Goal: Contribute content: Share content

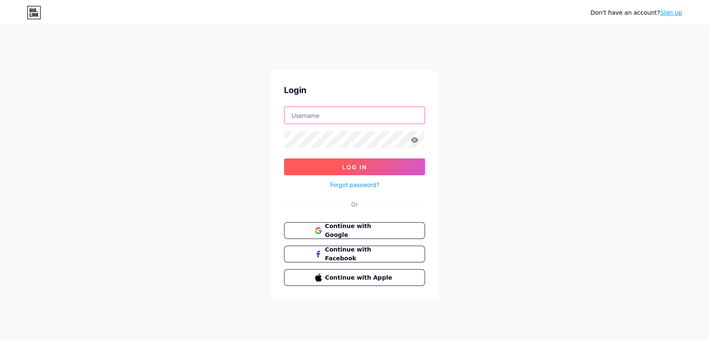
type input "adeccoportugal"
click at [363, 169] on span "Log In" at bounding box center [354, 167] width 25 height 7
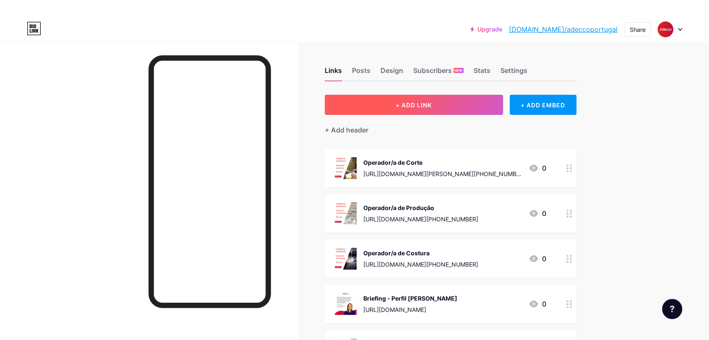
click at [413, 106] on span "+ ADD LINK" at bounding box center [413, 104] width 36 height 7
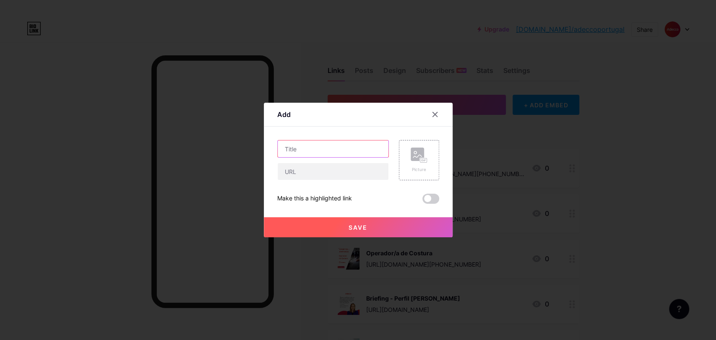
click at [302, 143] on input "text" at bounding box center [333, 148] width 111 height 17
type input "Operador de Picking"
click at [335, 179] on input "text" at bounding box center [333, 171] width 111 height 17
paste input "[URL][DOMAIN_NAME][PHONE_NUMBER]"
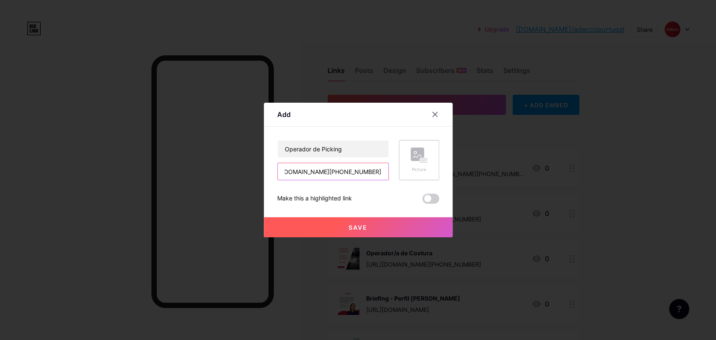
type input "[URL][DOMAIN_NAME][PHONE_NUMBER]"
click at [422, 156] on icon at bounding box center [418, 156] width 17 height 16
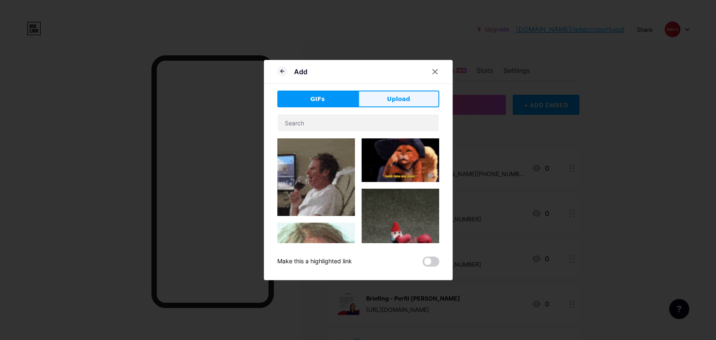
click at [390, 107] on button "Upload" at bounding box center [398, 99] width 81 height 17
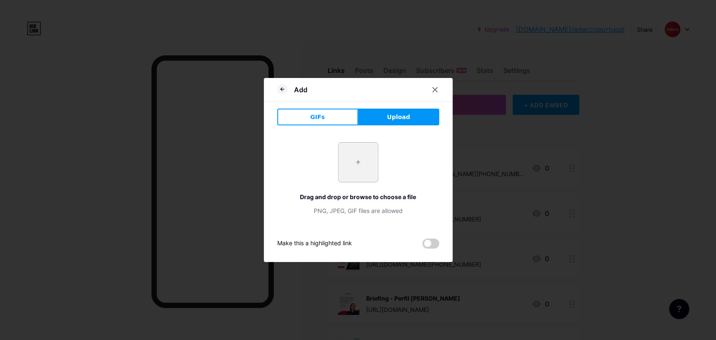
click at [350, 172] on input "file" at bounding box center [357, 162] width 39 height 39
type input "C:\fakepath\2.png"
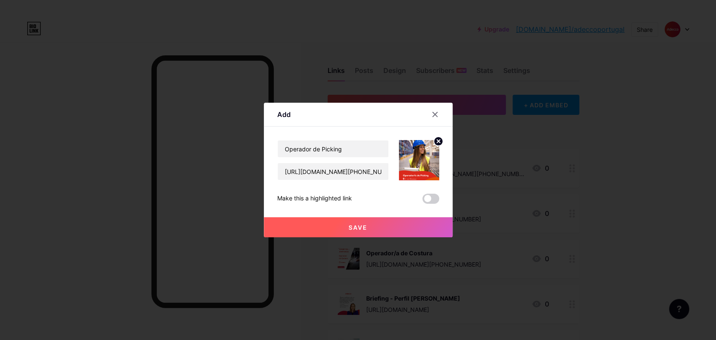
click at [363, 222] on button "Save" at bounding box center [358, 227] width 189 height 20
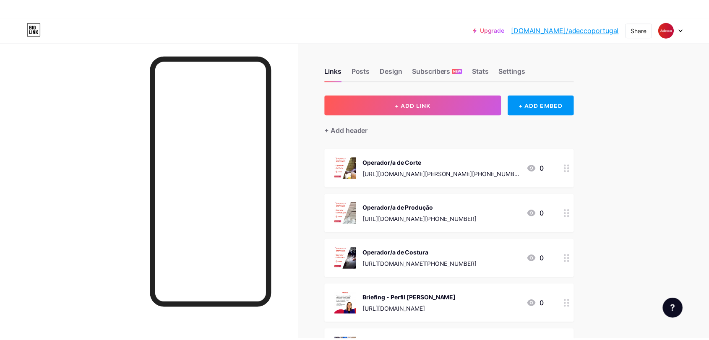
scroll to position [279, 0]
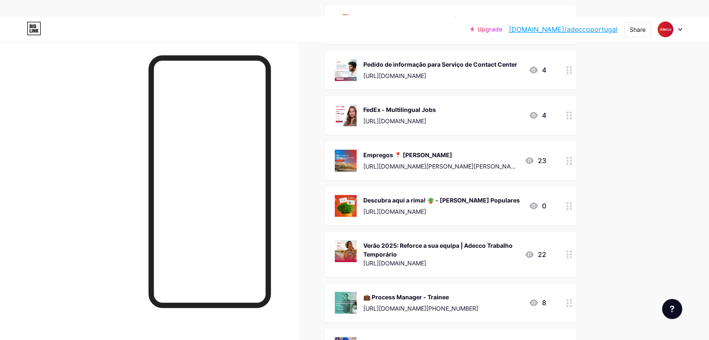
click at [572, 299] on icon at bounding box center [569, 303] width 6 height 8
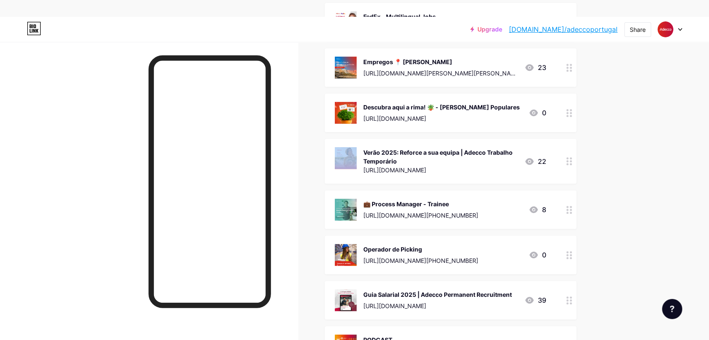
click at [418, 205] on div "💼 Process Manager - Trainee" at bounding box center [420, 204] width 115 height 9
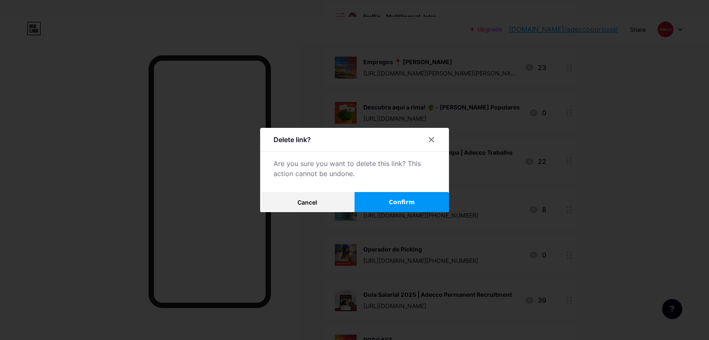
click at [404, 198] on span "Confirm" at bounding box center [402, 202] width 26 height 9
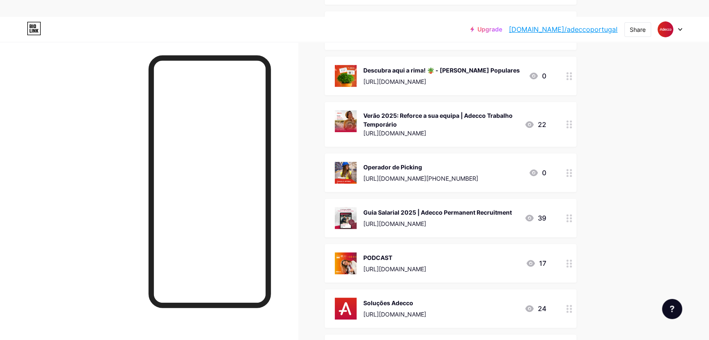
scroll to position [466, 0]
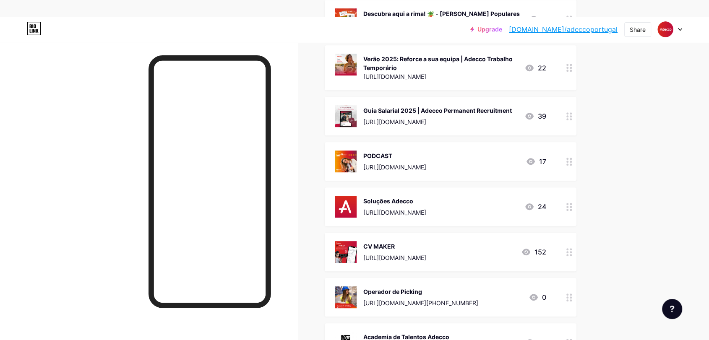
drag, startPoint x: 492, startPoint y: 107, endPoint x: 500, endPoint y: 202, distance: 95.5
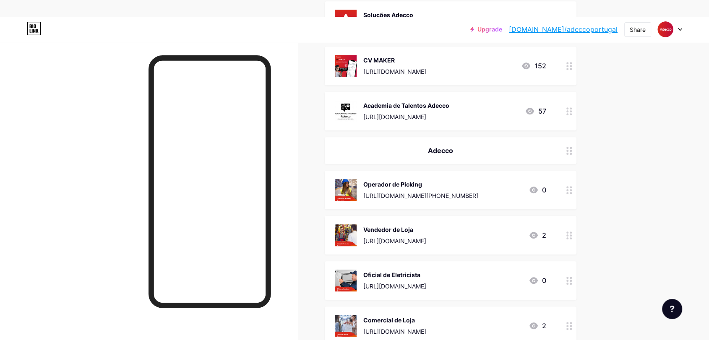
scroll to position [3355, 0]
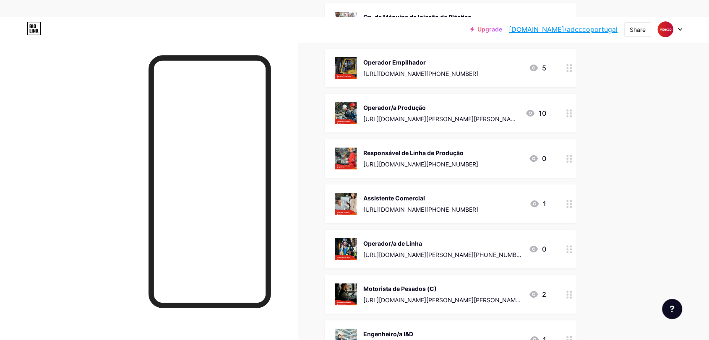
click at [568, 158] on circle at bounding box center [567, 159] width 2 height 2
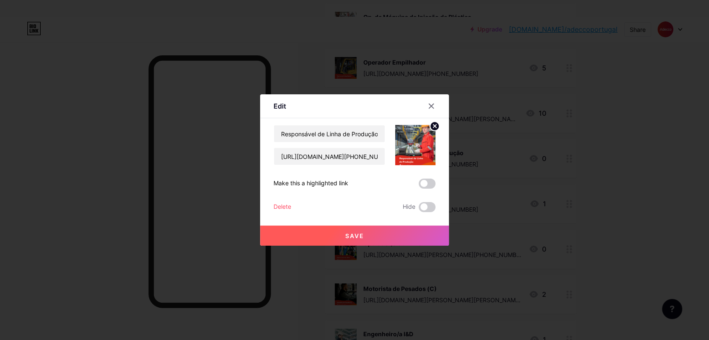
click at [282, 202] on div "Delete" at bounding box center [282, 207] width 18 height 10
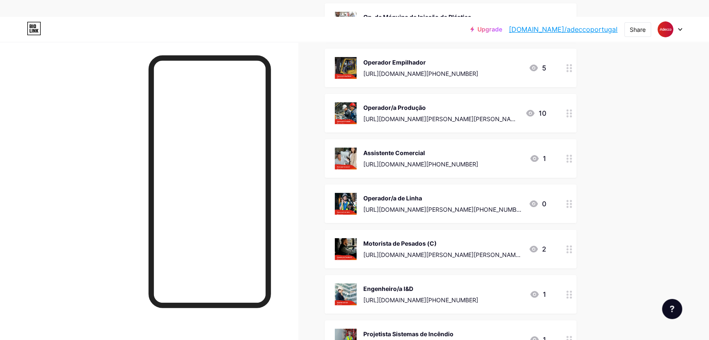
click at [400, 280] on div "Engenheiro/a I&D [URL][DOMAIN_NAME][PHONE_NUMBER] 1" at bounding box center [451, 294] width 252 height 39
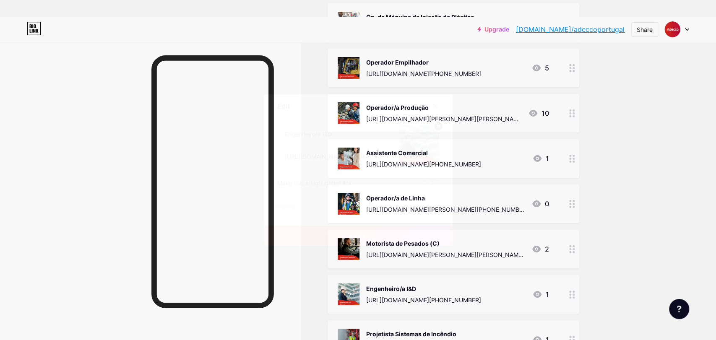
click at [285, 208] on div "Delete" at bounding box center [286, 207] width 18 height 10
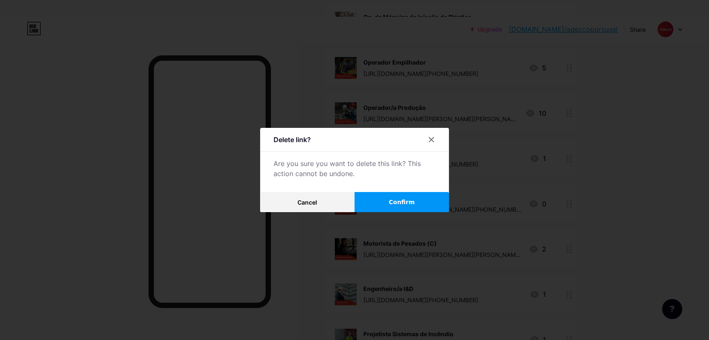
click at [392, 202] on span "Confirm" at bounding box center [402, 202] width 26 height 9
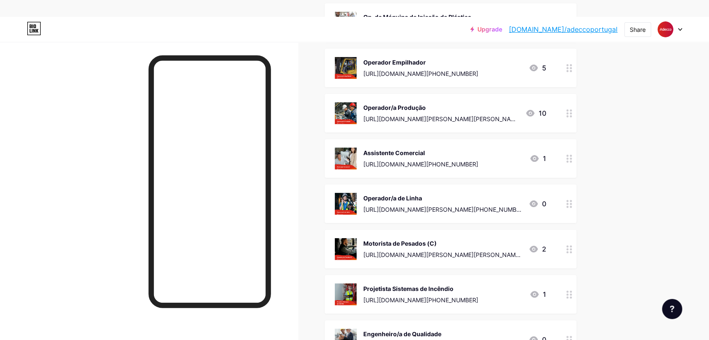
click at [391, 288] on div "Projetista Sistemas de Incêndio" at bounding box center [420, 288] width 115 height 9
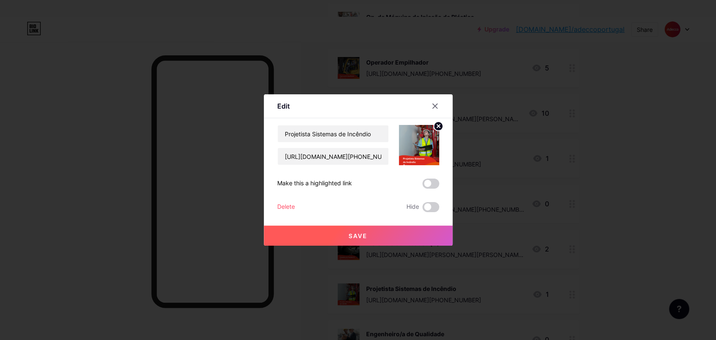
click at [287, 204] on div "Delete" at bounding box center [286, 207] width 18 height 10
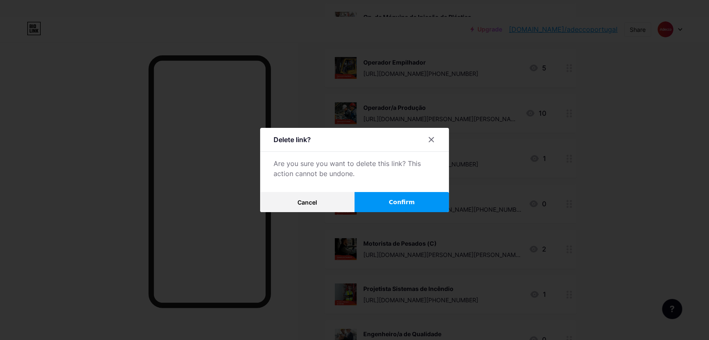
click at [394, 199] on span "Confirm" at bounding box center [402, 202] width 26 height 9
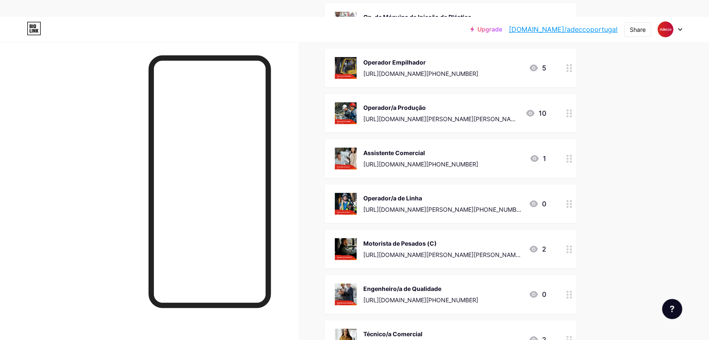
click at [398, 196] on div "Operador/a de Linha" at bounding box center [442, 198] width 158 height 9
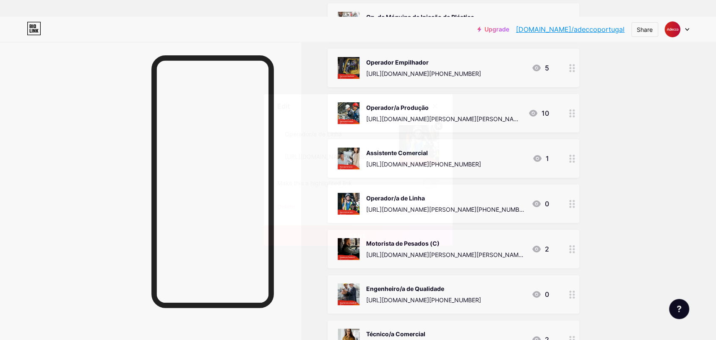
click at [291, 207] on div "Delete Hide" at bounding box center [358, 207] width 162 height 10
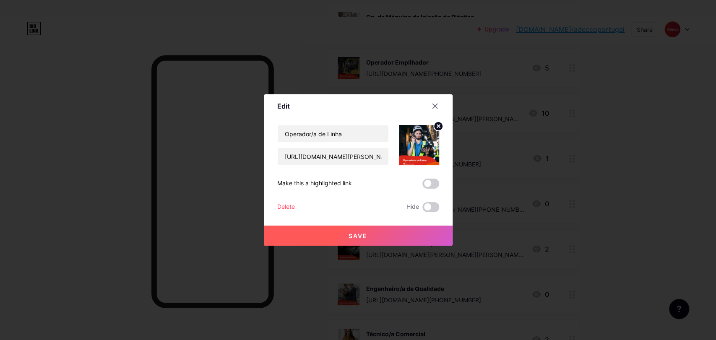
click at [288, 206] on div "Delete" at bounding box center [286, 207] width 18 height 10
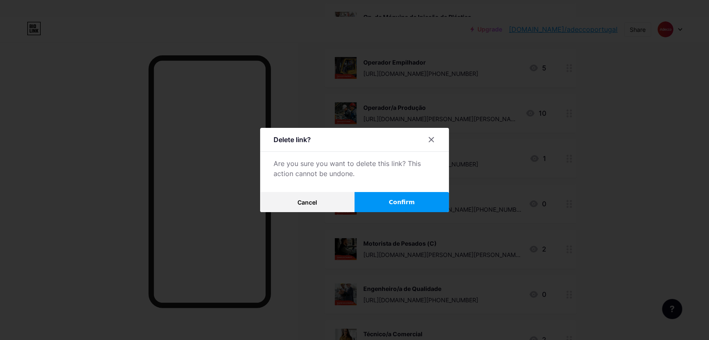
click at [386, 202] on button "Confirm" at bounding box center [401, 202] width 94 height 20
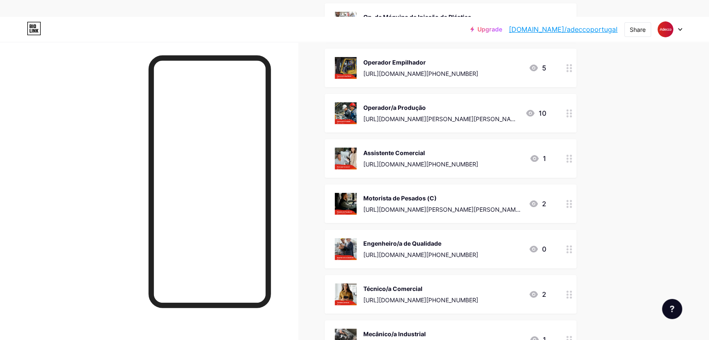
click at [422, 242] on div "Engenheiro/a de Qualidade" at bounding box center [420, 243] width 115 height 9
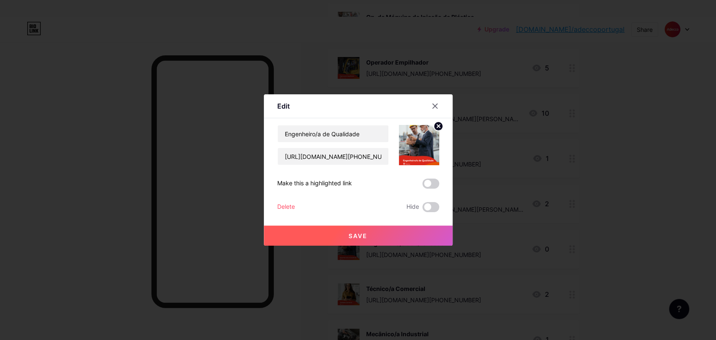
click at [277, 208] on div "Delete" at bounding box center [286, 207] width 18 height 10
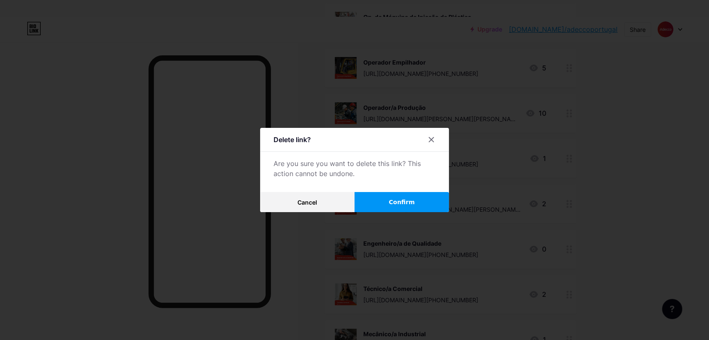
click at [392, 198] on span "Confirm" at bounding box center [402, 202] width 26 height 9
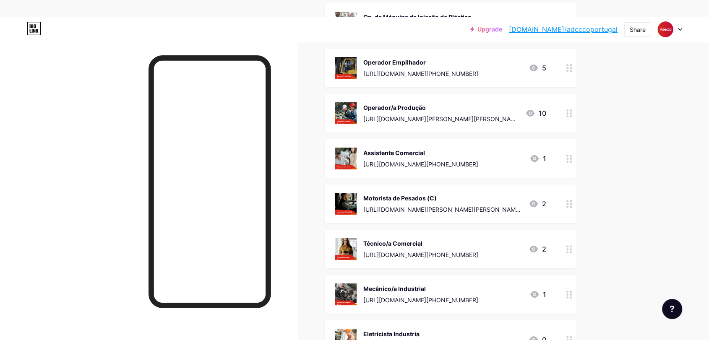
scroll to position [3495, 0]
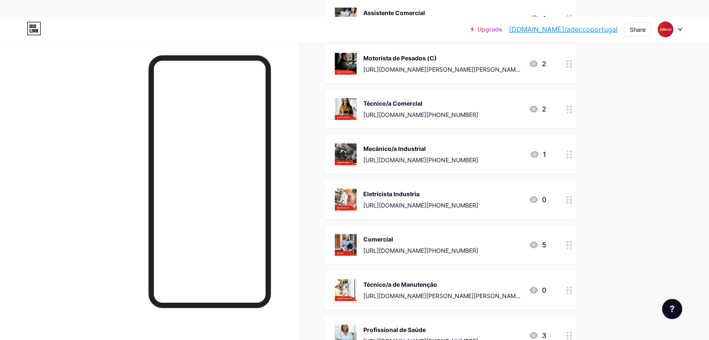
click at [400, 194] on div "Eletricista Industria" at bounding box center [420, 194] width 115 height 9
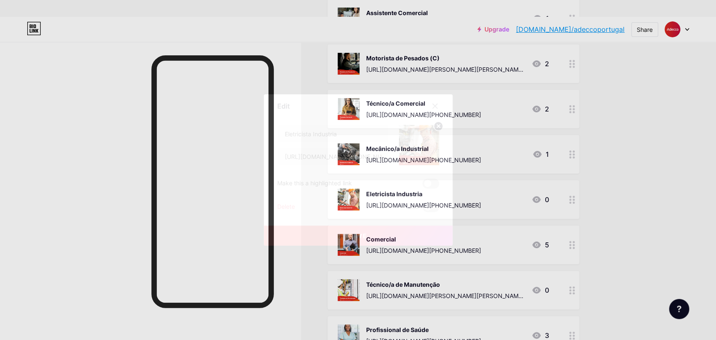
click at [283, 208] on div "Delete" at bounding box center [286, 207] width 18 height 10
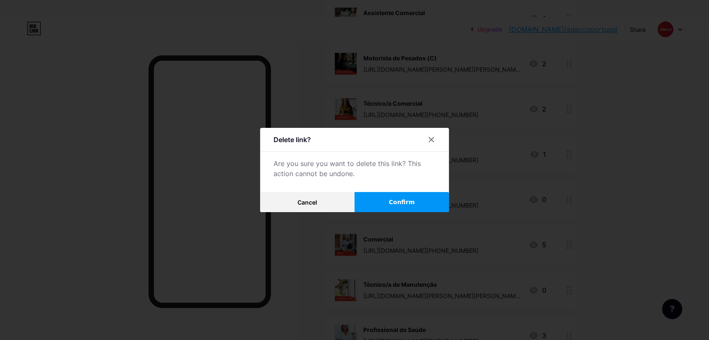
click at [398, 204] on span "Confirm" at bounding box center [402, 202] width 26 height 9
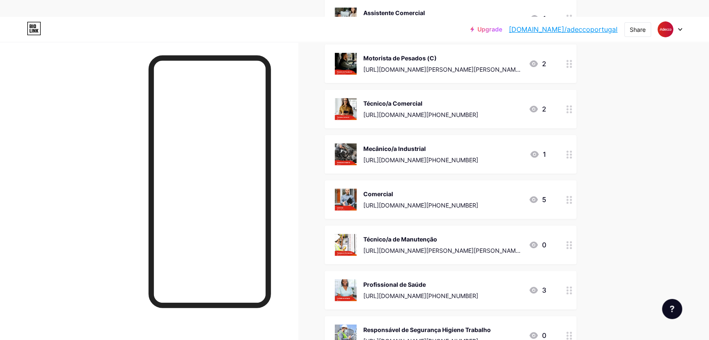
click at [413, 236] on div "Técnico/a de Manutenção" at bounding box center [442, 239] width 158 height 9
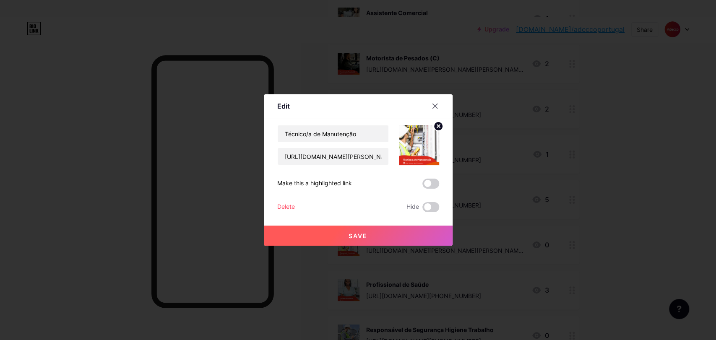
click at [283, 209] on div "Delete" at bounding box center [286, 207] width 18 height 10
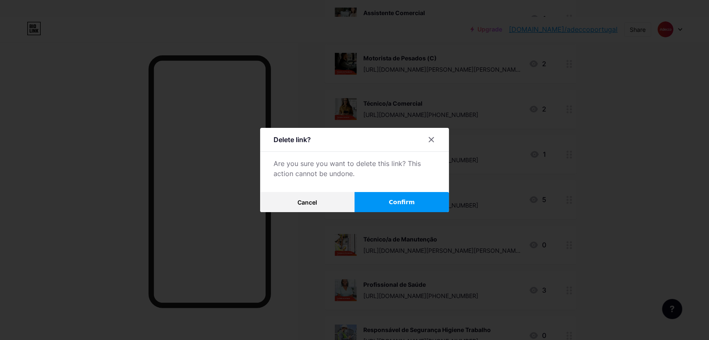
click at [376, 197] on button "Confirm" at bounding box center [401, 202] width 94 height 20
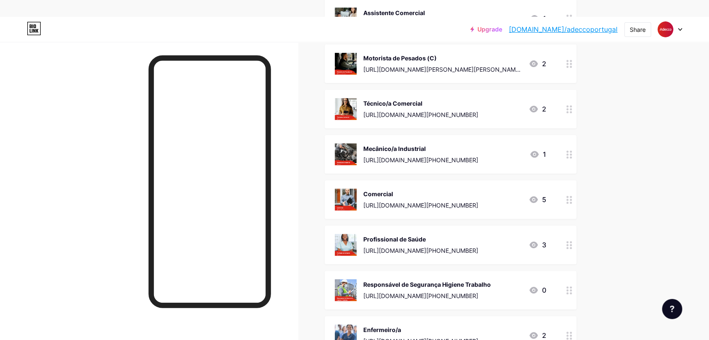
click at [399, 238] on div "Profissional de Saúde" at bounding box center [420, 239] width 115 height 9
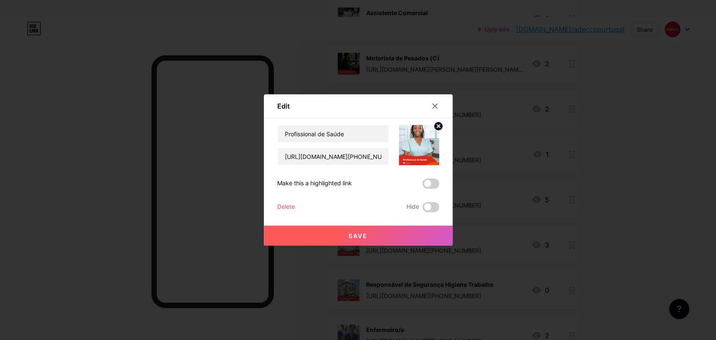
click at [288, 202] on div "Profissional de Saúde [URL][DOMAIN_NAME][PHONE_NUMBER] Make this a highlighted …" at bounding box center [358, 168] width 162 height 87
click at [288, 203] on div "Delete" at bounding box center [286, 207] width 18 height 10
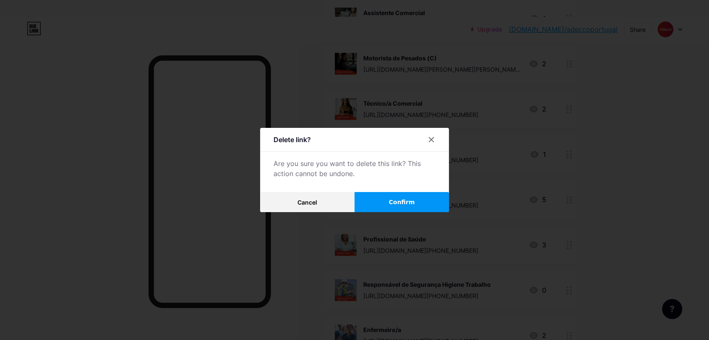
click at [390, 194] on button "Confirm" at bounding box center [401, 202] width 94 height 20
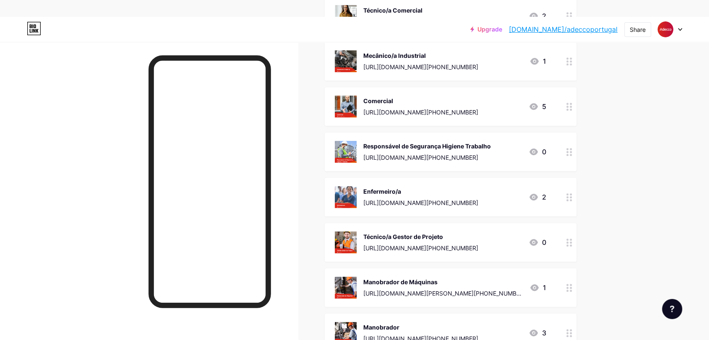
click at [392, 145] on div "Responsável de Segurança Higiene Trabalho" at bounding box center [426, 146] width 127 height 9
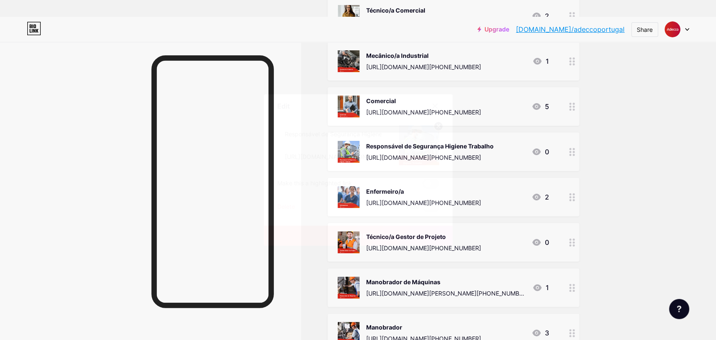
click at [281, 203] on div "Delete" at bounding box center [286, 207] width 18 height 10
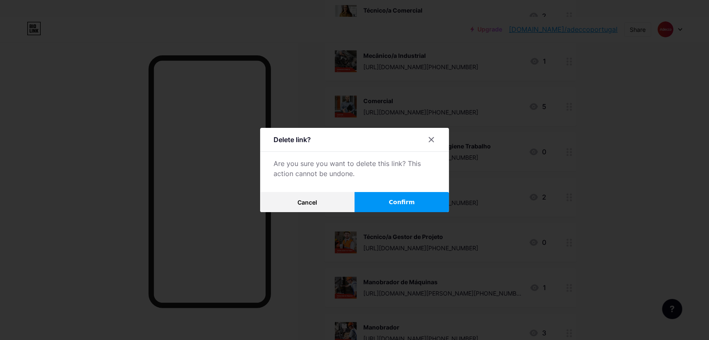
click at [405, 195] on button "Confirm" at bounding box center [401, 202] width 94 height 20
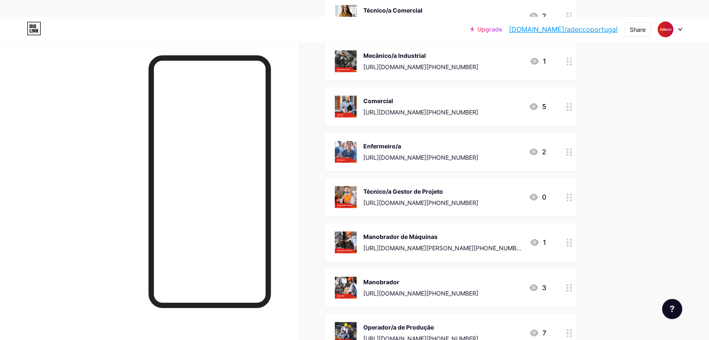
scroll to position [3635, 0]
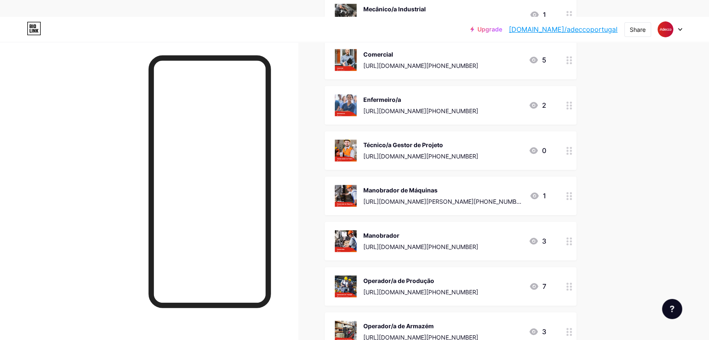
click at [408, 142] on div "Técnico/a Gestor de Projeto" at bounding box center [420, 144] width 115 height 9
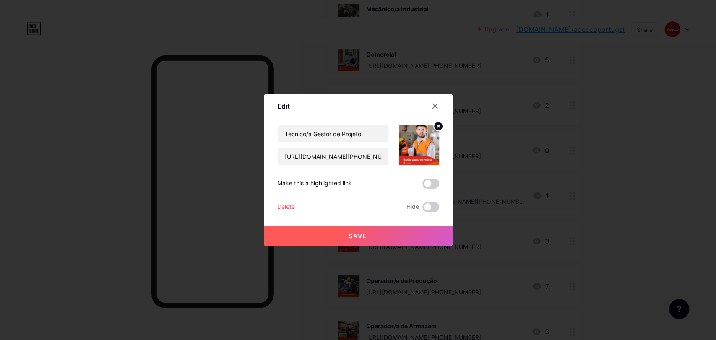
click at [288, 205] on div "Delete" at bounding box center [286, 207] width 18 height 10
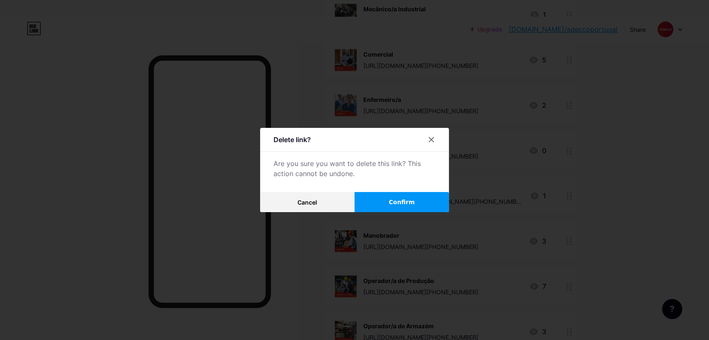
click at [389, 203] on button "Confirm" at bounding box center [401, 202] width 94 height 20
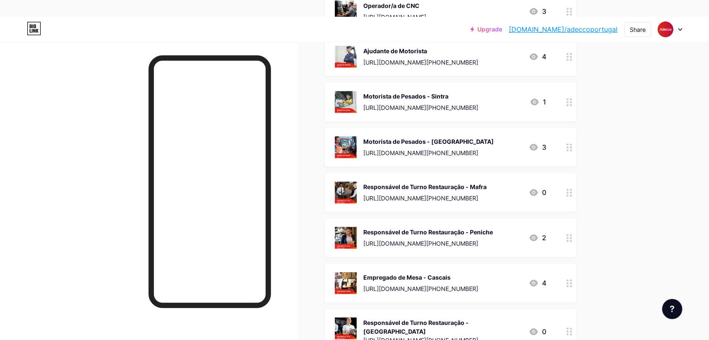
scroll to position [3961, 0]
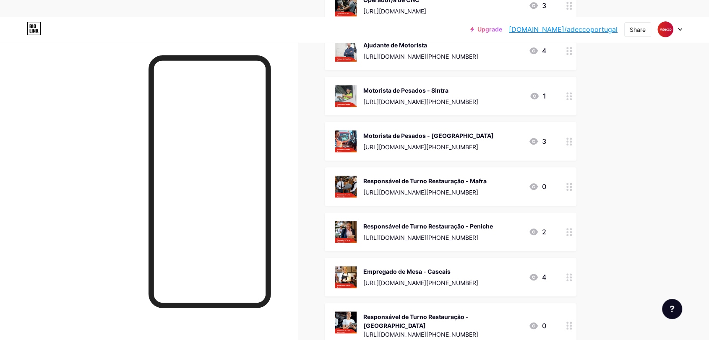
click at [399, 177] on div "Responsável de Turno Restauração - Mafra" at bounding box center [424, 181] width 123 height 9
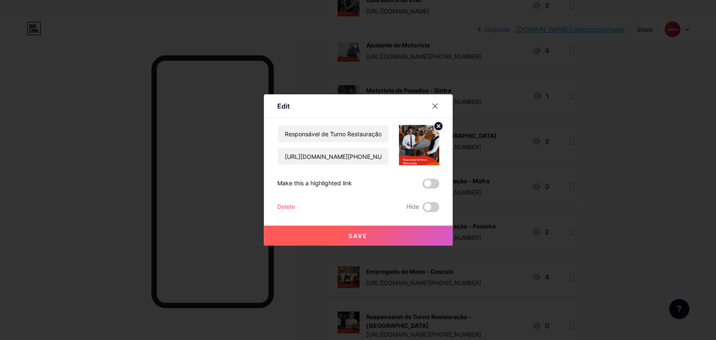
click at [285, 210] on div "Delete" at bounding box center [286, 207] width 18 height 10
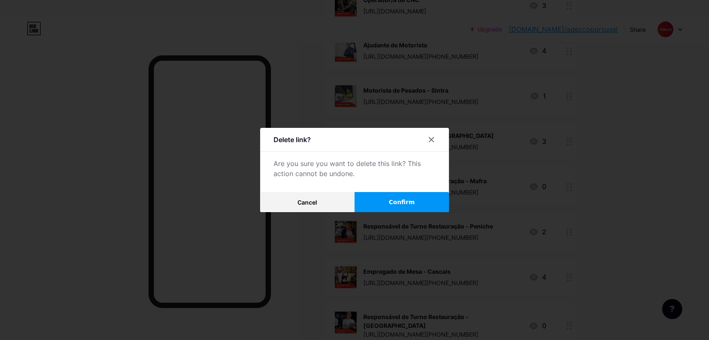
click at [389, 199] on button "Confirm" at bounding box center [401, 202] width 94 height 20
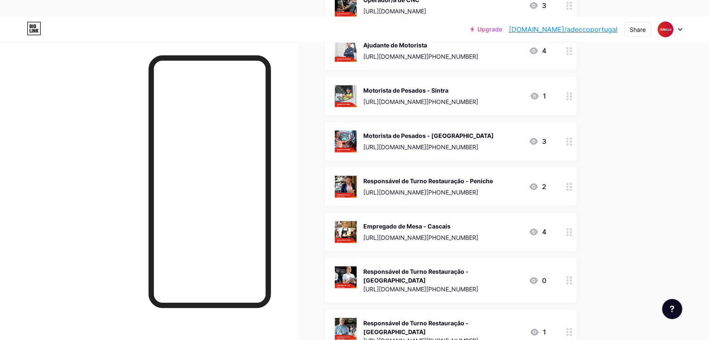
click at [422, 319] on div "Responsável de Turno Restauração - [GEOGRAPHIC_DATA]" at bounding box center [442, 328] width 159 height 18
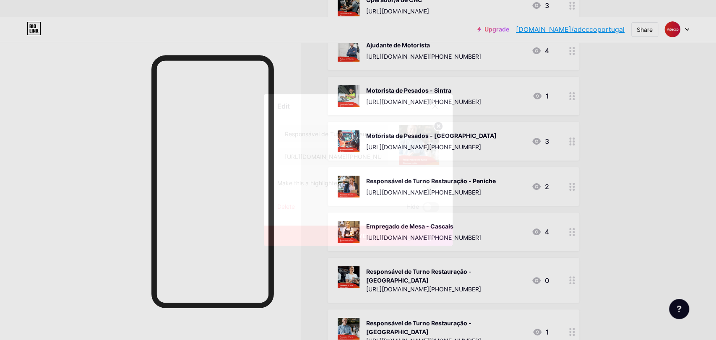
click at [290, 207] on div "Delete" at bounding box center [286, 207] width 18 height 10
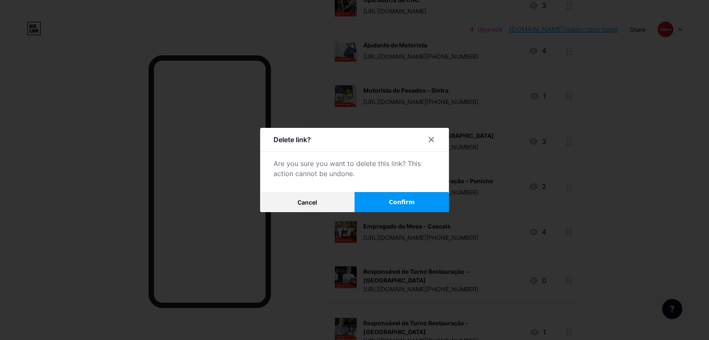
click at [374, 202] on button "Confirm" at bounding box center [401, 202] width 94 height 20
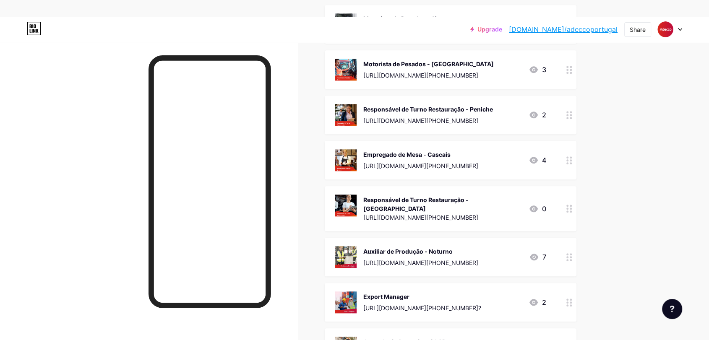
scroll to position [4100, 0]
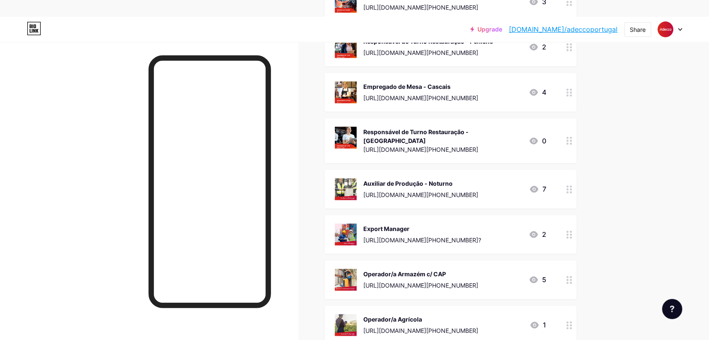
click at [402, 128] on div "Responsável de Turno Restauração - [GEOGRAPHIC_DATA]" at bounding box center [442, 136] width 158 height 18
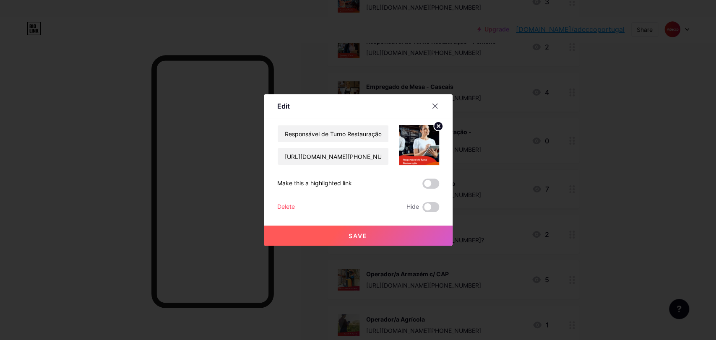
click at [280, 206] on div "Delete" at bounding box center [286, 207] width 18 height 10
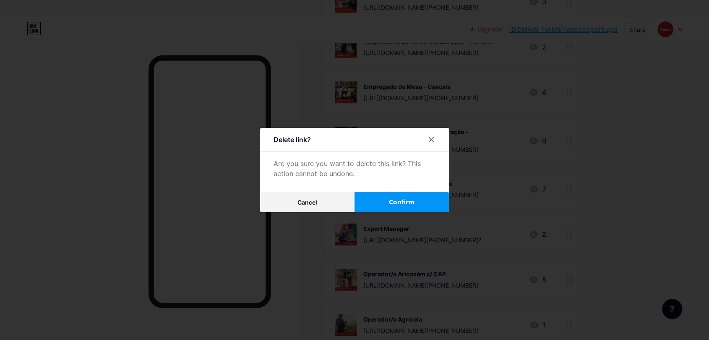
click at [392, 191] on div "Delete link? Are you sure you want to delete this link? This action cannot be u…" at bounding box center [354, 170] width 189 height 84
click at [393, 198] on span "Confirm" at bounding box center [402, 202] width 26 height 9
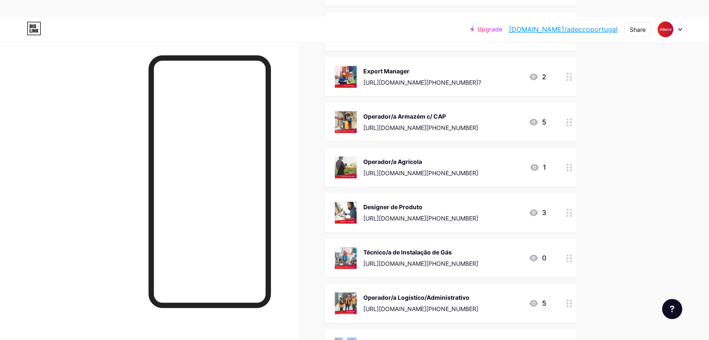
scroll to position [4287, 0]
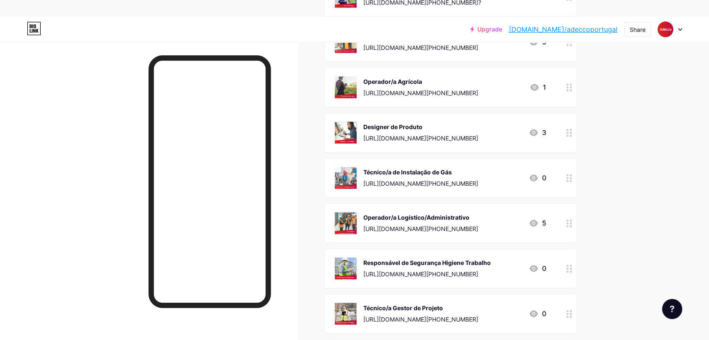
click at [393, 172] on div "Técnico/a de Instalação de Gás" at bounding box center [420, 172] width 115 height 9
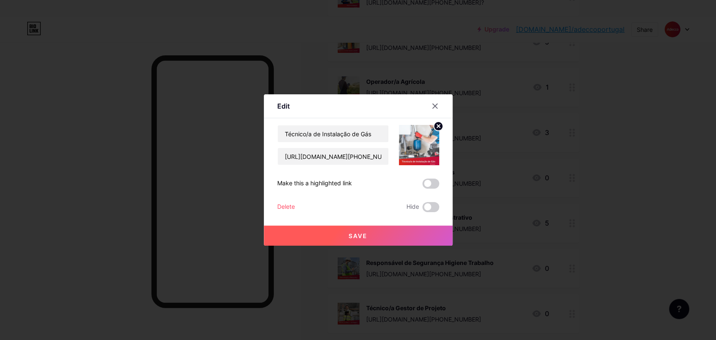
click at [285, 205] on div "Delete" at bounding box center [286, 207] width 18 height 10
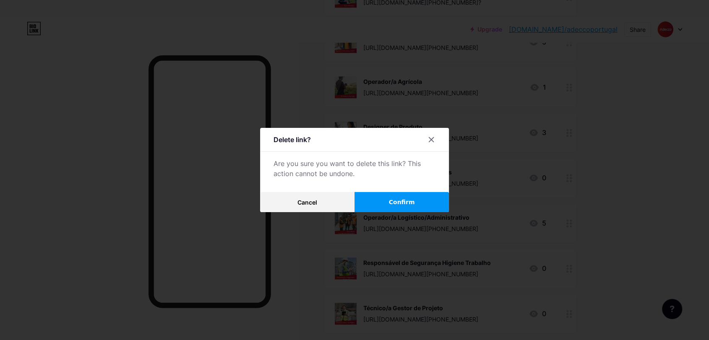
click at [384, 201] on button "Confirm" at bounding box center [401, 202] width 94 height 20
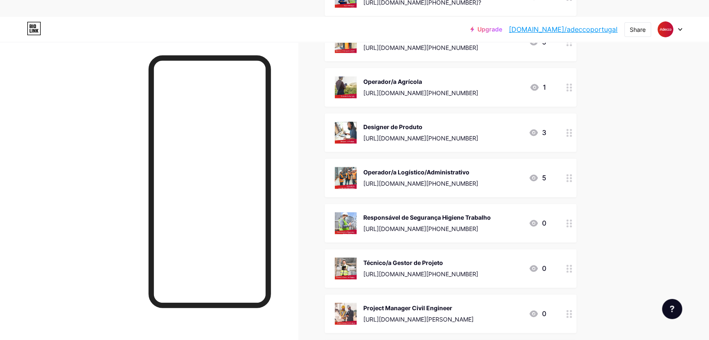
click at [415, 213] on div "Responsável de Segurança Higiene Trabalho" at bounding box center [426, 217] width 127 height 9
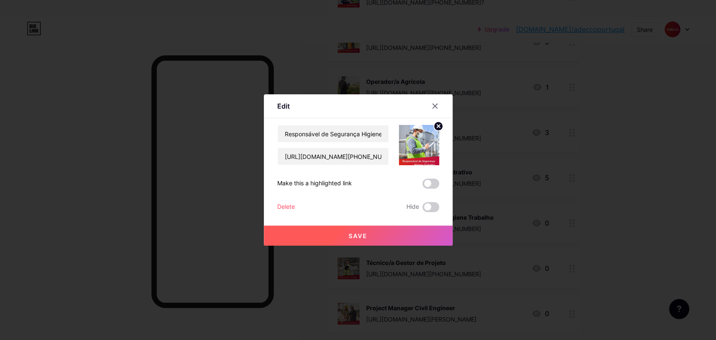
click at [291, 208] on div "Delete Hide" at bounding box center [358, 207] width 162 height 10
click at [288, 208] on div "Delete" at bounding box center [286, 207] width 18 height 10
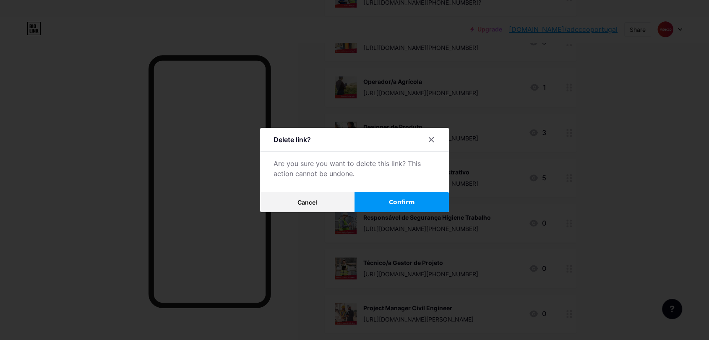
click at [378, 205] on button "Confirm" at bounding box center [401, 202] width 94 height 20
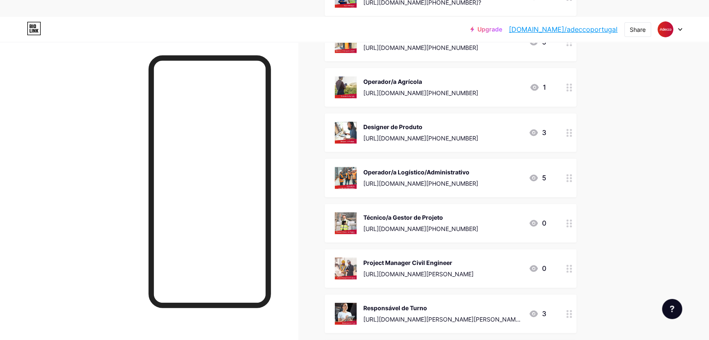
scroll to position [4380, 0]
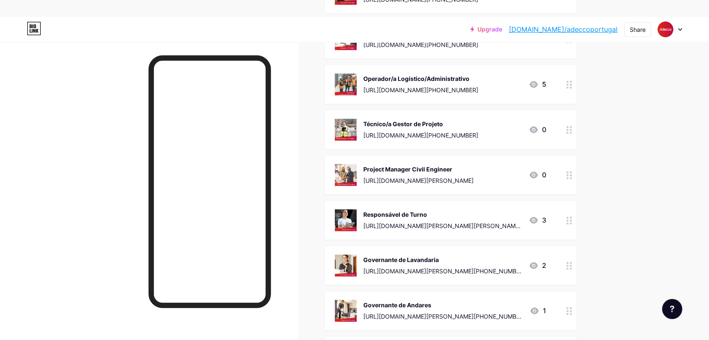
click at [401, 169] on div "Project Manager Civil Engineer" at bounding box center [418, 169] width 110 height 9
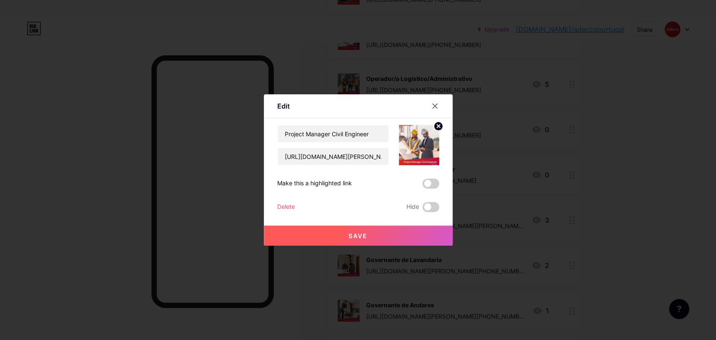
click at [283, 208] on div "Delete" at bounding box center [286, 207] width 18 height 10
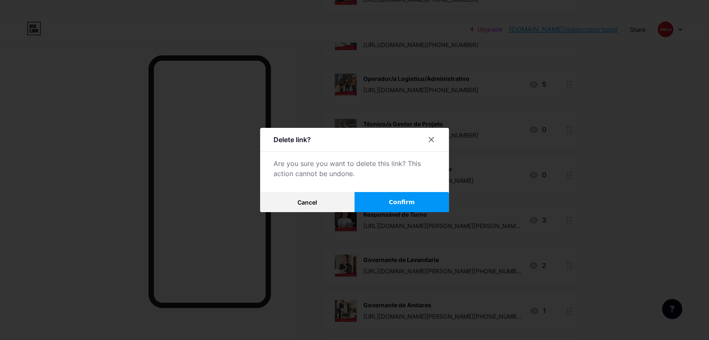
click at [382, 203] on button "Confirm" at bounding box center [401, 202] width 94 height 20
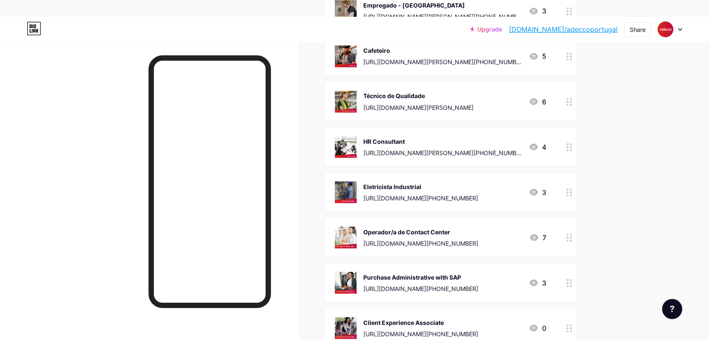
scroll to position [4753, 0]
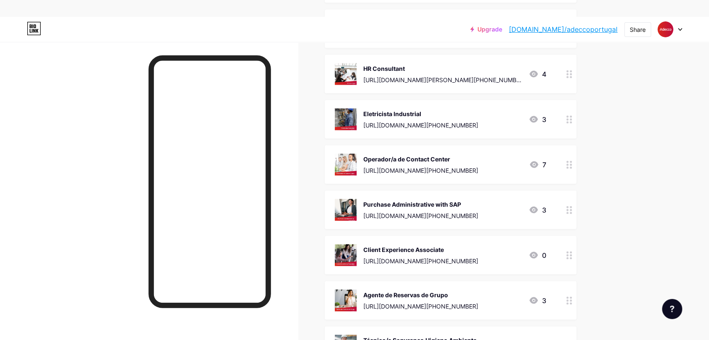
click at [421, 247] on div "Client Experience Associate" at bounding box center [420, 249] width 115 height 9
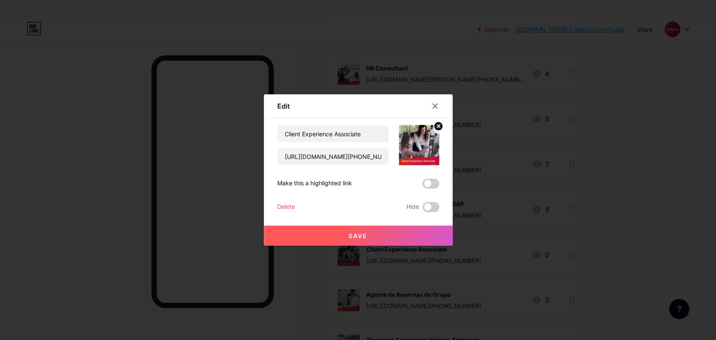
click at [288, 210] on div "Delete" at bounding box center [286, 207] width 18 height 10
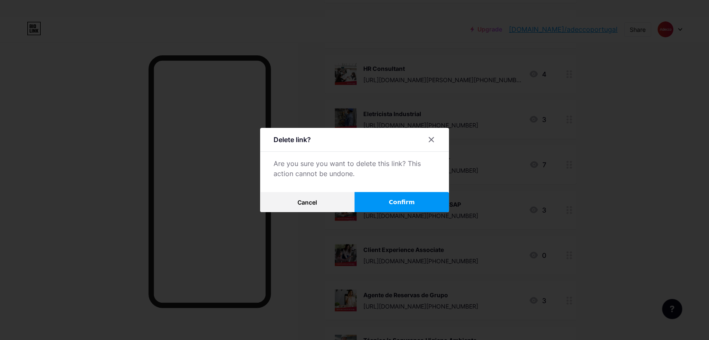
click at [399, 205] on span "Confirm" at bounding box center [402, 202] width 26 height 9
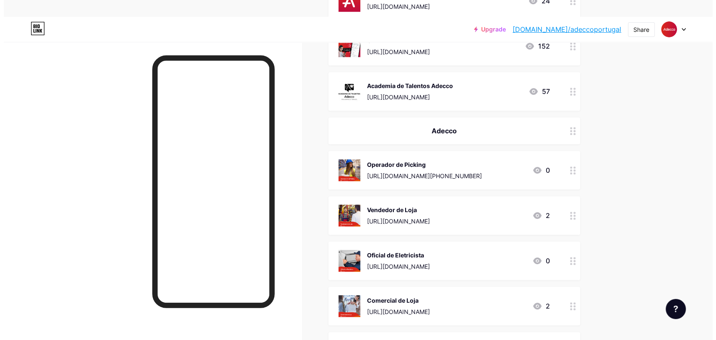
scroll to position [0, 0]
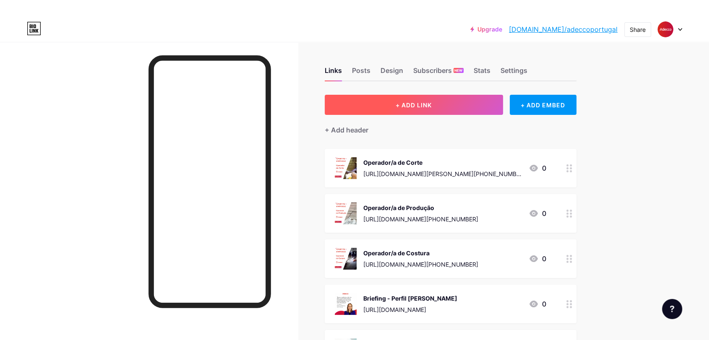
click at [421, 109] on button "+ ADD LINK" at bounding box center [414, 105] width 178 height 20
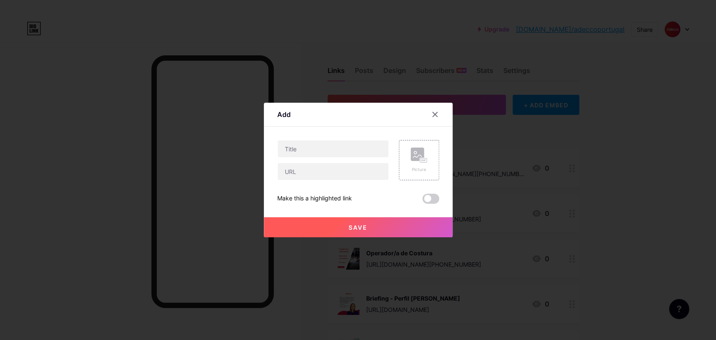
click at [323, 157] on div at bounding box center [333, 149] width 112 height 18
click at [322, 156] on input "text" at bounding box center [333, 148] width 111 height 17
paste input "Motorista de Pesados"
type input "Motorista de Pesados"
click at [304, 171] on input "text" at bounding box center [333, 171] width 111 height 17
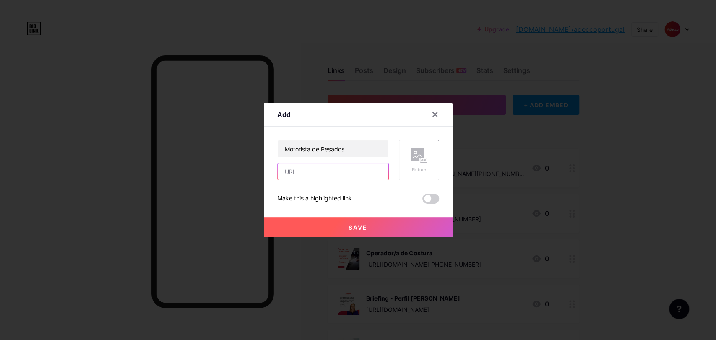
paste input "[URL][DOMAIN_NAME][PHONE_NUMBER]"
type input "[URL][DOMAIN_NAME][PHONE_NUMBER]"
click at [427, 156] on div "Picture" at bounding box center [419, 160] width 40 height 40
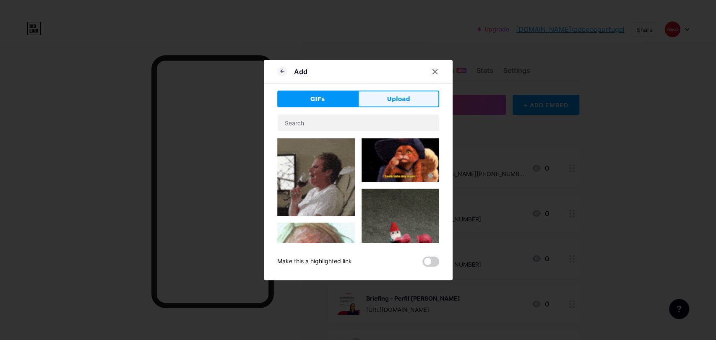
click at [383, 99] on button "Upload" at bounding box center [398, 99] width 81 height 17
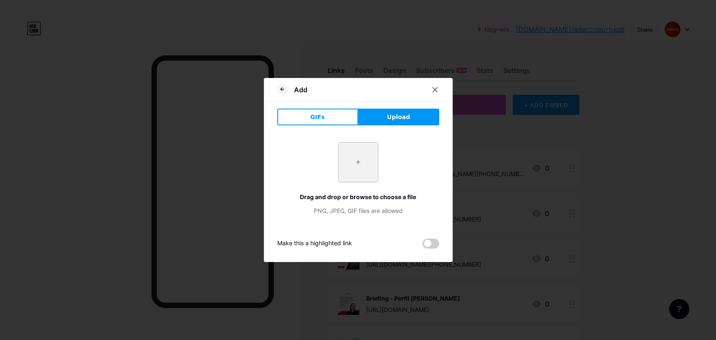
click at [343, 168] on input "file" at bounding box center [357, 162] width 39 height 39
type input "C:\fakepath\3.png"
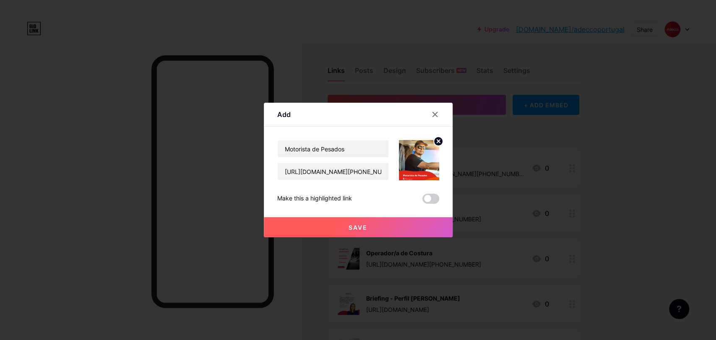
click at [369, 232] on button "Save" at bounding box center [358, 227] width 189 height 20
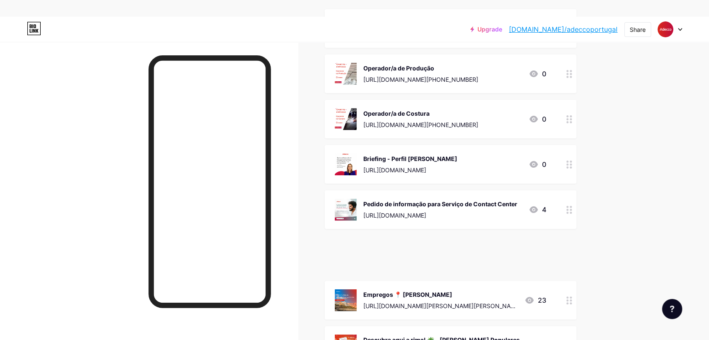
scroll to position [94, 0]
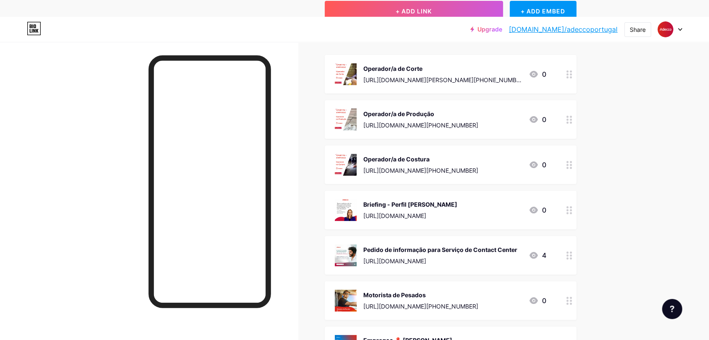
click at [571, 340] on icon at bounding box center [569, 346] width 6 height 8
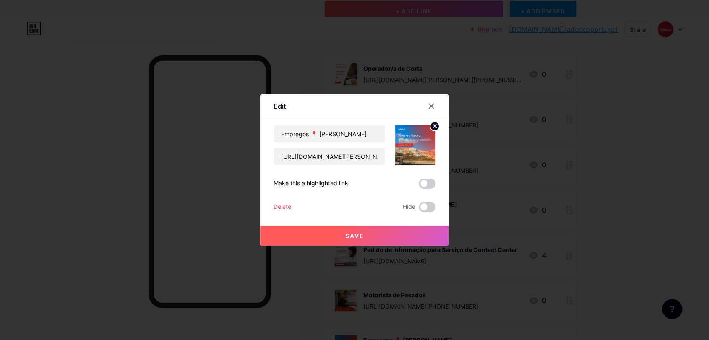
click at [276, 205] on div "Delete" at bounding box center [282, 207] width 18 height 10
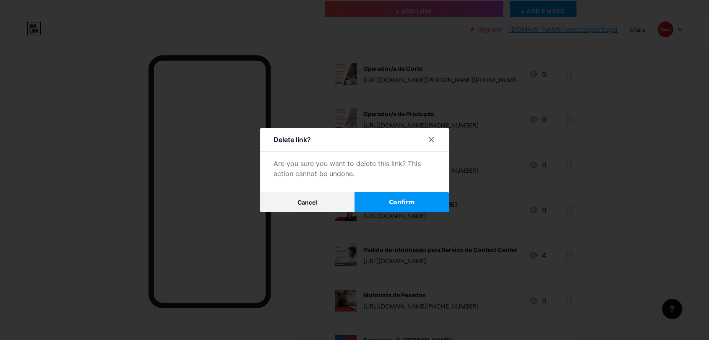
scroll to position [327, 0]
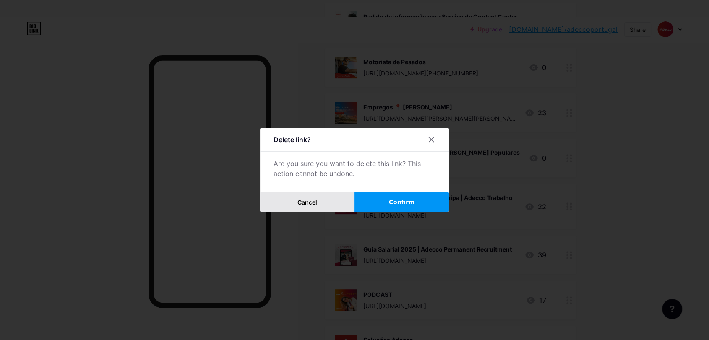
click at [334, 199] on button "Cancel" at bounding box center [307, 202] width 94 height 20
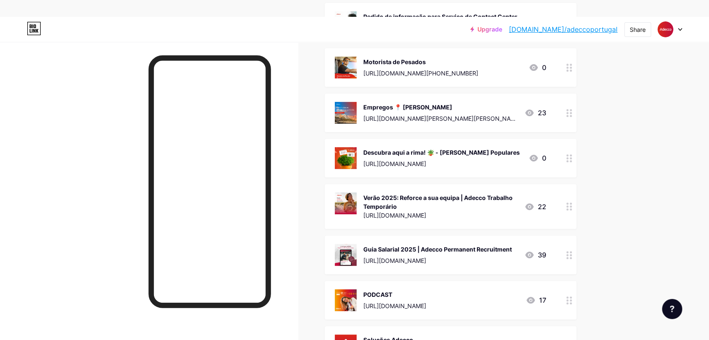
click at [415, 159] on div "[URL][DOMAIN_NAME]" at bounding box center [441, 163] width 156 height 9
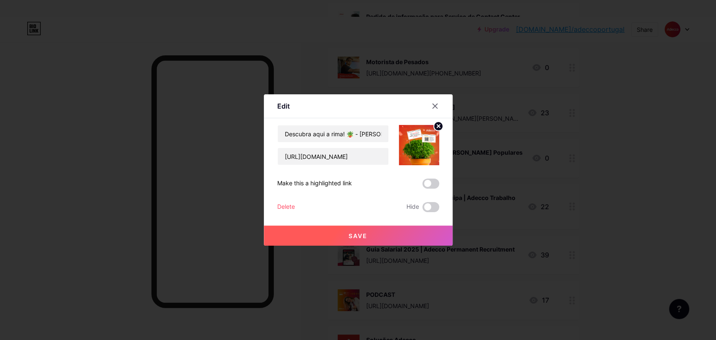
click at [279, 207] on div "Delete" at bounding box center [286, 207] width 18 height 10
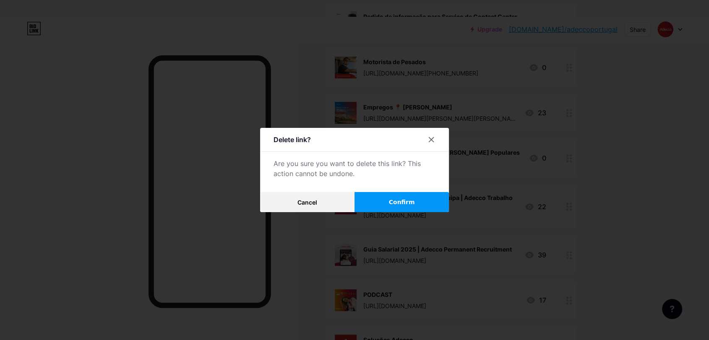
click at [380, 195] on button "Confirm" at bounding box center [401, 202] width 94 height 20
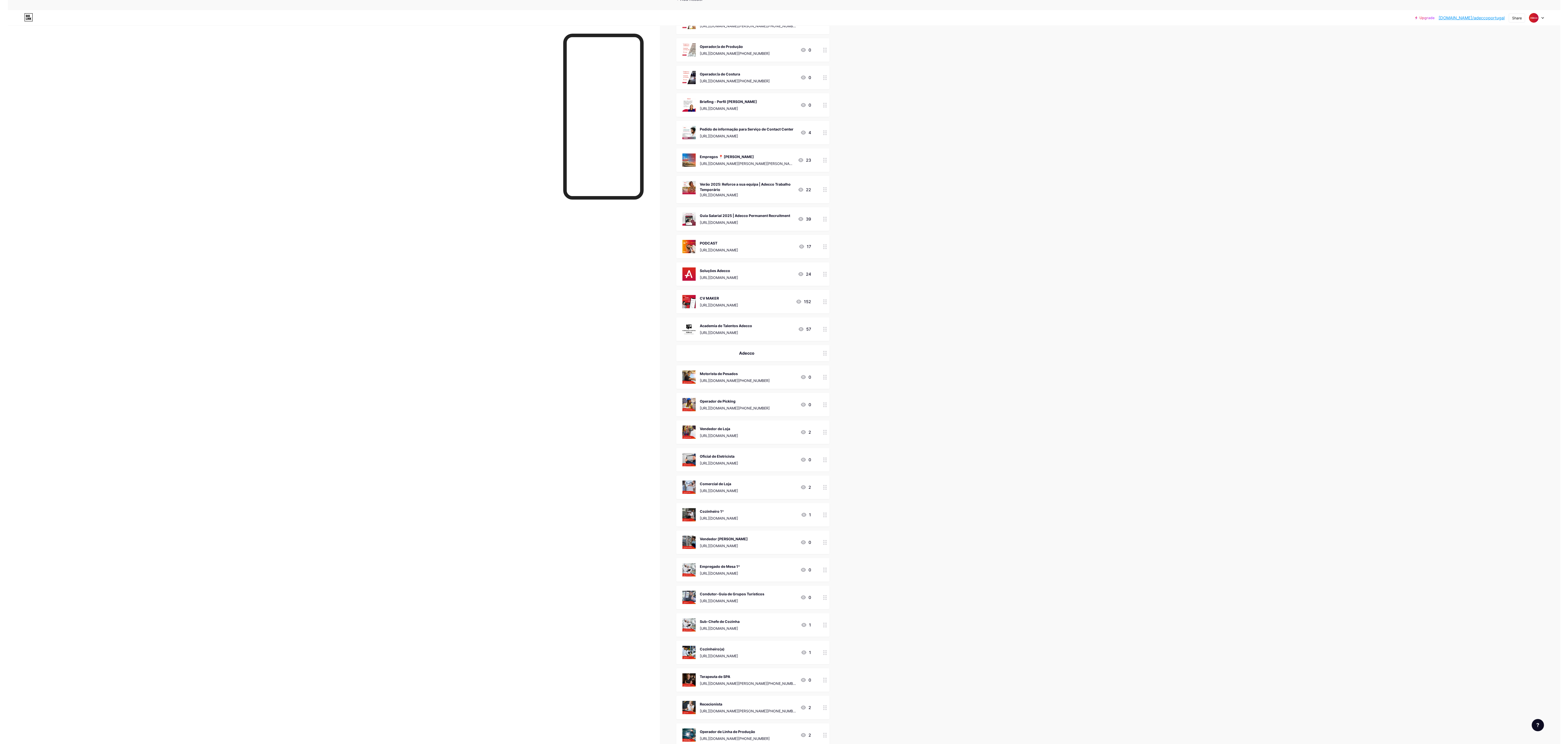
scroll to position [0, 0]
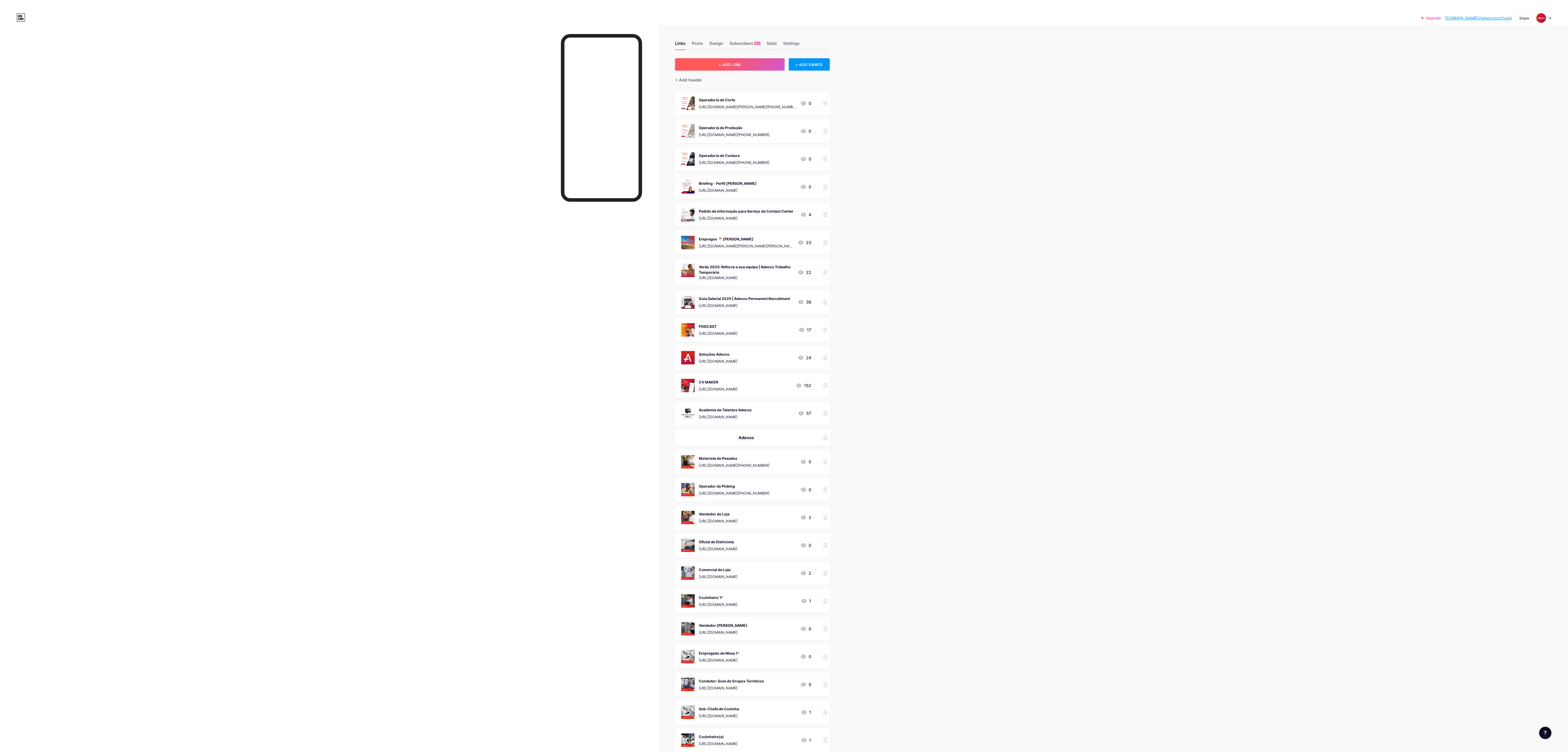
click at [440, 64] on button "+ ADD LINK" at bounding box center [730, 65] width 109 height 12
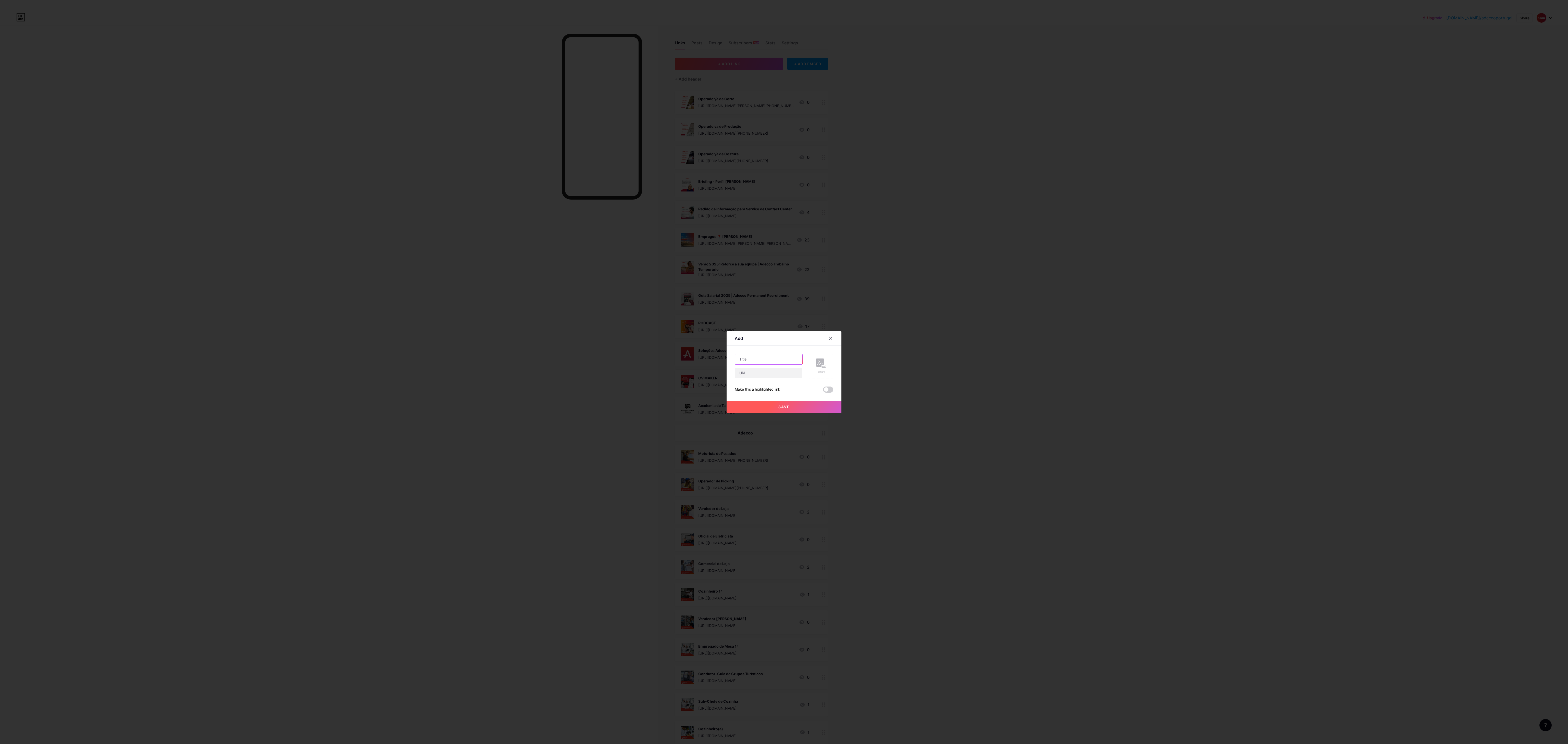
click at [435, 207] on input "text" at bounding box center [769, 359] width 68 height 10
paste input "Apoio ao Cliente"
type input "Apoio ao Cliente"
click at [435, 207] on input "text" at bounding box center [769, 373] width 68 height 10
paste input "[URL][DOMAIN_NAME][PHONE_NUMBER]"
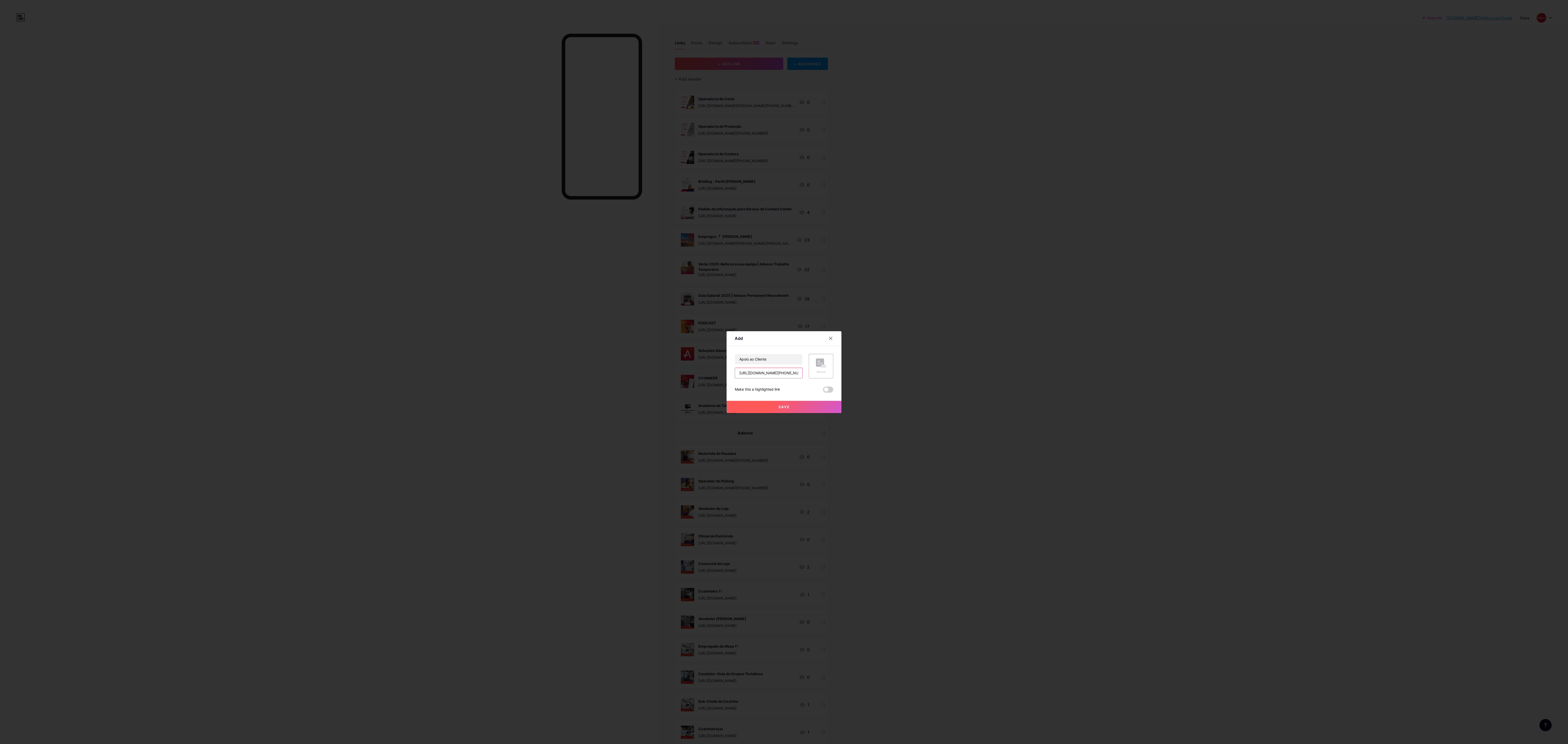
scroll to position [0, 327]
type input "[URL][DOMAIN_NAME][PHONE_NUMBER]"
click at [435, 207] on rect at bounding box center [824, 366] width 4 height 2
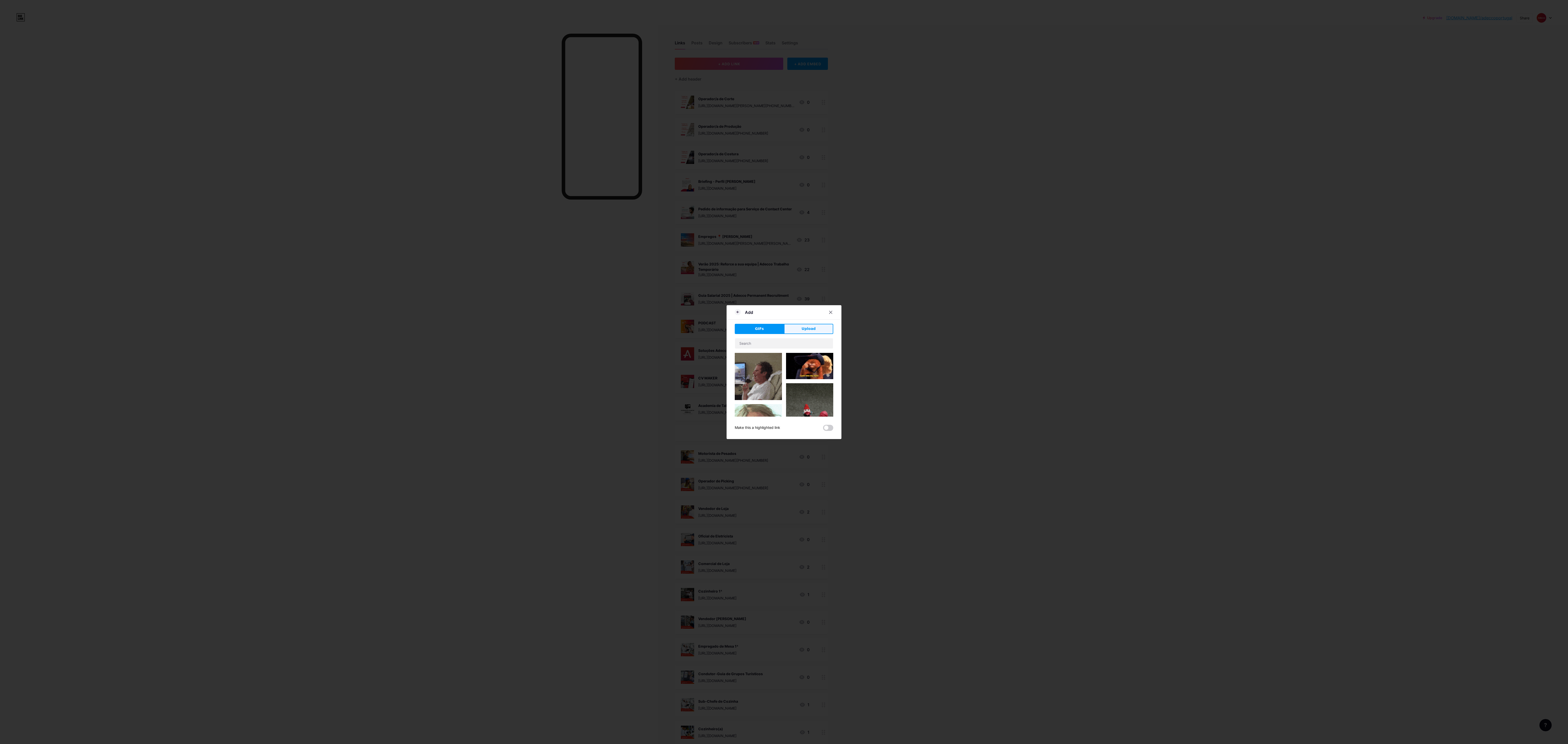
click at [435, 207] on button "Upload" at bounding box center [808, 329] width 49 height 10
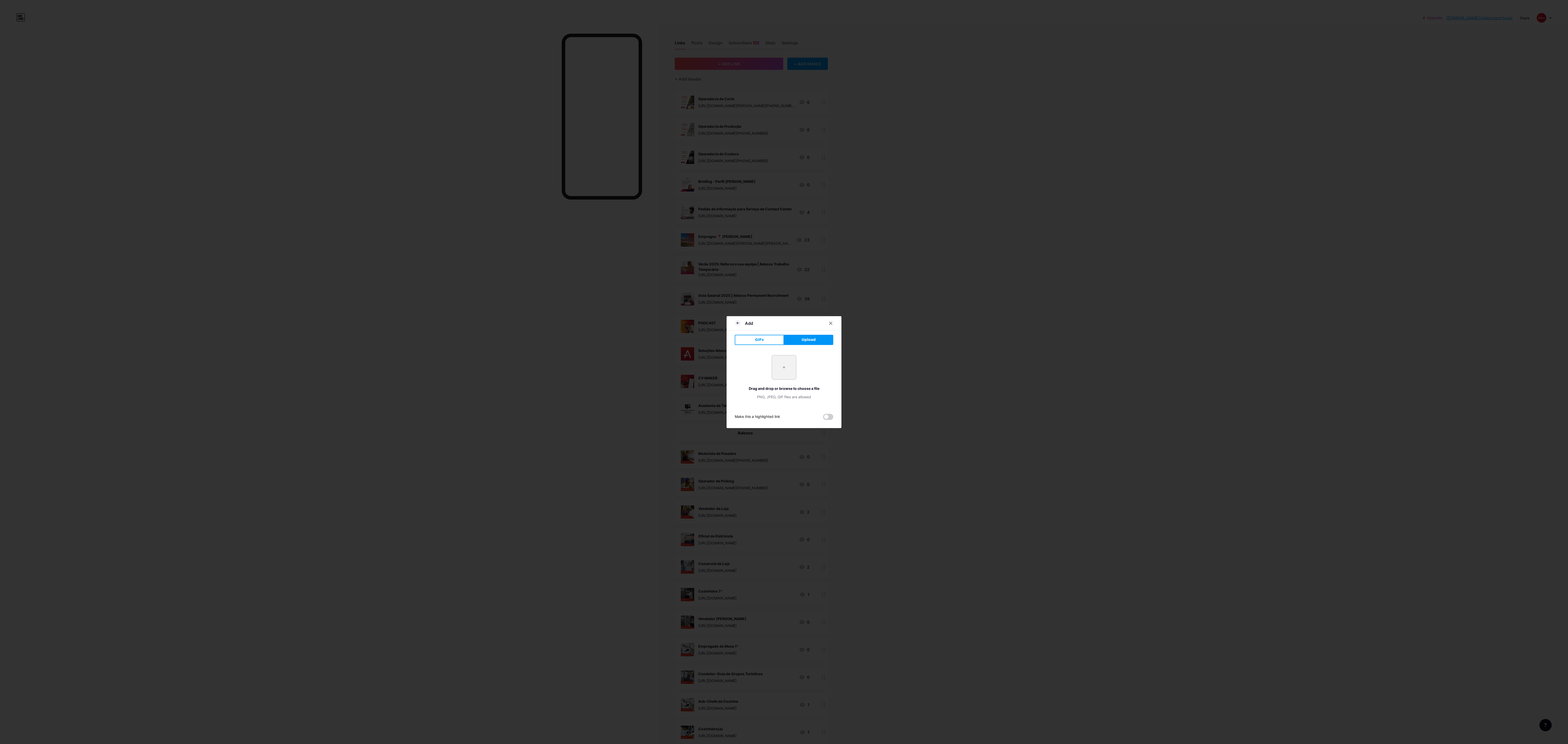
click at [435, 207] on input "file" at bounding box center [783, 367] width 24 height 24
type input "C:\fakepath\4.png"
click at [435, 207] on button "Save" at bounding box center [784, 407] width 115 height 12
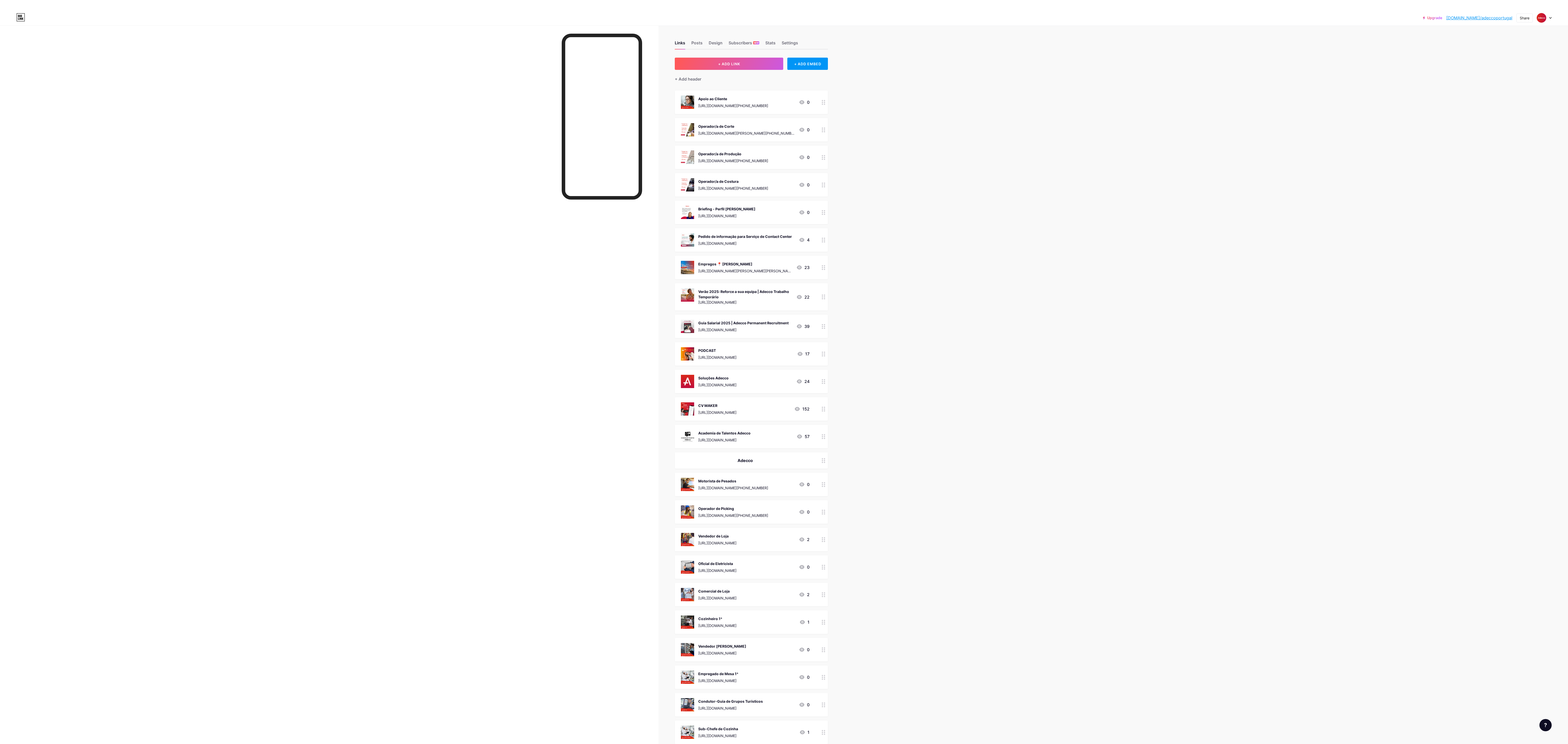
drag, startPoint x: 791, startPoint y: 384, endPoint x: 945, endPoint y: 287, distance: 182.0
drag, startPoint x: 719, startPoint y: 97, endPoint x: 799, endPoint y: 156, distance: 99.4
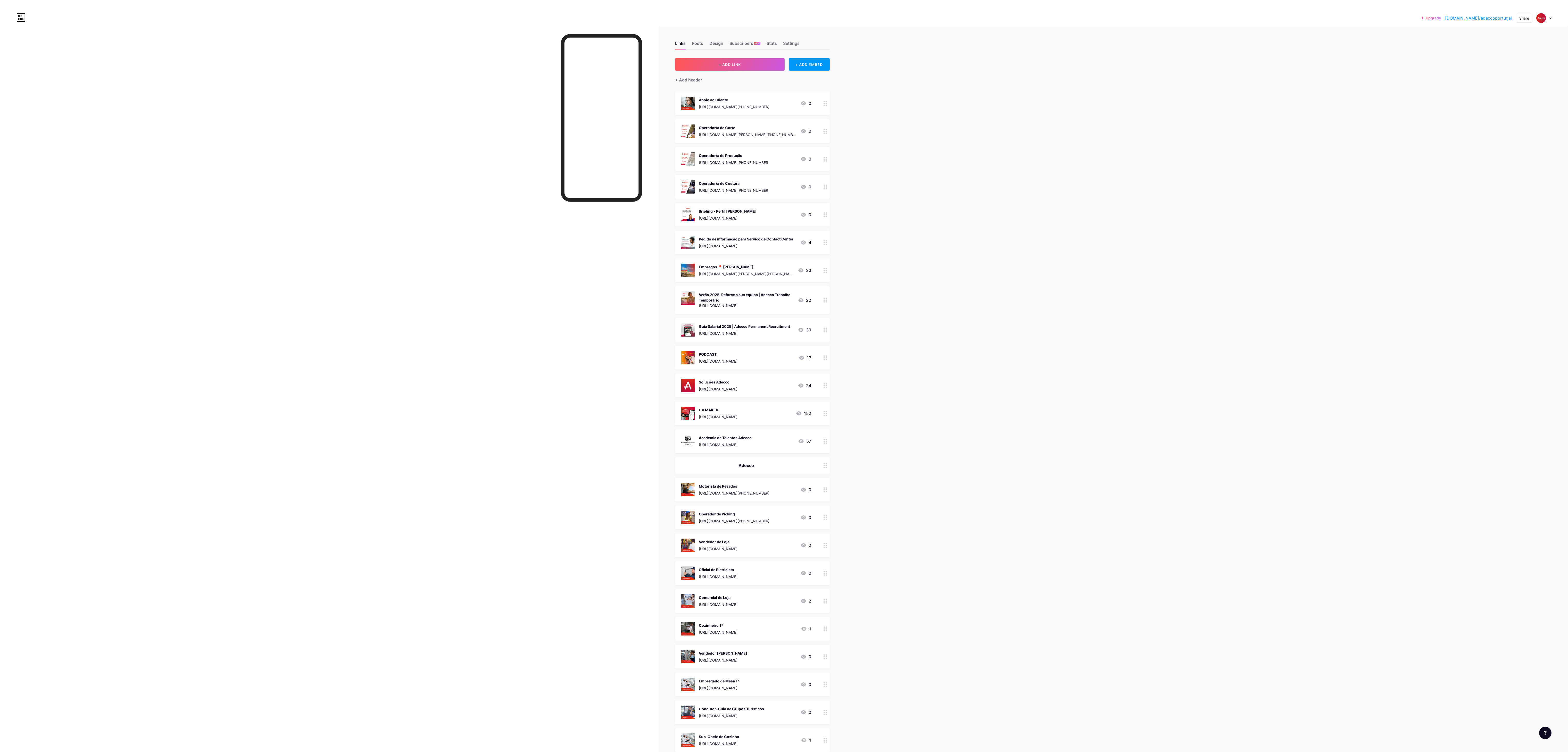
click at [440, 60] on button "+ ADD LINK" at bounding box center [730, 65] width 109 height 12
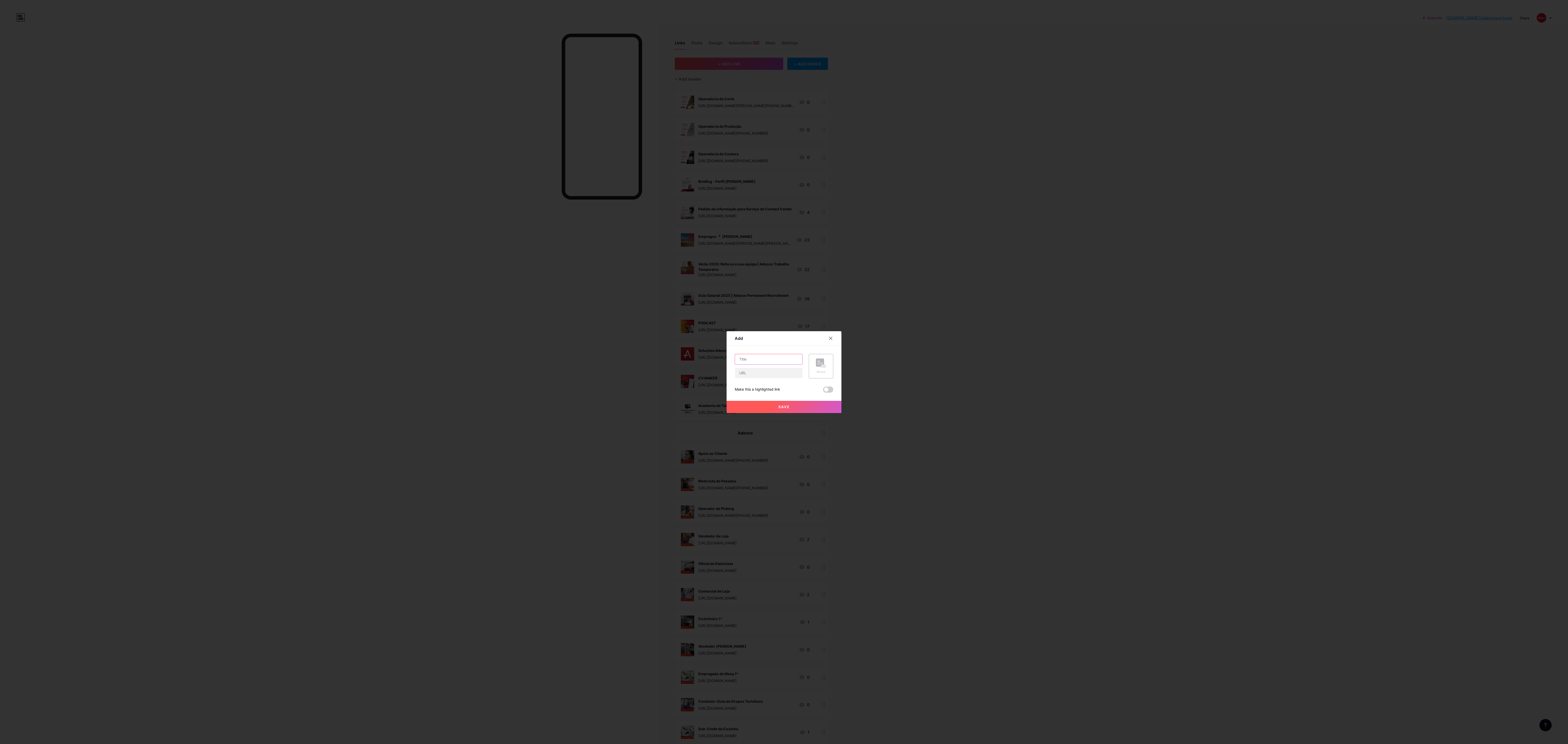
click at [435, 207] on input "text" at bounding box center [769, 359] width 68 height 10
paste input "Responsável de Turno"
type input "Responsável de Turno"
click at [435, 207] on input "text" at bounding box center [769, 373] width 68 height 10
paste input "[URL][DOMAIN_NAME][PHONE_NUMBER]"
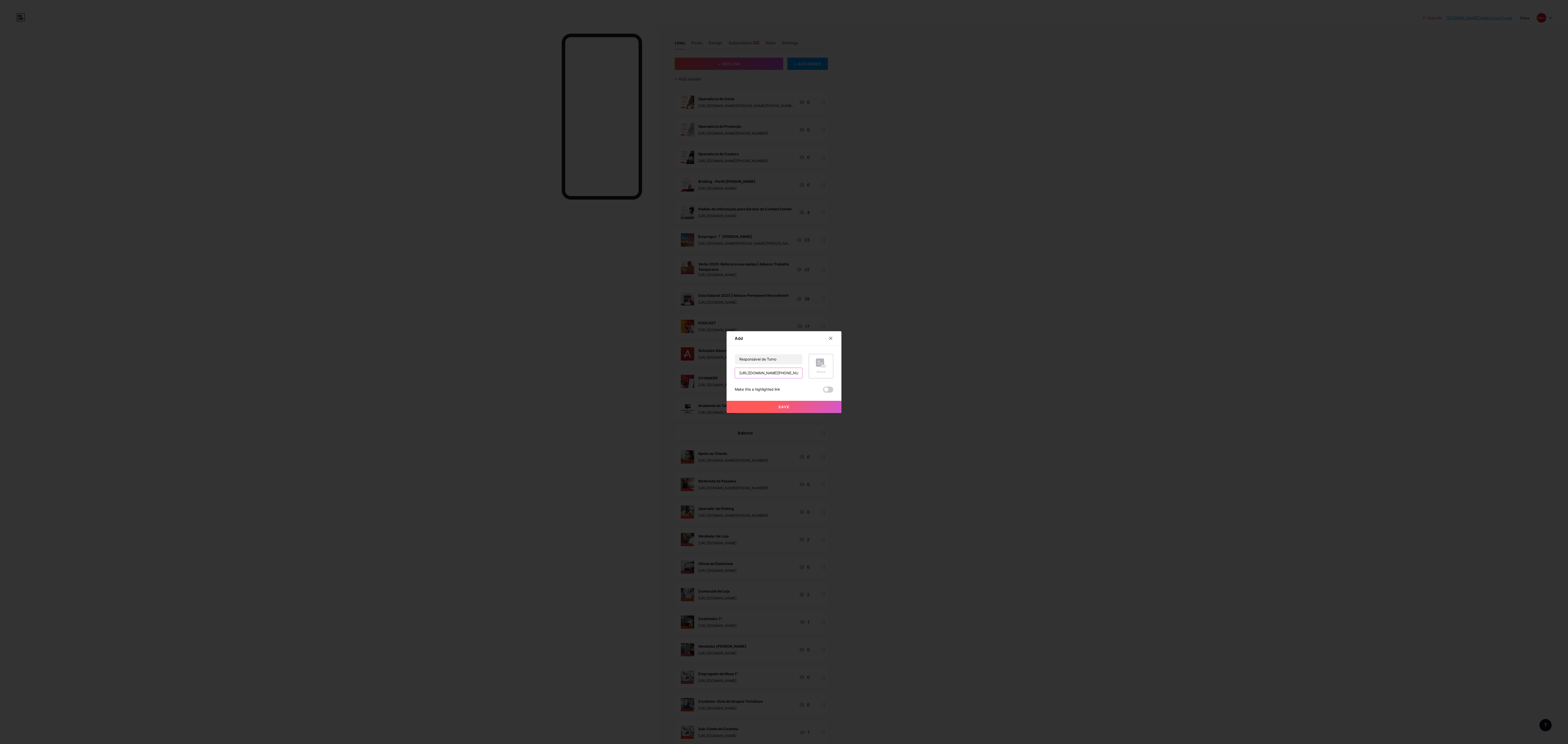
scroll to position [0, 410]
type input "[URL][DOMAIN_NAME][PHONE_NUMBER]"
click at [435, 207] on div "Picture" at bounding box center [821, 366] width 24 height 24
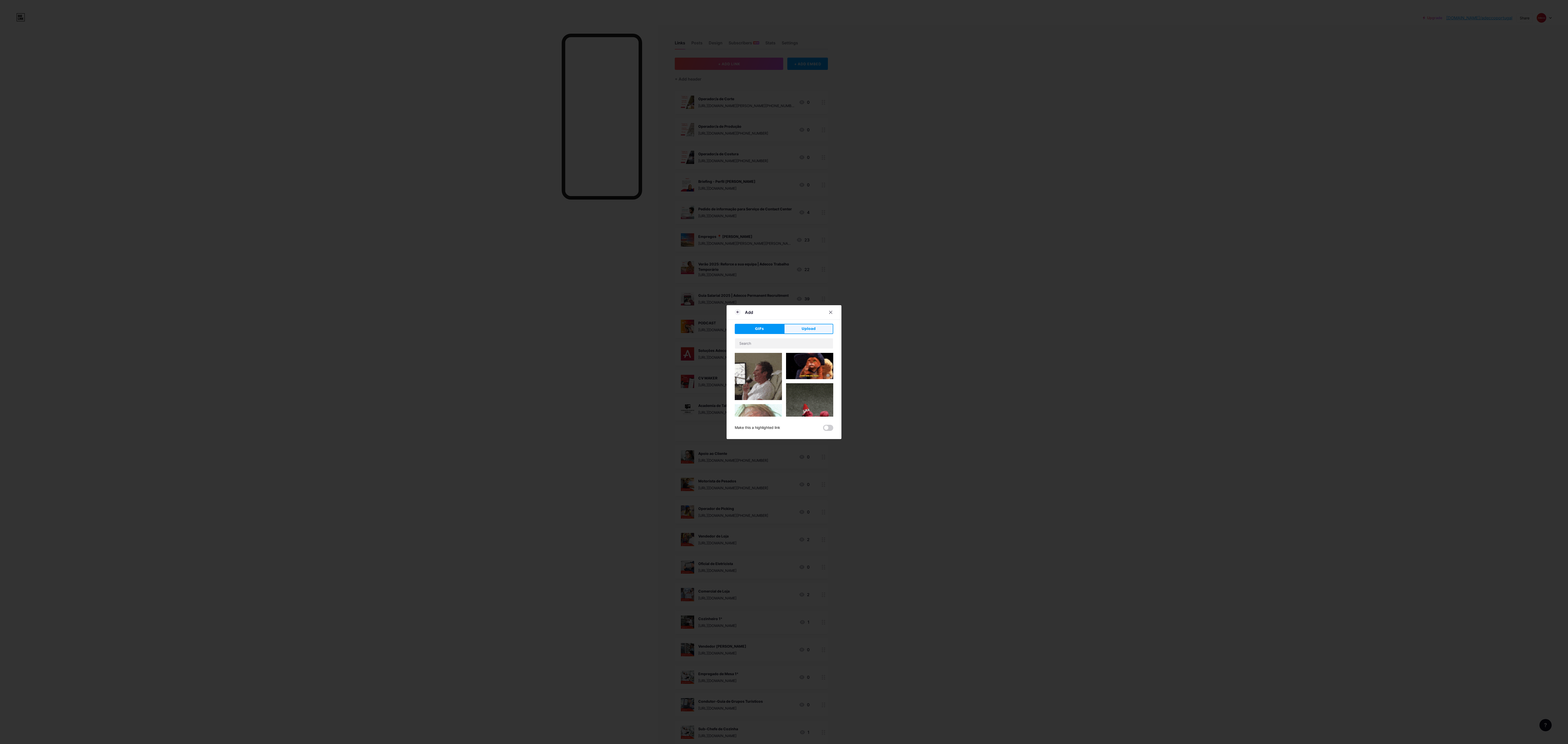
click at [435, 207] on button "Upload" at bounding box center [808, 329] width 49 height 10
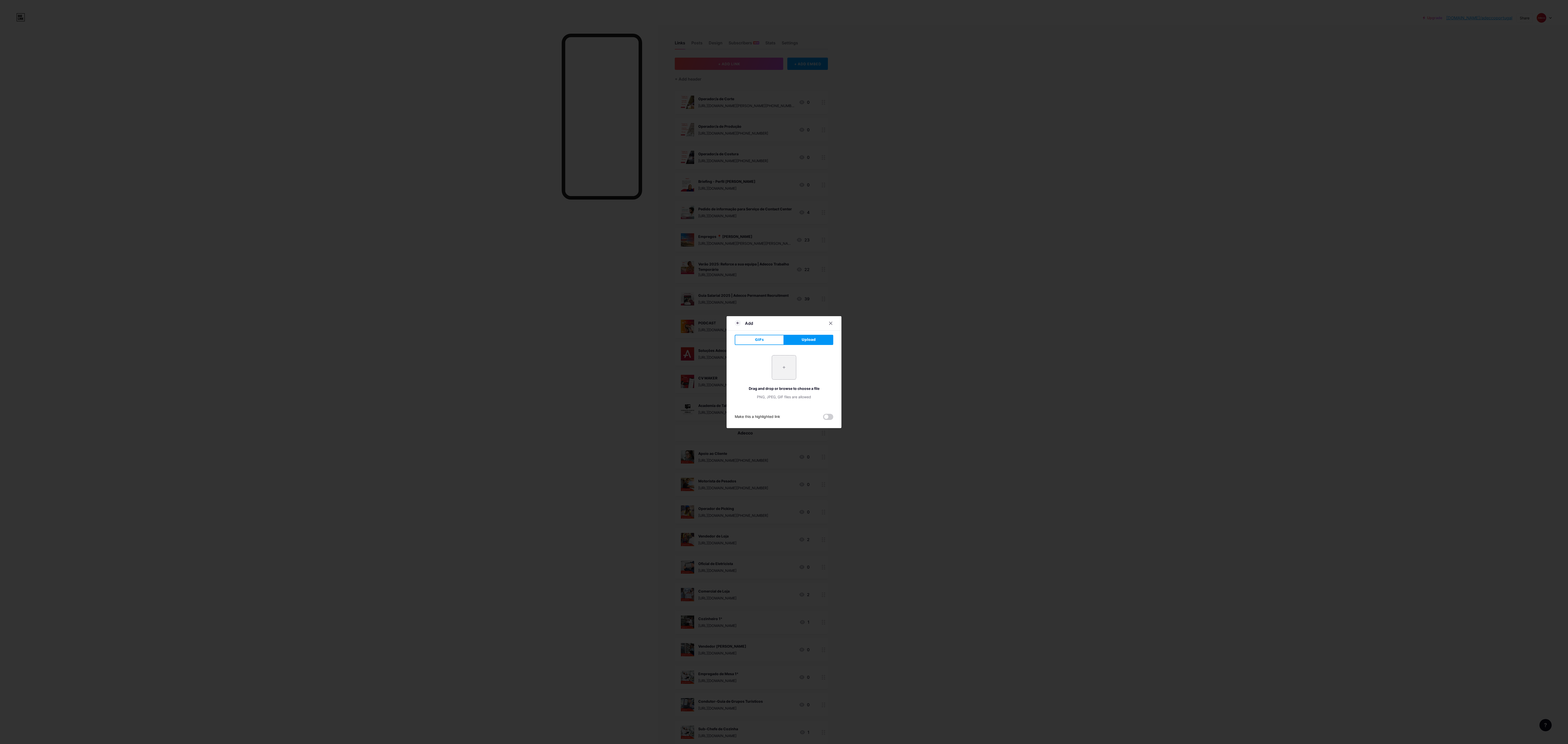
click at [435, 207] on div "+ Drag and drop or browse to choose a file PNG, JPEG, GIF files are allowed" at bounding box center [784, 377] width 99 height 44
click at [435, 207] on input "file" at bounding box center [783, 367] width 24 height 24
type input "C:\fakepath\5.png"
click at [435, 207] on button "Save" at bounding box center [784, 407] width 115 height 12
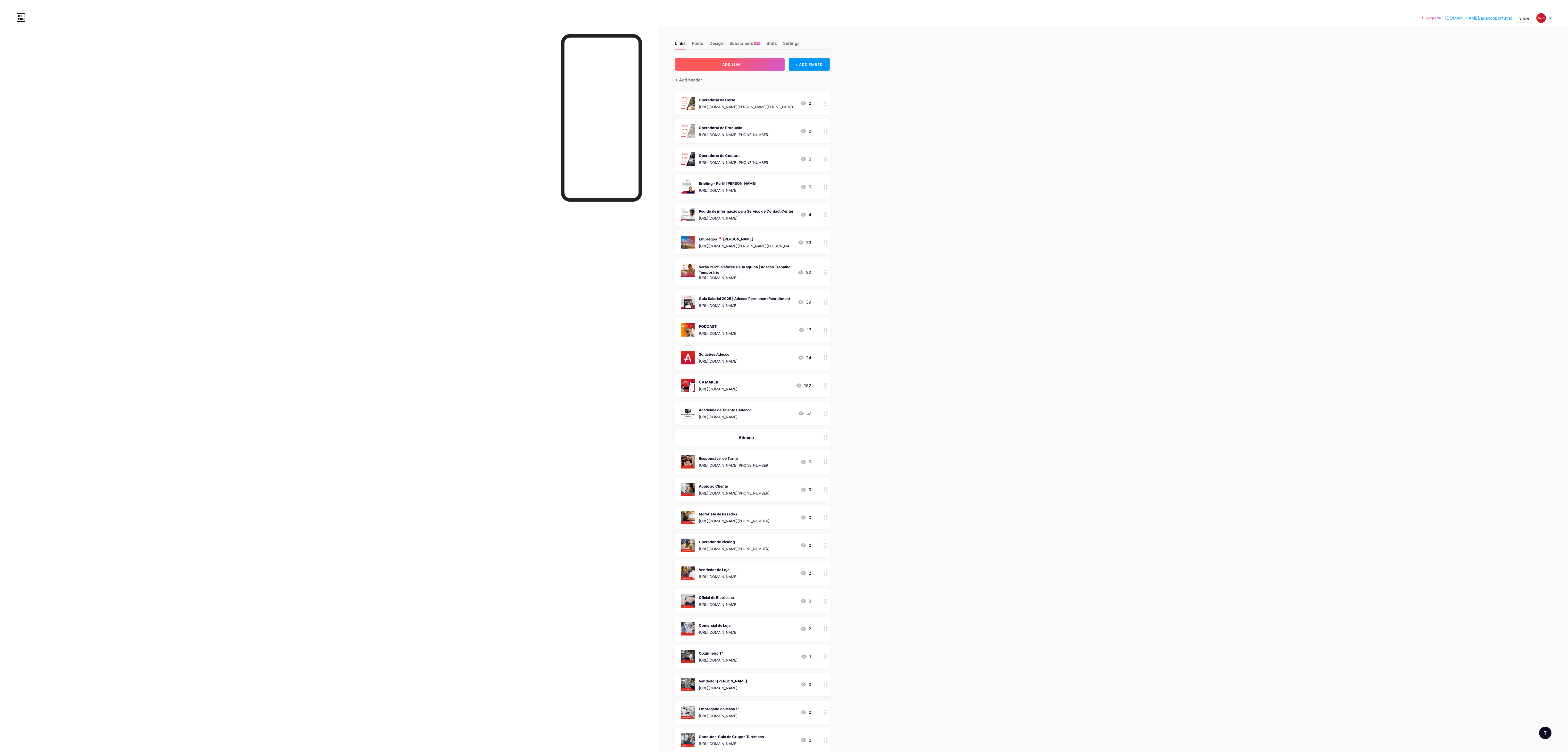
click at [440, 66] on button "+ ADD LINK" at bounding box center [730, 65] width 109 height 12
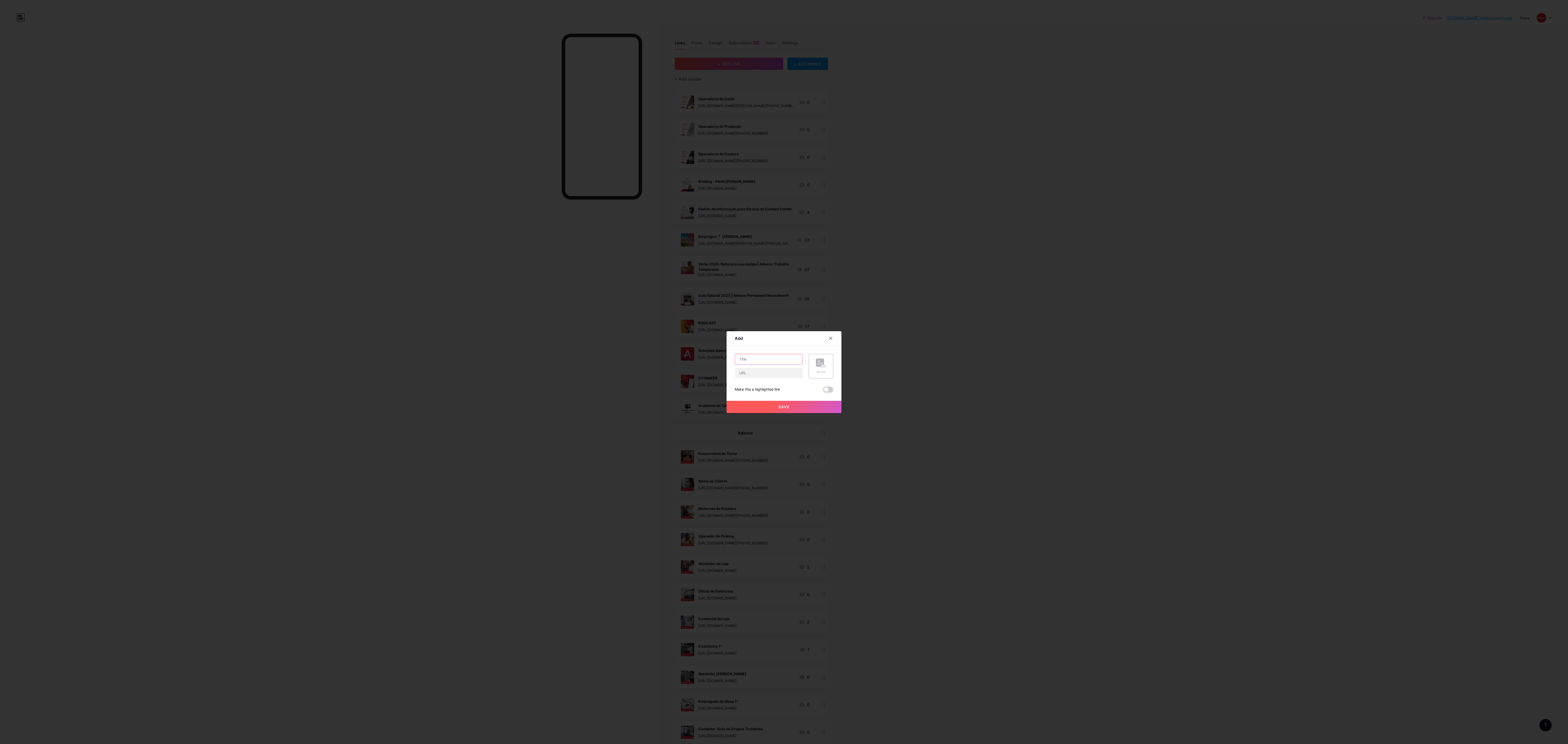
click at [435, 207] on input "text" at bounding box center [769, 359] width 68 height 10
paste input "Auxiliar Industrial - Offset"
type input "Auxiliar Industrial - Offset"
drag, startPoint x: 756, startPoint y: 375, endPoint x: 817, endPoint y: 364, distance: 62.0
click at [435, 207] on input "text" at bounding box center [769, 373] width 68 height 10
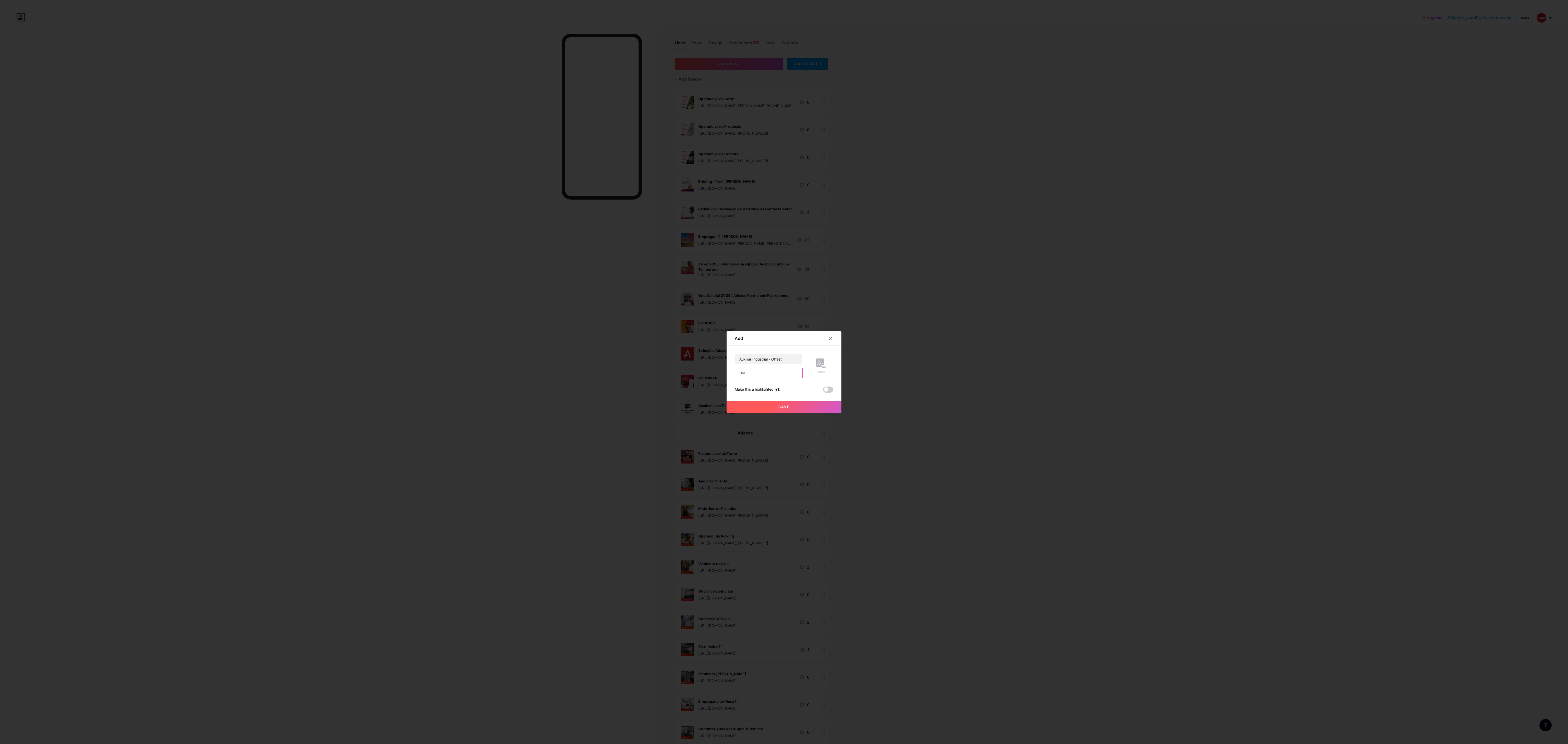
paste input "[URL][DOMAIN_NAME][PHONE_NUMBER]"
type input "[URL][DOMAIN_NAME][PHONE_NUMBER]"
click at [435, 207] on rect at bounding box center [819, 362] width 8 height 8
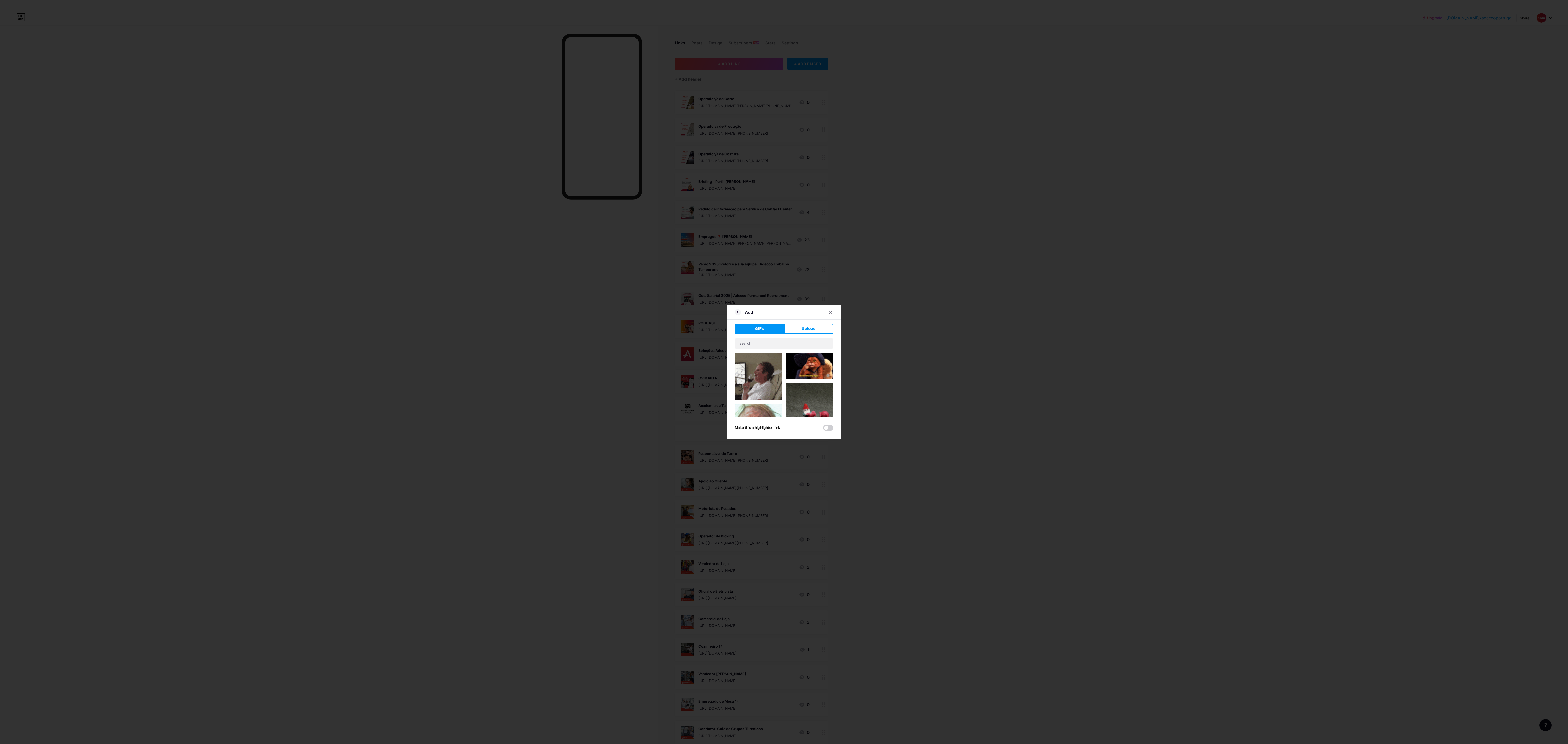
click at [435, 207] on div "GIFs Upload Content YouTube Play YouTube video without leaving your page. ADD V…" at bounding box center [784, 377] width 99 height 107
click at [435, 207] on button "Upload" at bounding box center [808, 329] width 49 height 10
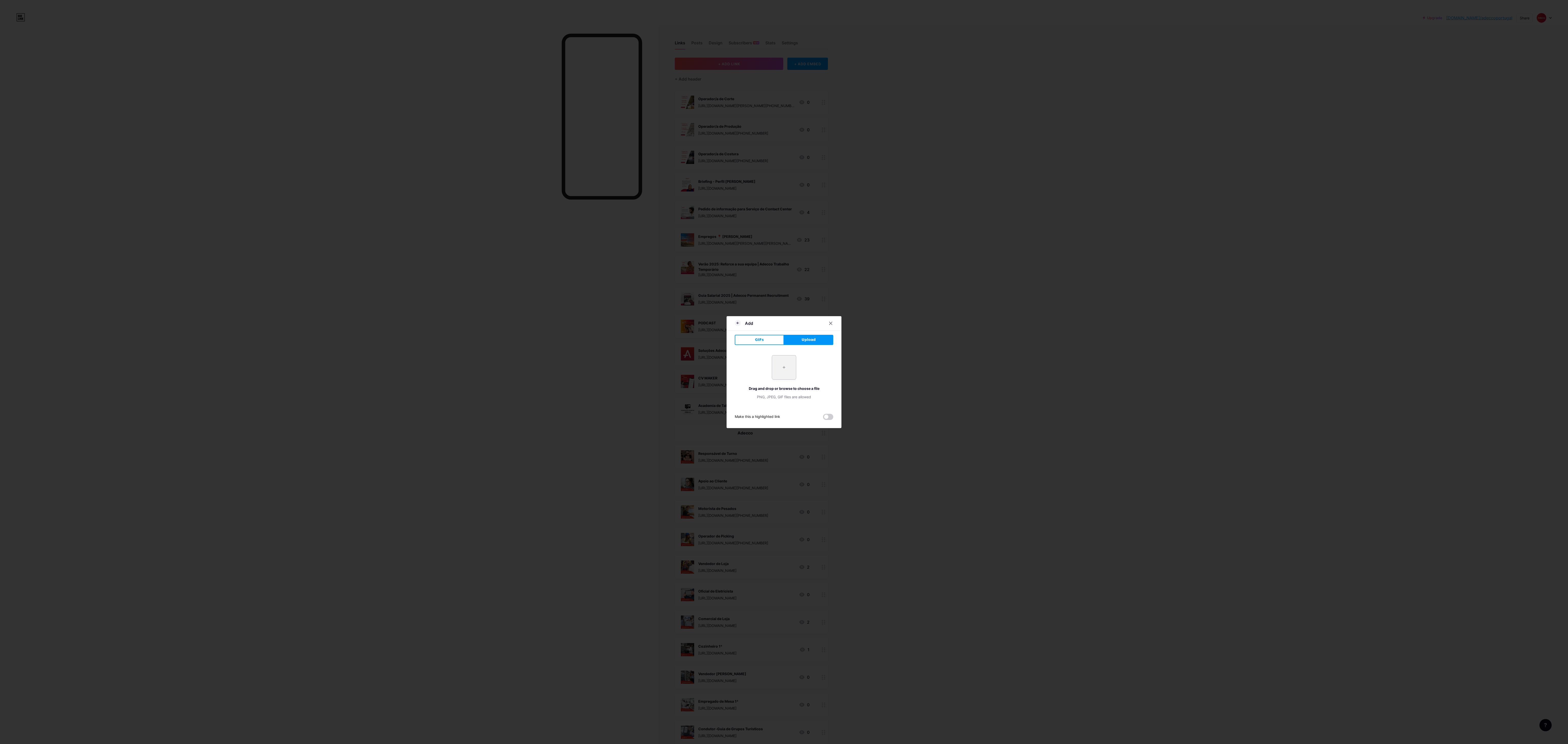
click at [435, 207] on input "file" at bounding box center [783, 367] width 24 height 24
type input "C:\fakepath\6.png"
click at [435, 207] on span "Save" at bounding box center [784, 406] width 12 height 4
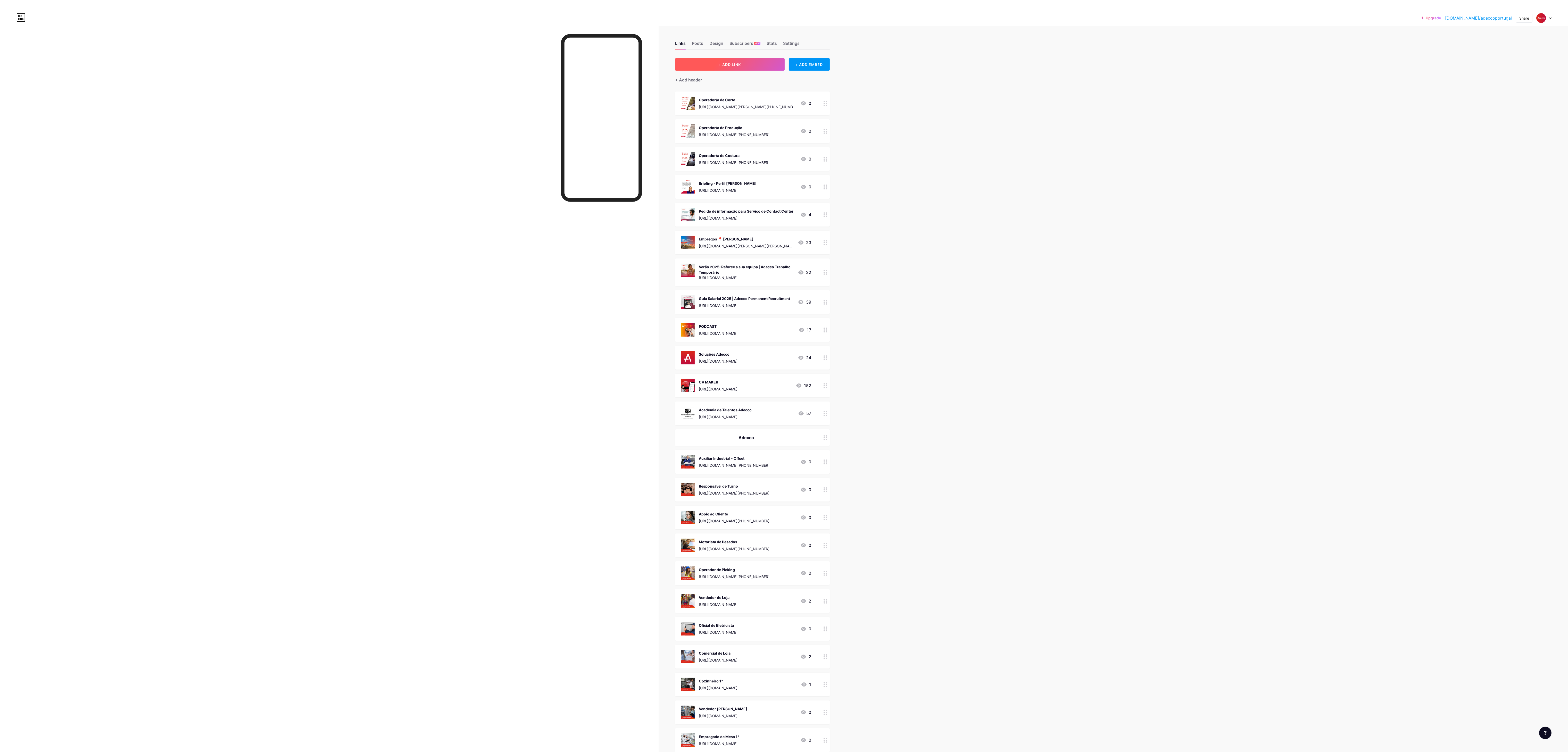
click at [440, 66] on span "+ ADD LINK" at bounding box center [730, 64] width 22 height 4
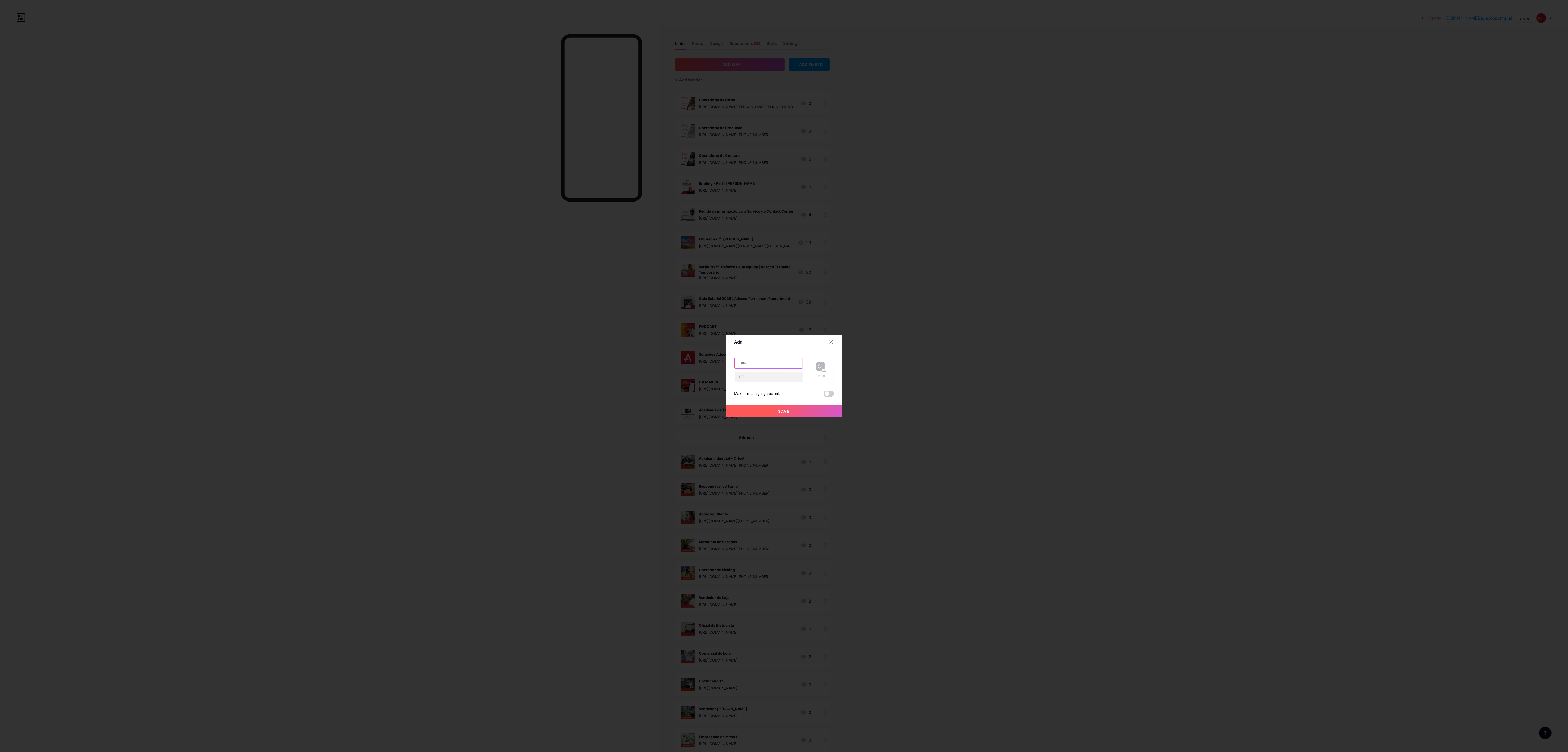
click at [440, 209] on input "text" at bounding box center [769, 363] width 68 height 10
click at [440, 209] on input "text" at bounding box center [769, 377] width 68 height 10
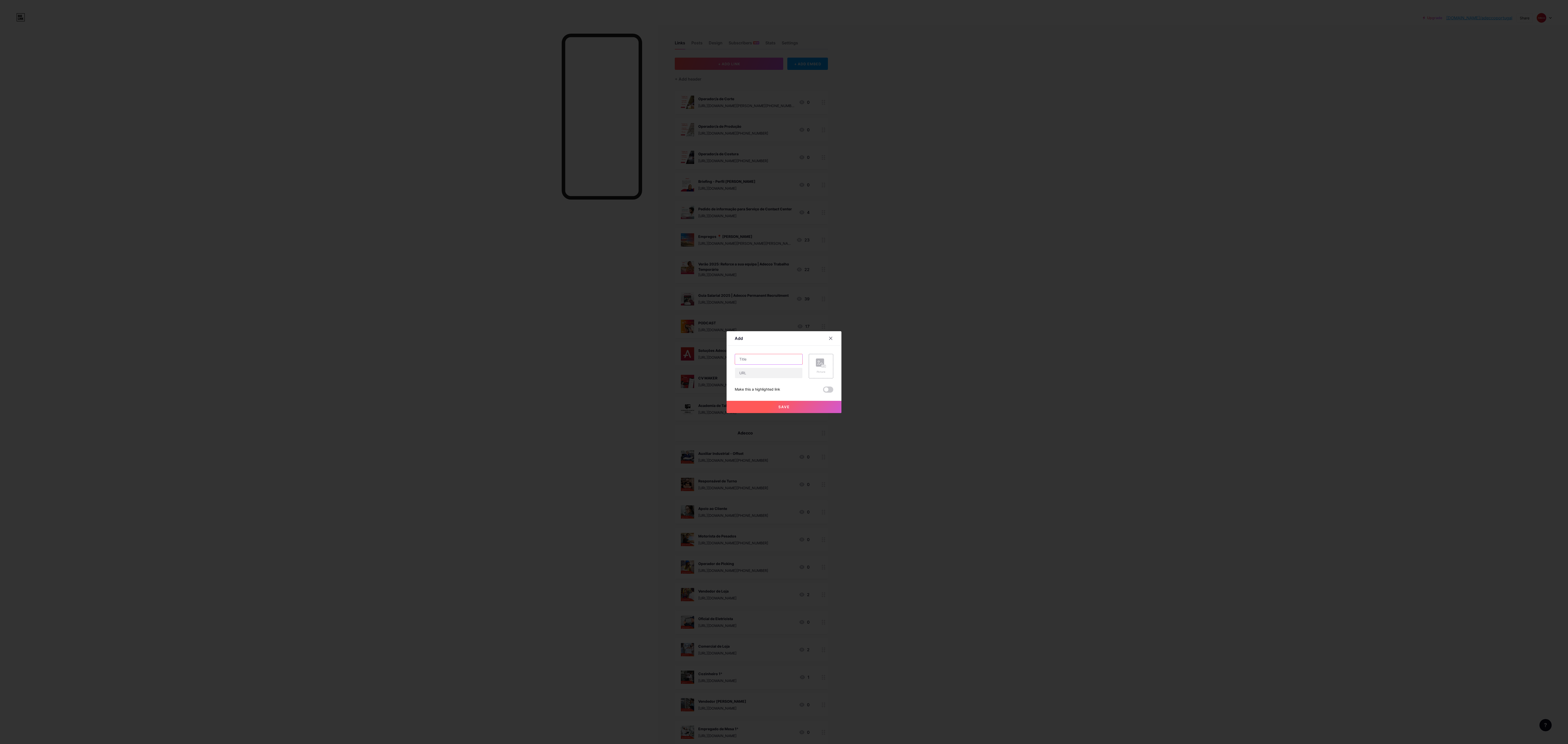
click at [435, 207] on input "text" at bounding box center [769, 359] width 68 height 10
paste input "Auxiliar de Eletricista"
type input "Auxiliar de Eletricista"
click at [435, 207] on rect at bounding box center [819, 362] width 8 height 8
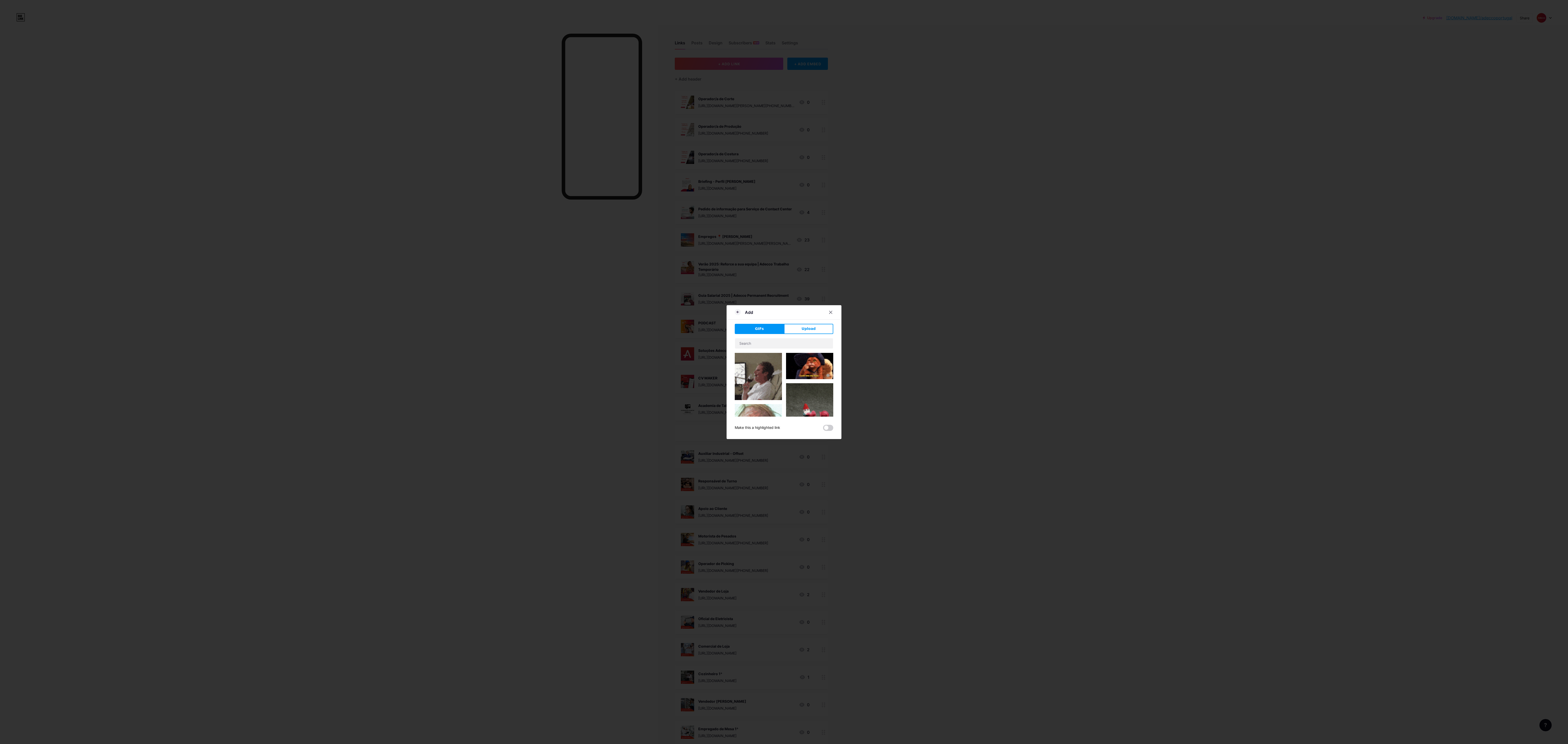
click at [435, 207] on div "GIFs Upload Content YouTube Play YouTube video without leaving your page. ADD V…" at bounding box center [784, 377] width 99 height 107
click at [435, 207] on button "Upload" at bounding box center [808, 329] width 49 height 10
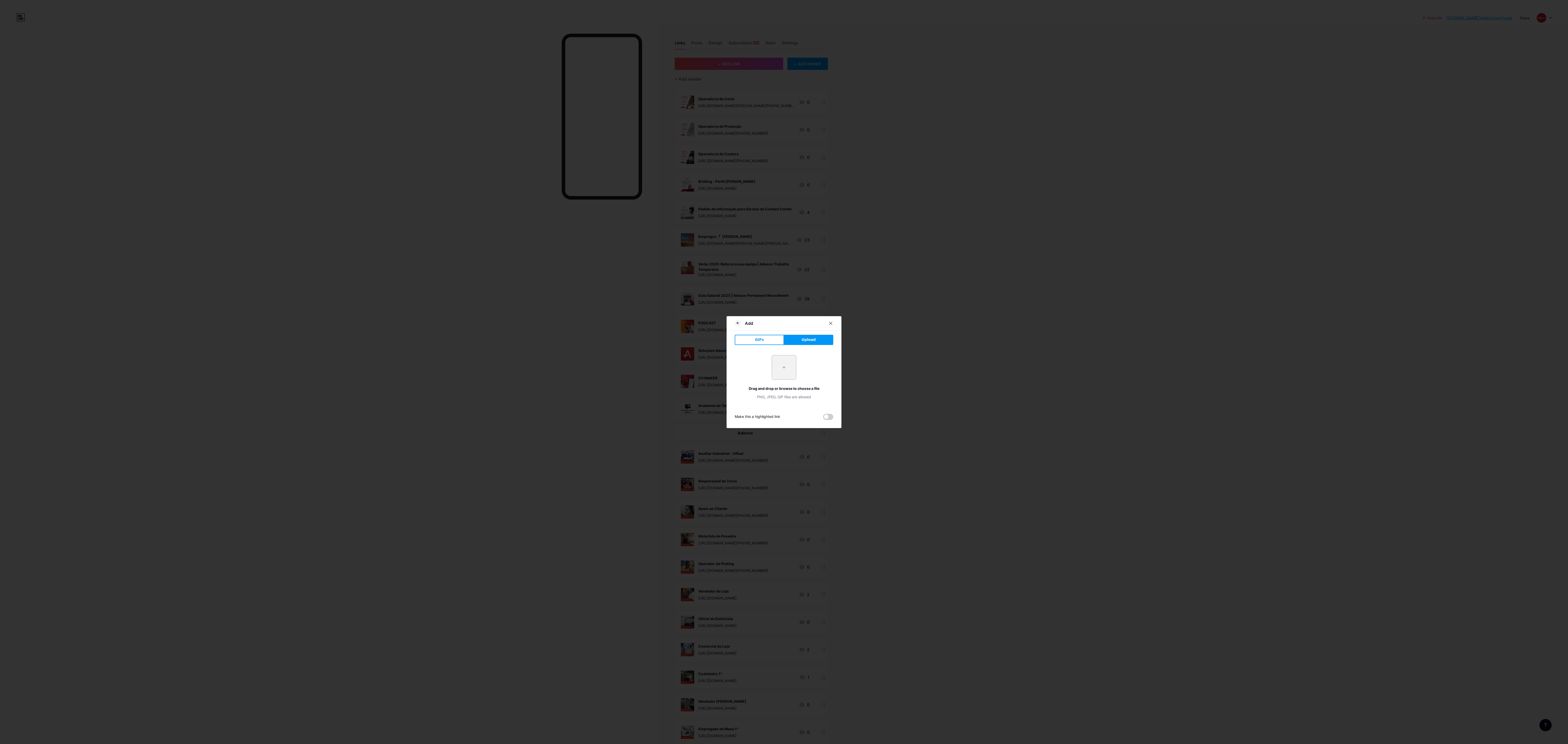
click at [435, 207] on div "+ Drag and drop or browse to choose a file PNG, JPEG, GIF files are allowed" at bounding box center [784, 377] width 99 height 44
click at [435, 207] on input "file" at bounding box center [783, 367] width 24 height 24
type input "C:\fakepath\7.png"
click at [435, 207] on input "text" at bounding box center [769, 373] width 68 height 10
paste input "[URL][DOMAIN_NAME][PHONE_NUMBER]"
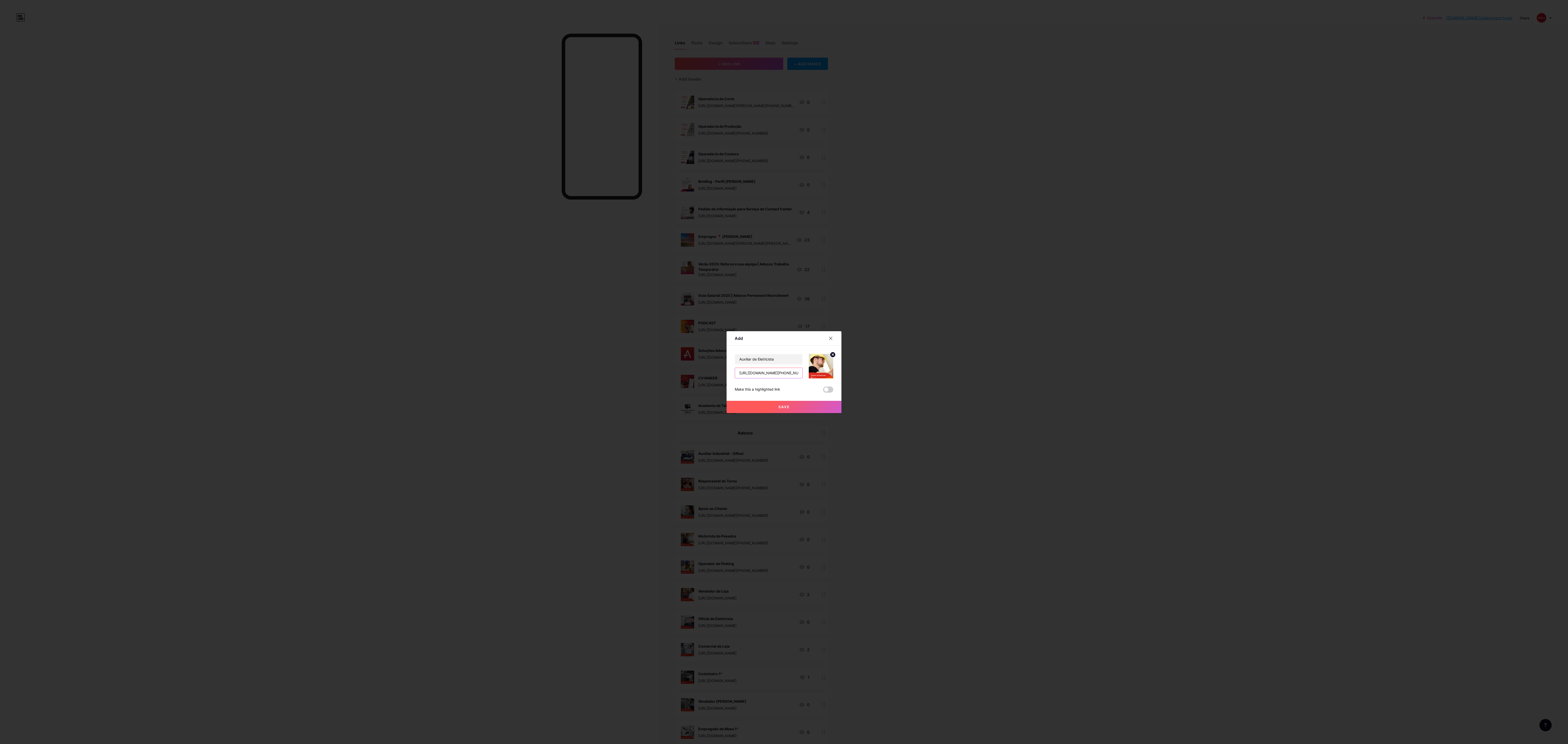
scroll to position [0, 339]
type input "[URL][DOMAIN_NAME][PHONE_NUMBER]"
click at [435, 207] on button "Save" at bounding box center [784, 407] width 115 height 12
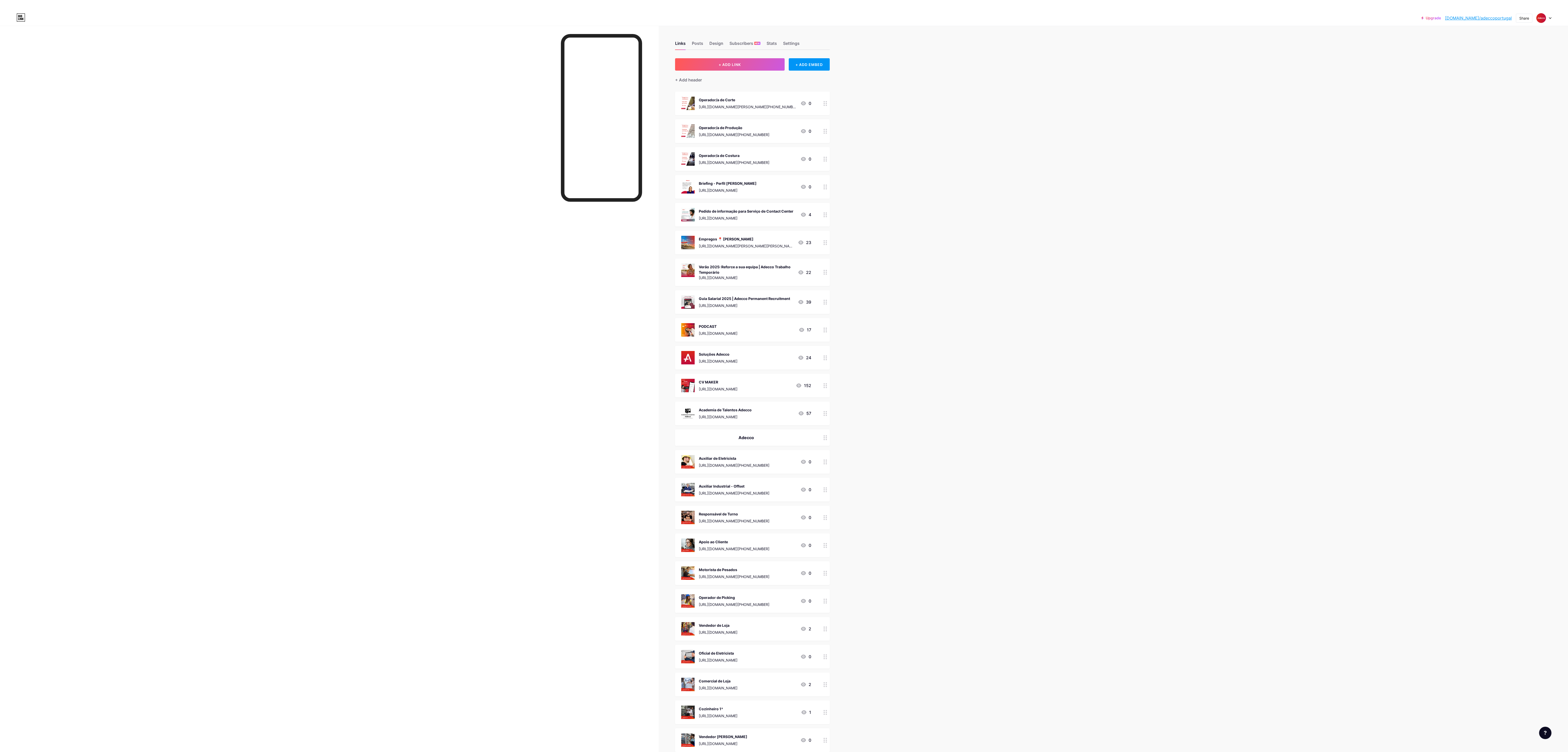
click at [440, 71] on div "+ Add header" at bounding box center [753, 77] width 155 height 13
click at [440, 69] on button "+ ADD LINK" at bounding box center [730, 65] width 109 height 12
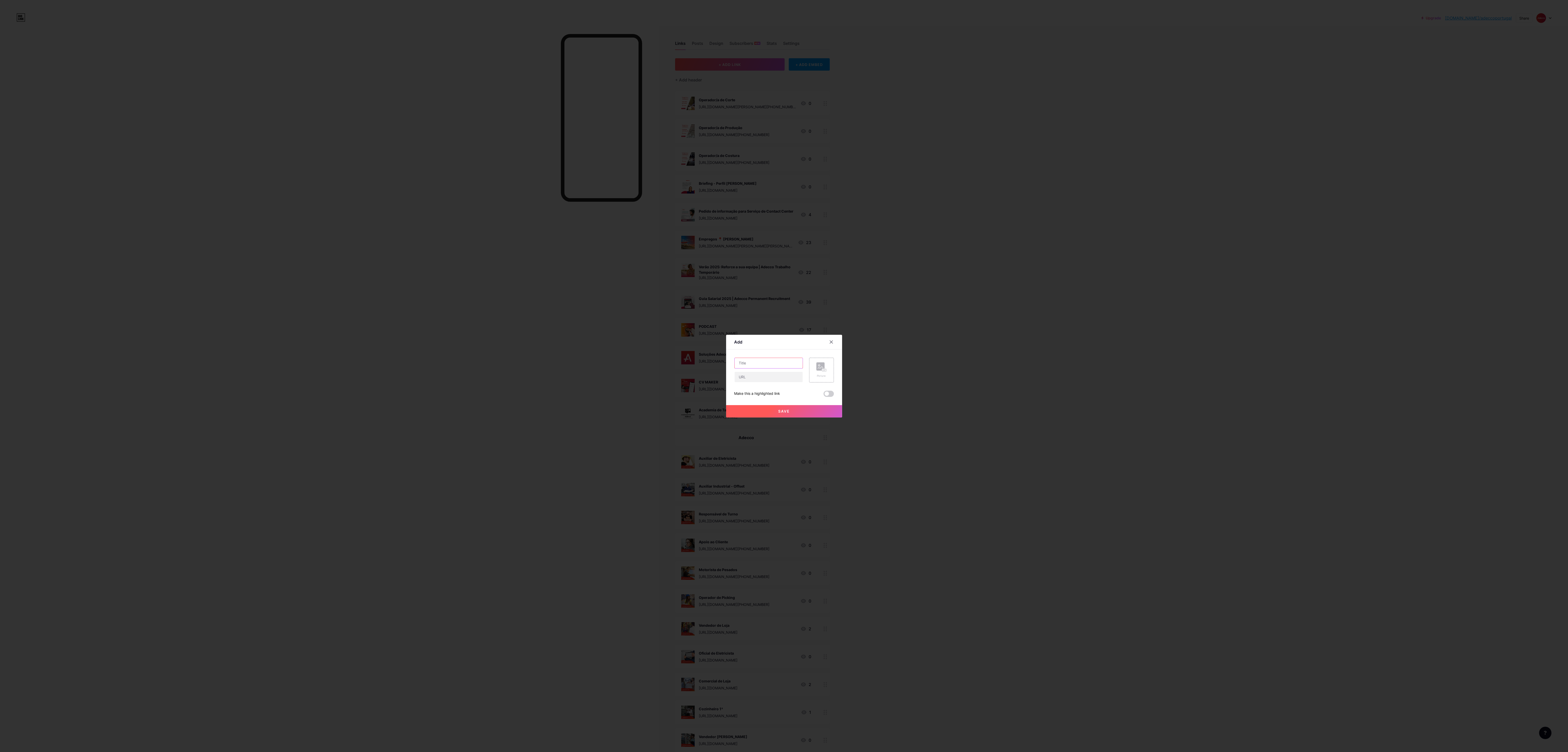
click at [440, 209] on input "text" at bounding box center [769, 363] width 68 height 10
paste input "Soldador TIG"
type input "Soldador TIG"
drag, startPoint x: 769, startPoint y: 377, endPoint x: 766, endPoint y: 381, distance: 5.0
click at [440, 209] on input "text" at bounding box center [777, 377] width 68 height 10
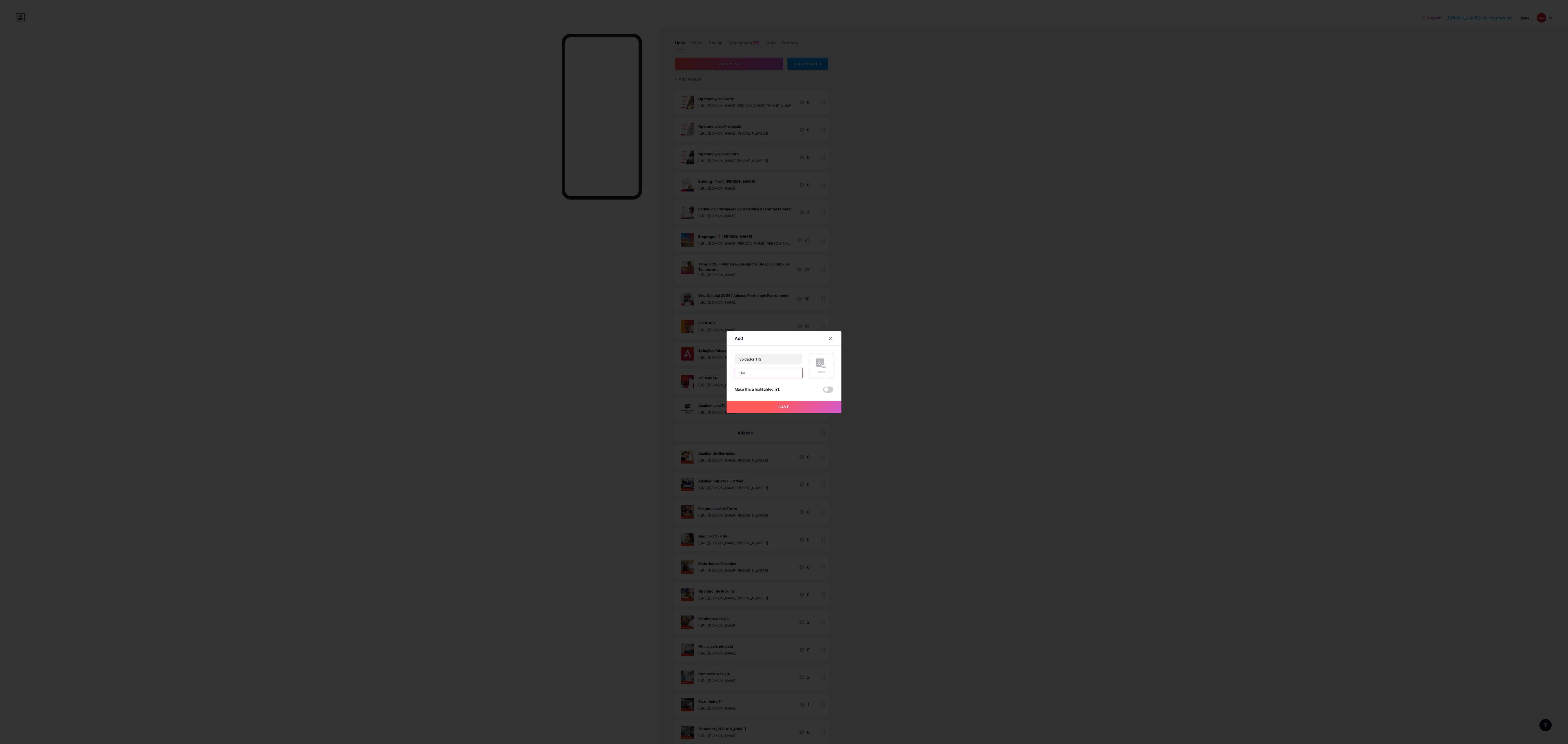
paste input "[URL][DOMAIN_NAME][PHONE_NUMBER]"
type input "[URL][DOMAIN_NAME][PHONE_NUMBER]"
click at [435, 207] on icon at bounding box center [821, 363] width 10 height 10
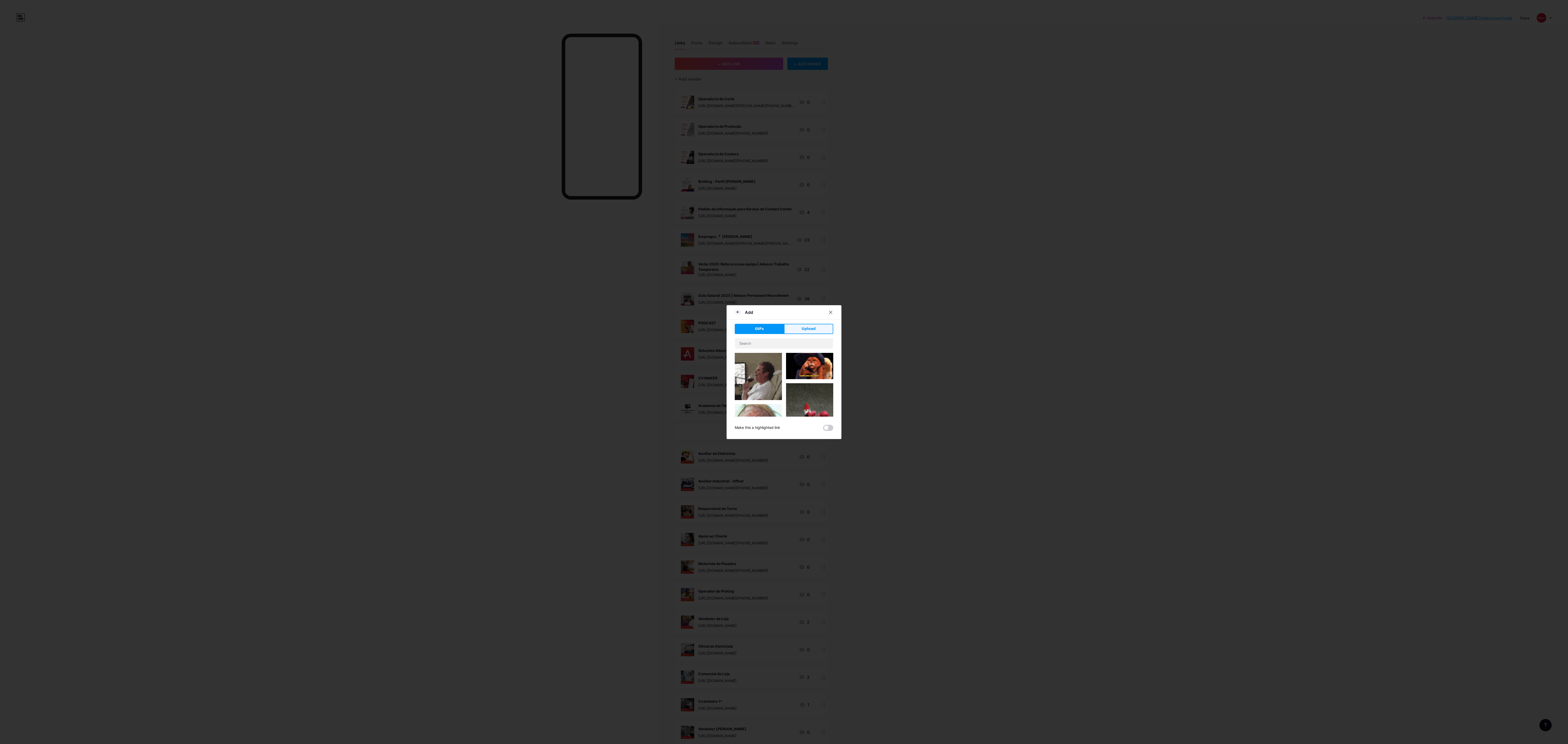
click at [435, 207] on span "Upload" at bounding box center [808, 329] width 14 height 5
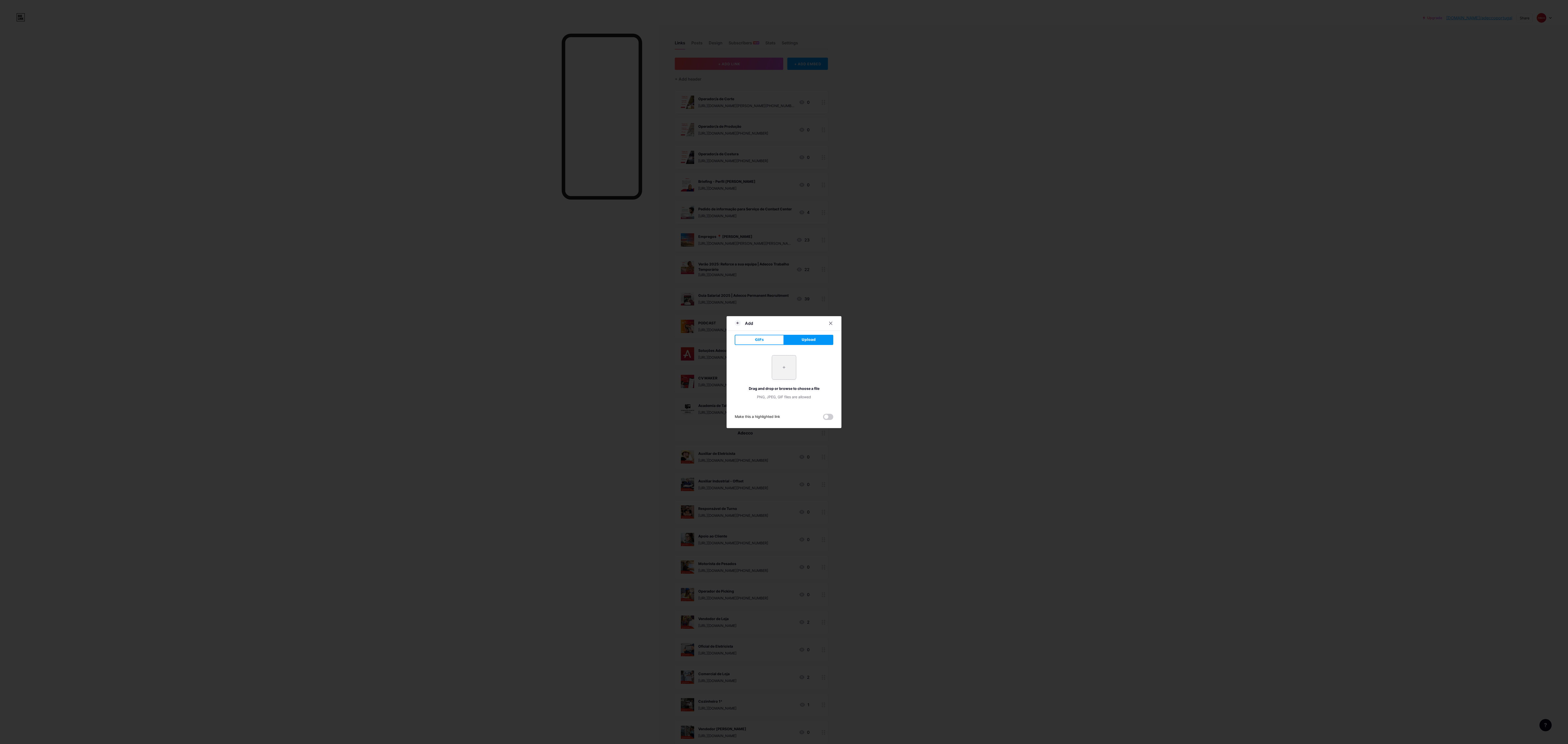
click at [435, 207] on input "file" at bounding box center [783, 367] width 24 height 24
type input "C:\fakepath\8.png"
click at [435, 207] on span "Save" at bounding box center [784, 406] width 12 height 4
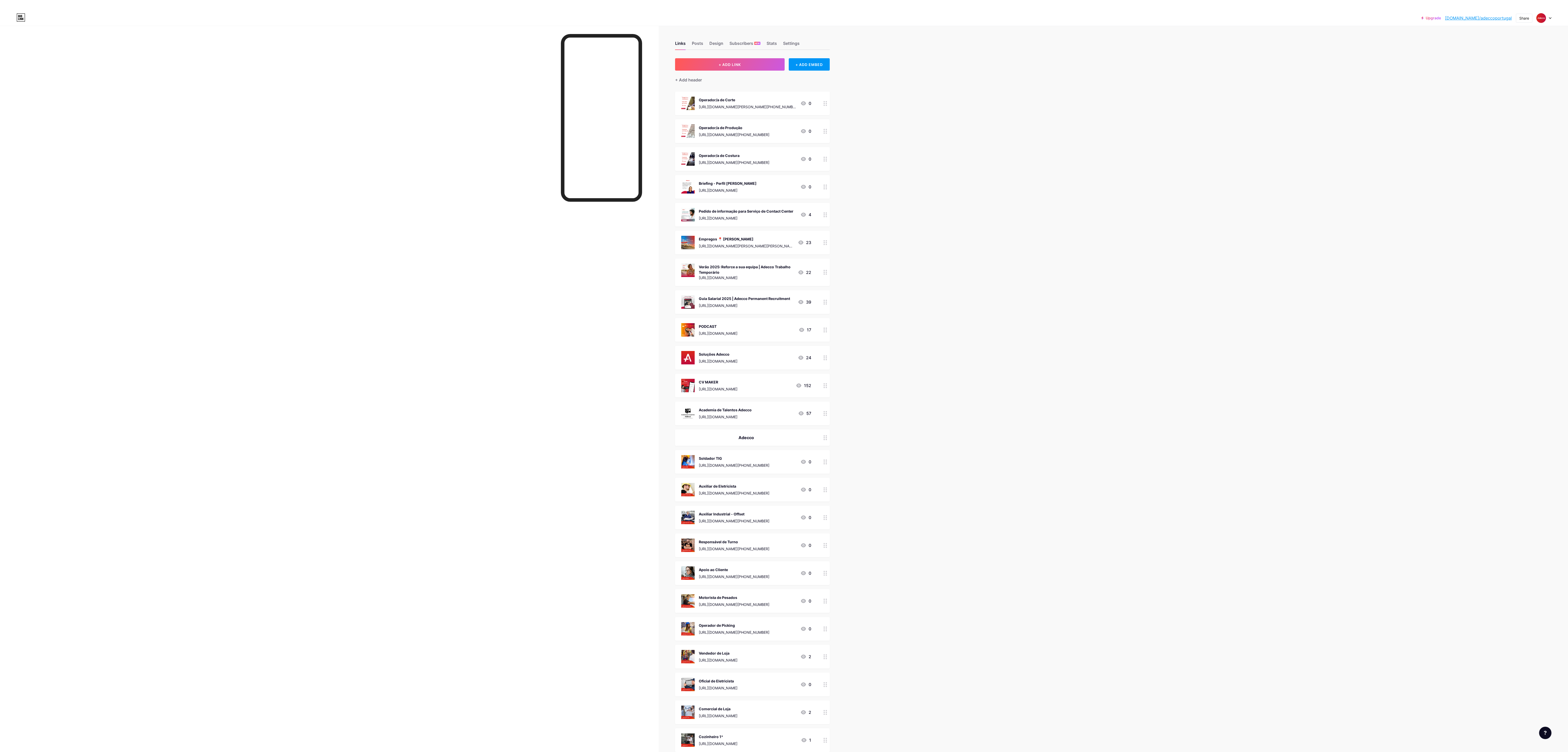
click at [440, 76] on div "+ Add header" at bounding box center [753, 77] width 155 height 13
click at [440, 60] on button "+ ADD LINK" at bounding box center [730, 65] width 109 height 12
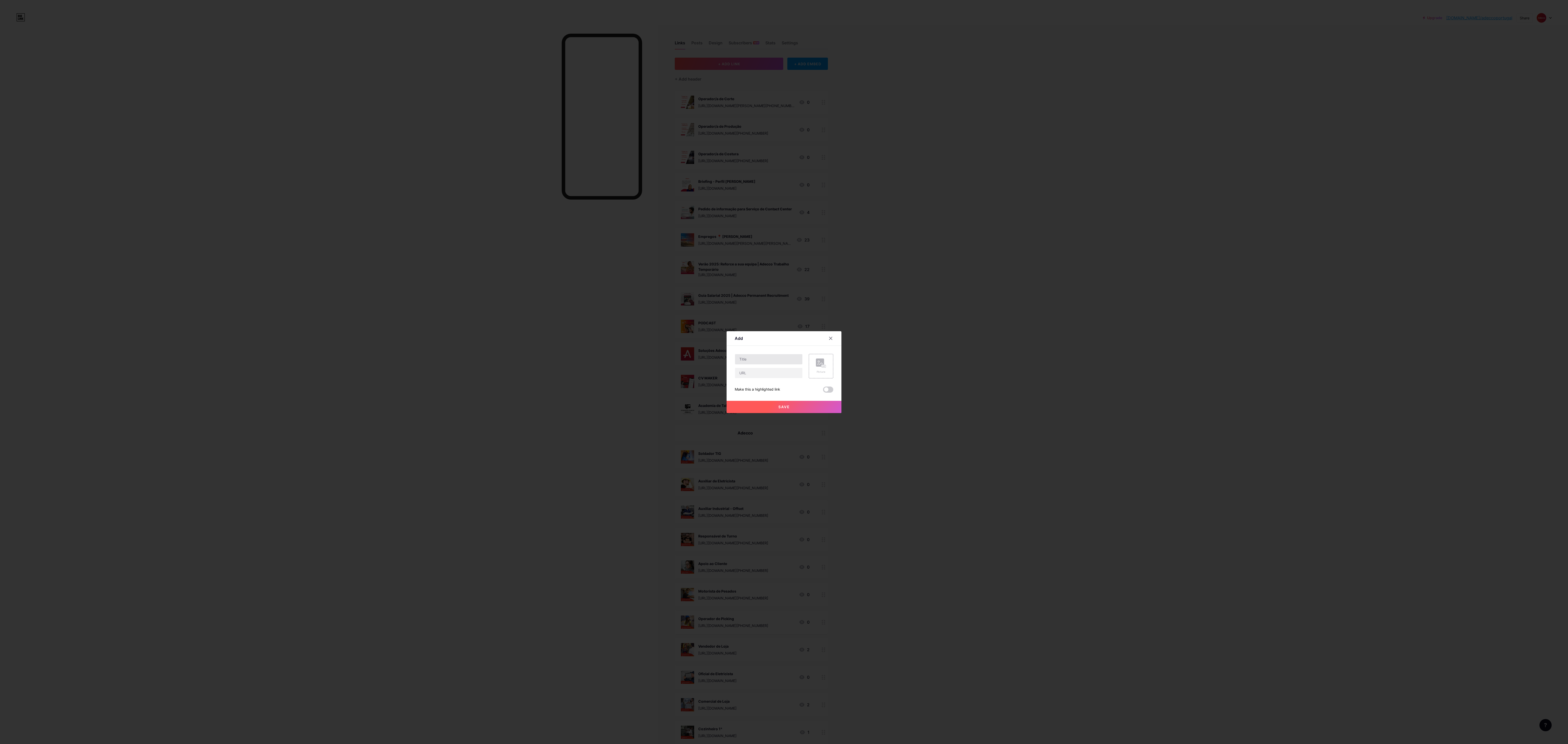
click at [435, 207] on div at bounding box center [769, 366] width 68 height 24
click at [435, 207] on input "text" at bounding box center [769, 359] width 68 height 10
paste input "Técnico de Manutenção"
type input "Técnico de Manutenção"
click at [435, 207] on input "text" at bounding box center [769, 373] width 68 height 10
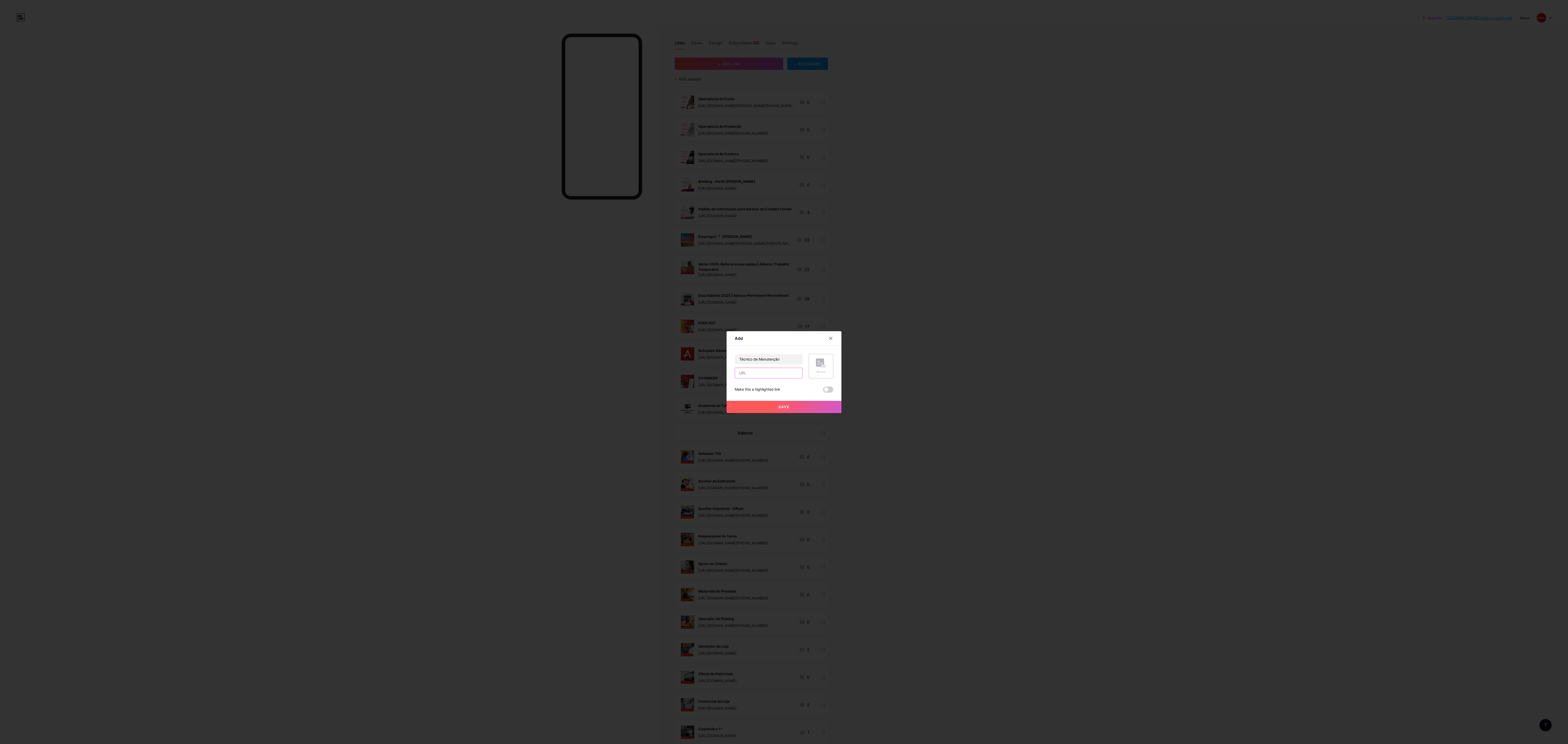
paste input "[URL][DOMAIN_NAME][PERSON_NAME][PHONE_NUMBER]"
type input "[URL][DOMAIN_NAME][PERSON_NAME][PHONE_NUMBER]"
click at [435, 207] on rect at bounding box center [824, 366] width 4 height 2
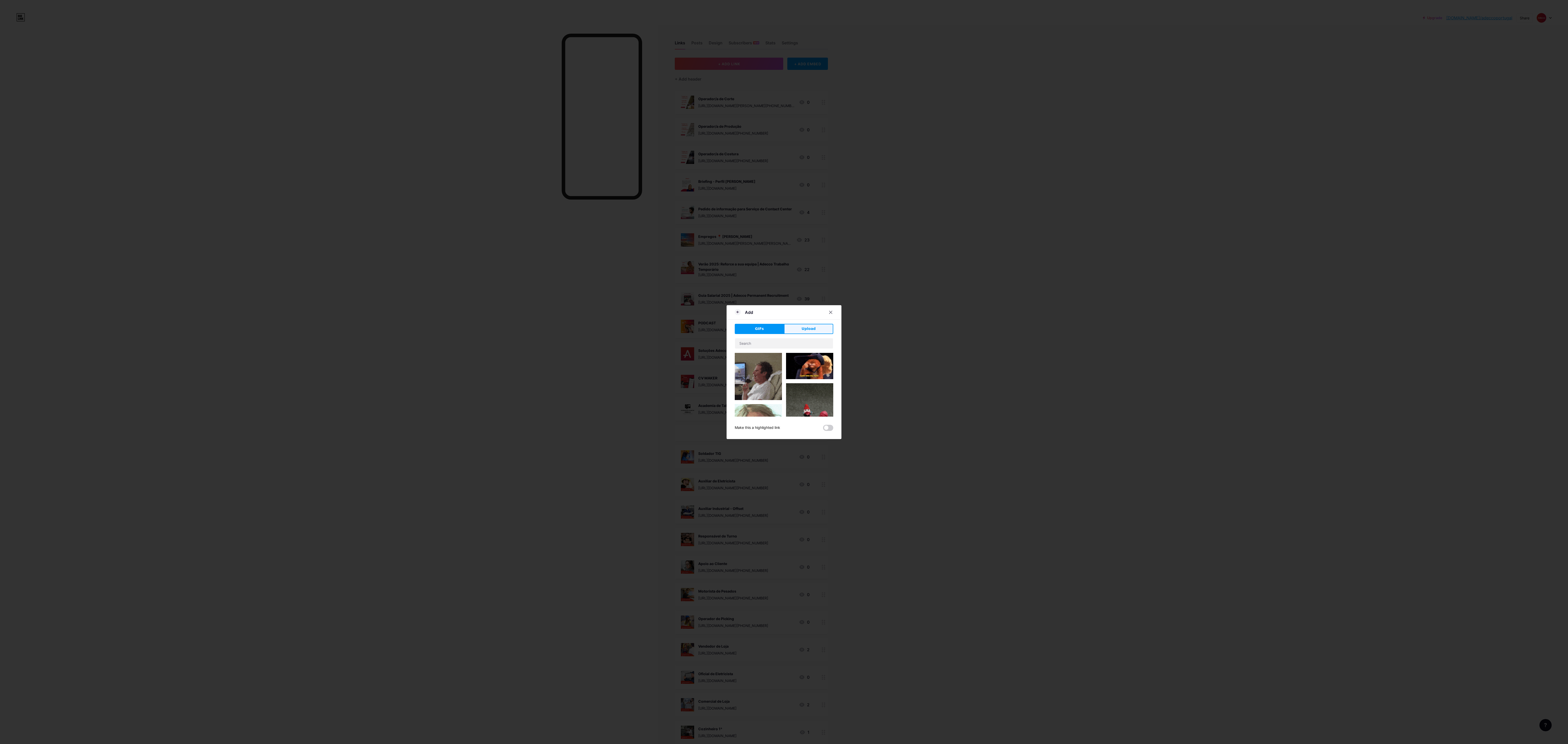
click at [435, 207] on span "Upload" at bounding box center [808, 329] width 14 height 5
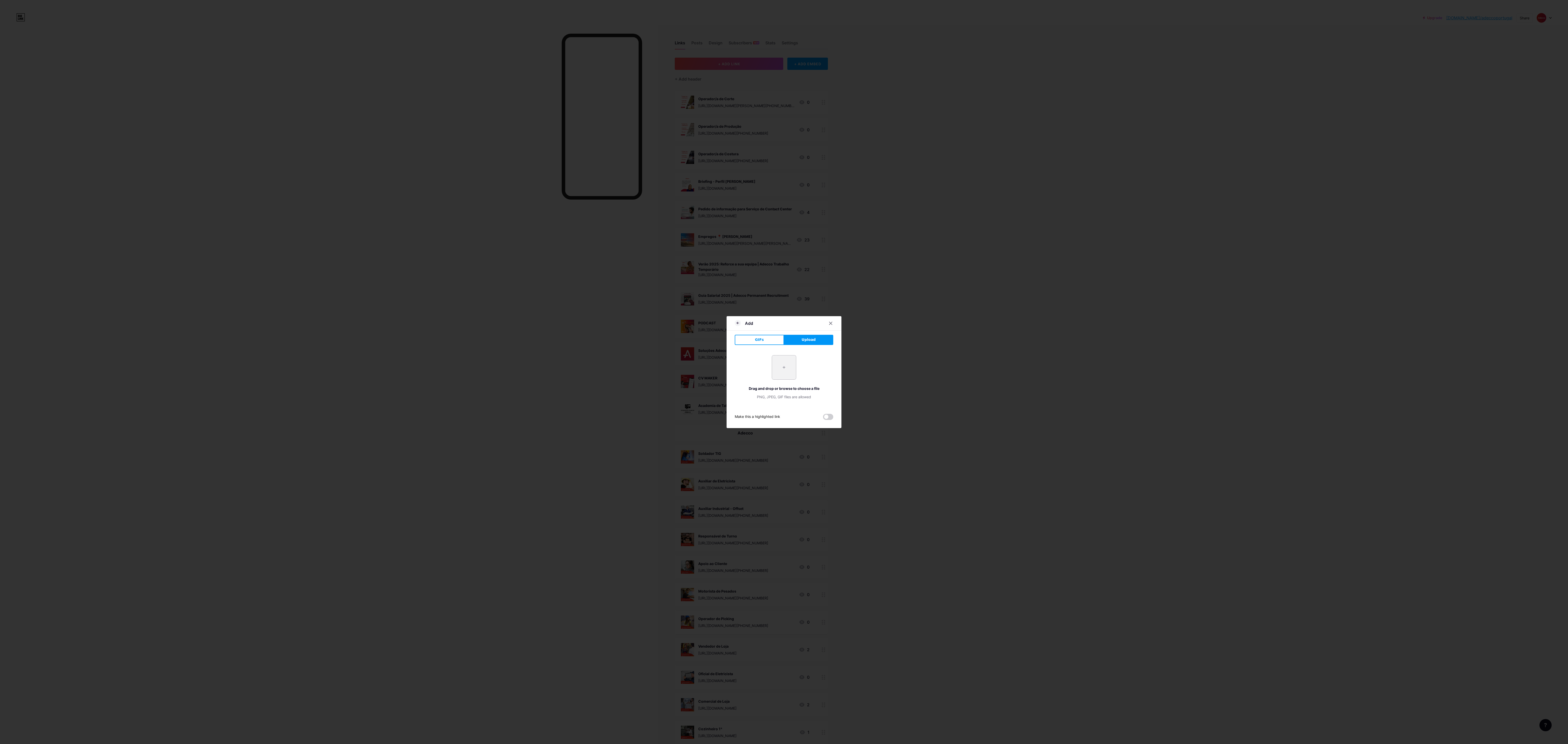
click at [435, 207] on input "file" at bounding box center [783, 367] width 24 height 24
click at [435, 207] on icon at bounding box center [738, 323] width 6 height 6
click at [435, 207] on rect at bounding box center [824, 366] width 4 height 2
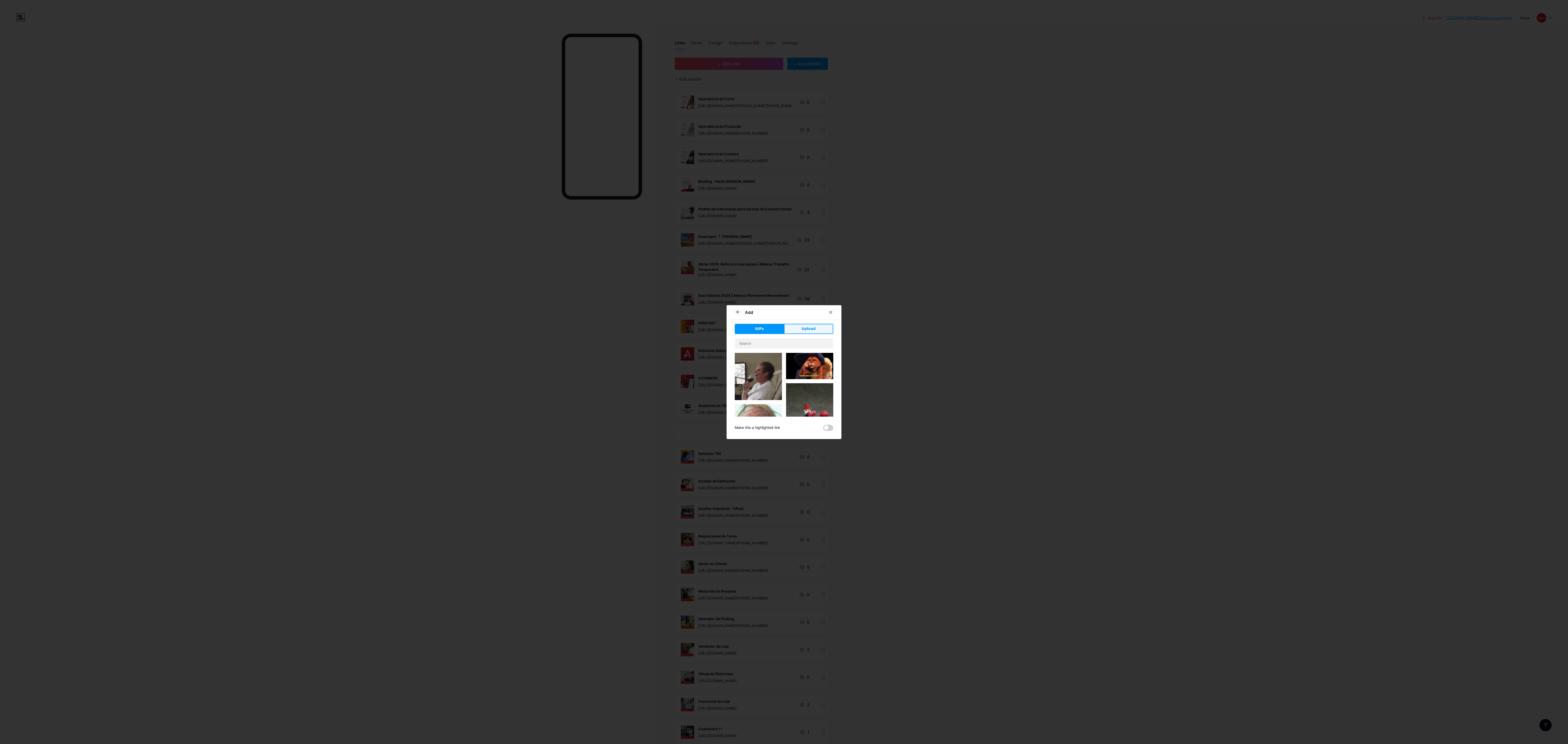
click at [435, 207] on button "Upload" at bounding box center [808, 329] width 49 height 10
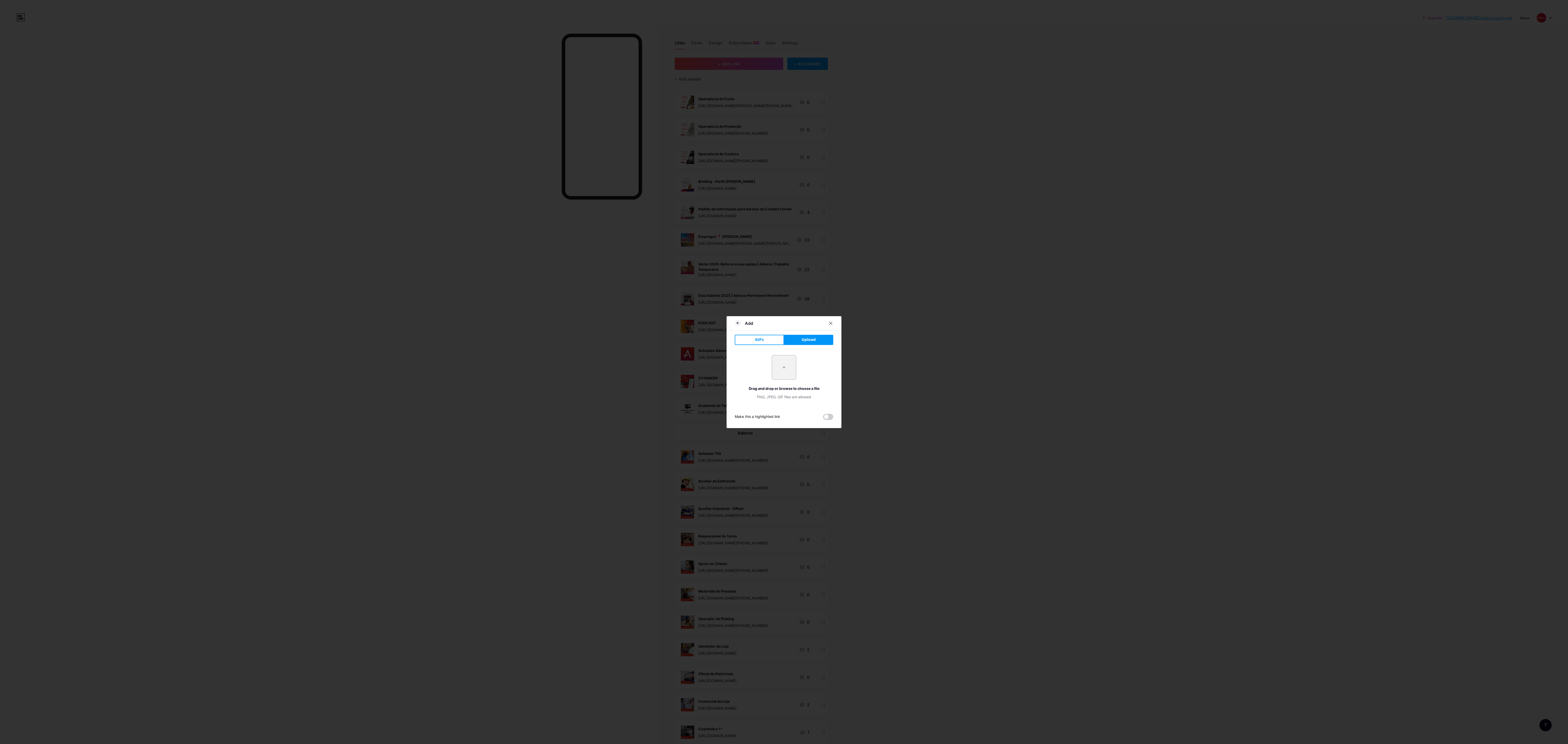
click at [435, 207] on div "+ Drag and drop or browse to choose a file PNG, JPEG, GIF files are allowed" at bounding box center [784, 377] width 99 height 44
click at [435, 207] on input "file" at bounding box center [783, 367] width 24 height 24
type input "C:\fakepath\9.png"
click at [435, 207] on button "Save" at bounding box center [784, 407] width 115 height 12
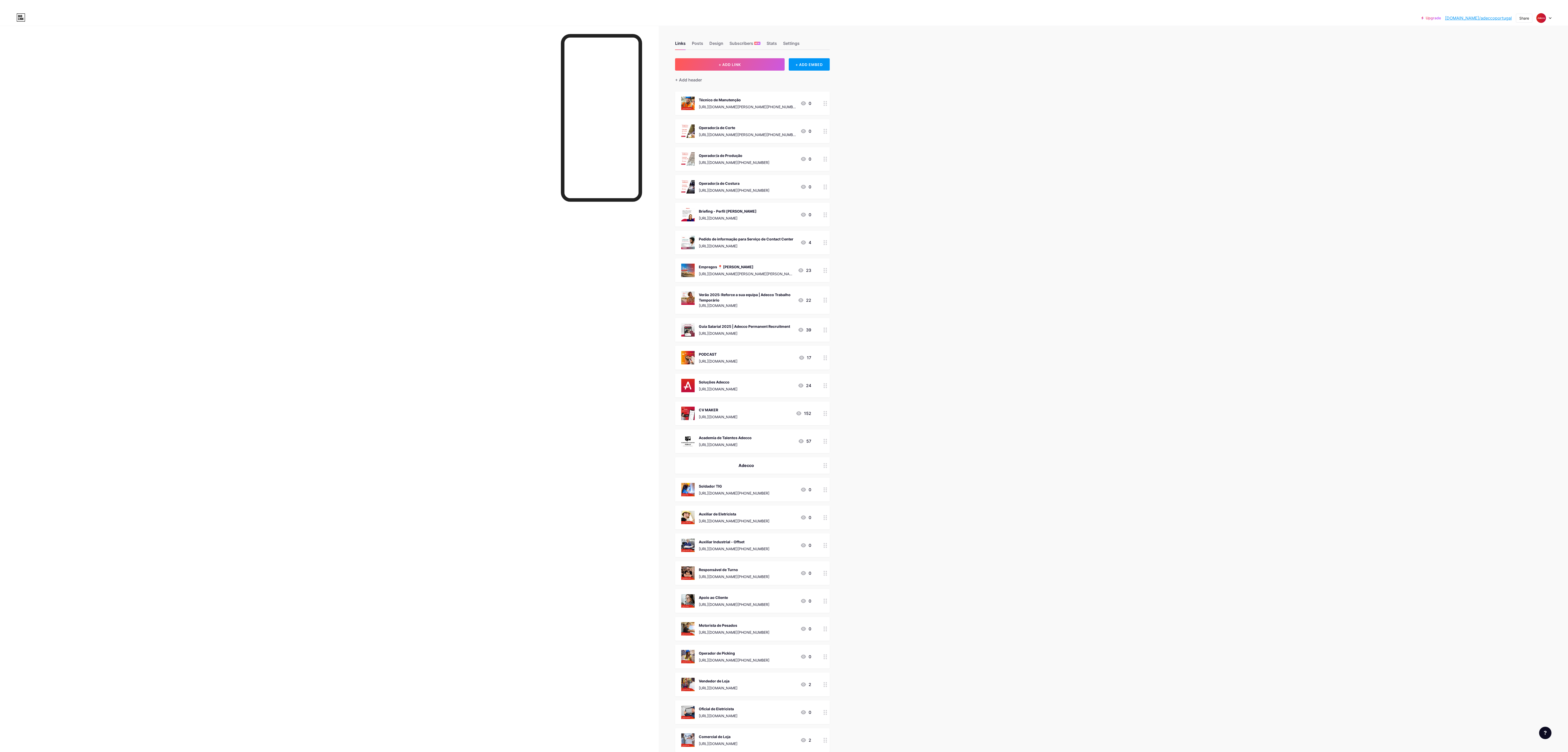
drag, startPoint x: 731, startPoint y: 93, endPoint x: 961, endPoint y: 325, distance: 326.7
click at [440, 73] on div "+ Add header" at bounding box center [753, 77] width 155 height 13
click at [440, 67] on button "+ ADD LINK" at bounding box center [730, 65] width 109 height 12
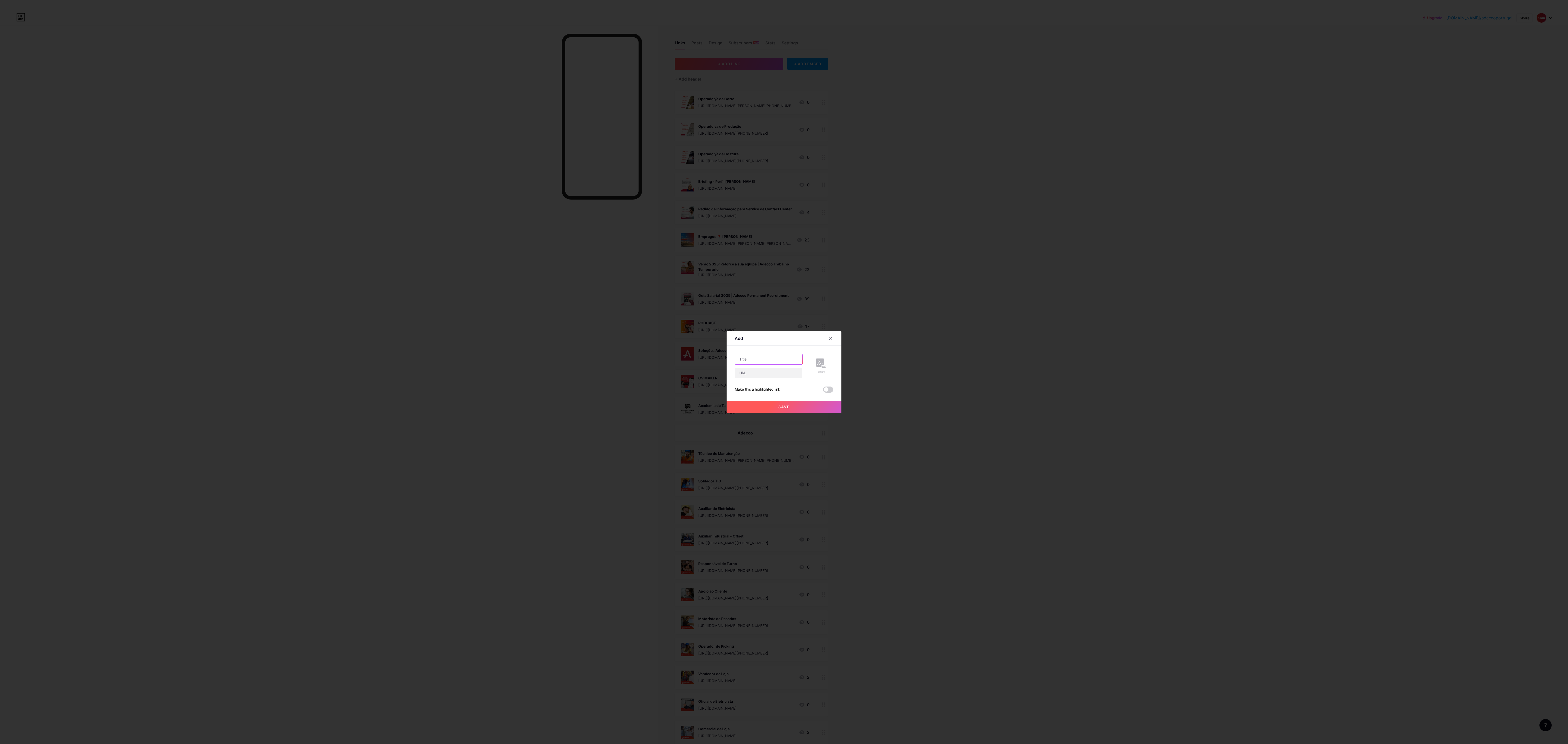
click at [435, 207] on input "text" at bounding box center [769, 359] width 68 height 10
paste input "Rececionista Rent-a-Car"
type input "Rececionista Rent-a-Car"
click at [435, 207] on input "text" at bounding box center [769, 373] width 68 height 10
paste input "[URL][DOMAIN_NAME][PERSON_NAME][PHONE_NUMBER]"
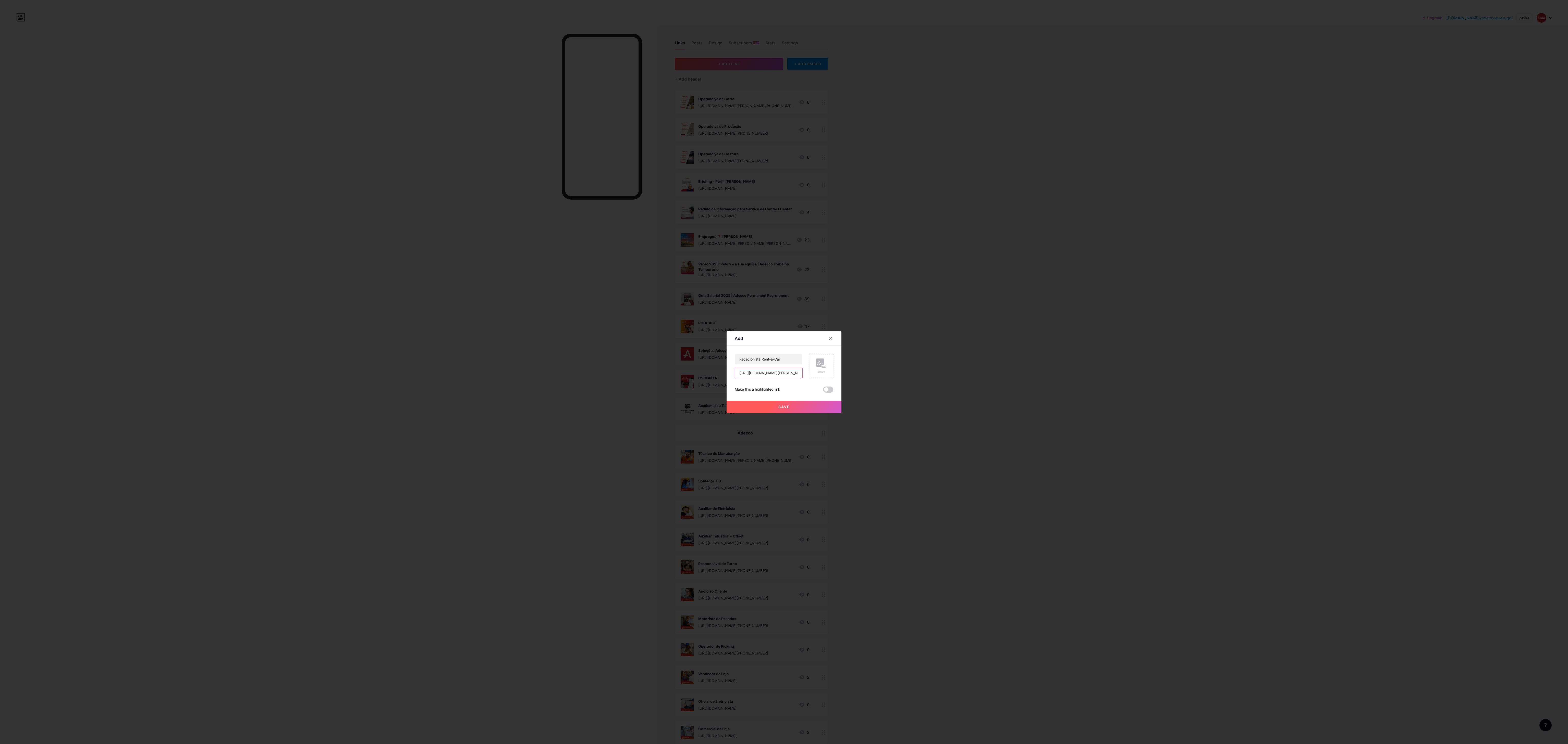
scroll to position [0, 362]
type input "[URL][DOMAIN_NAME][PERSON_NAME][PHONE_NUMBER]"
click at [435, 207] on div "Picture" at bounding box center [821, 366] width 24 height 24
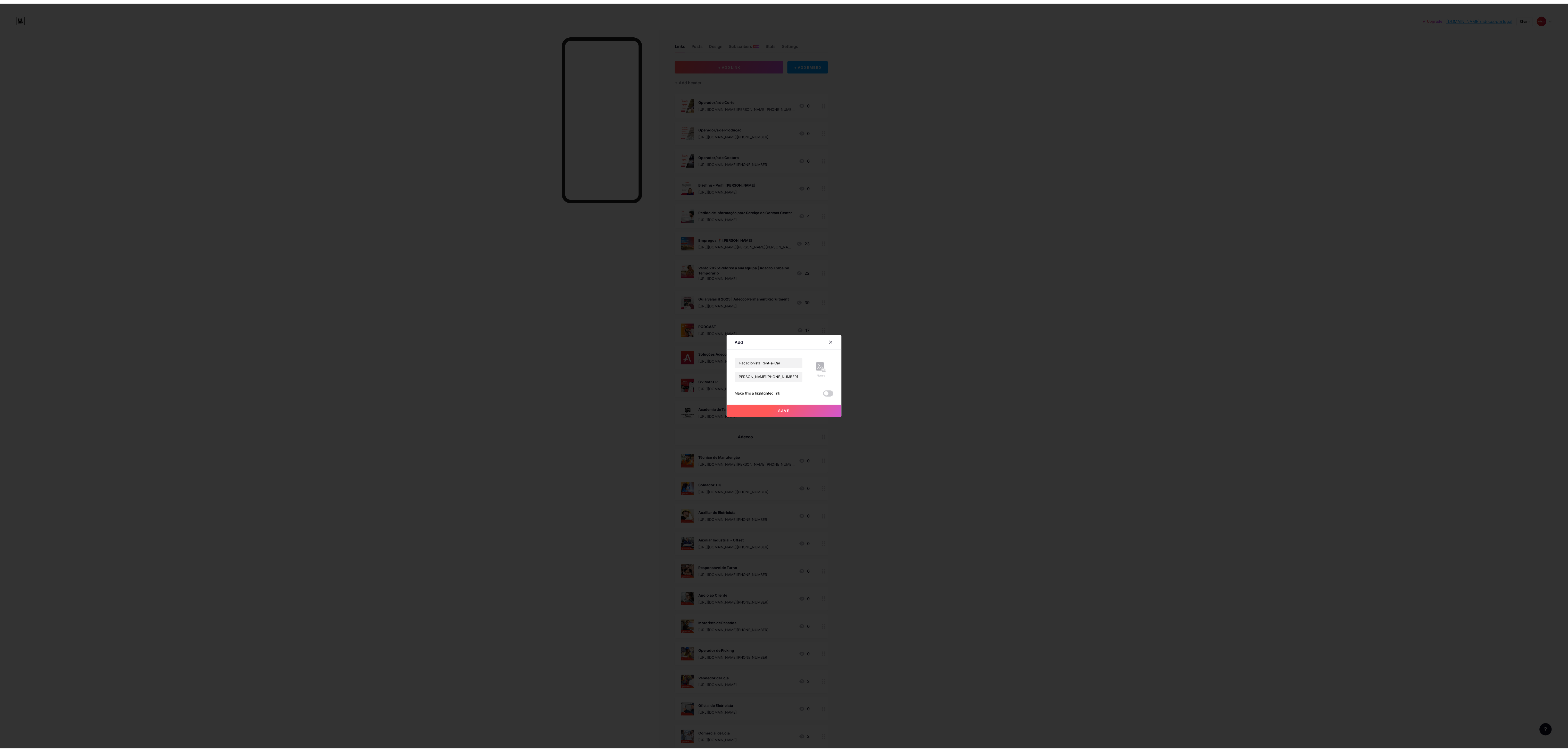
scroll to position [0, 0]
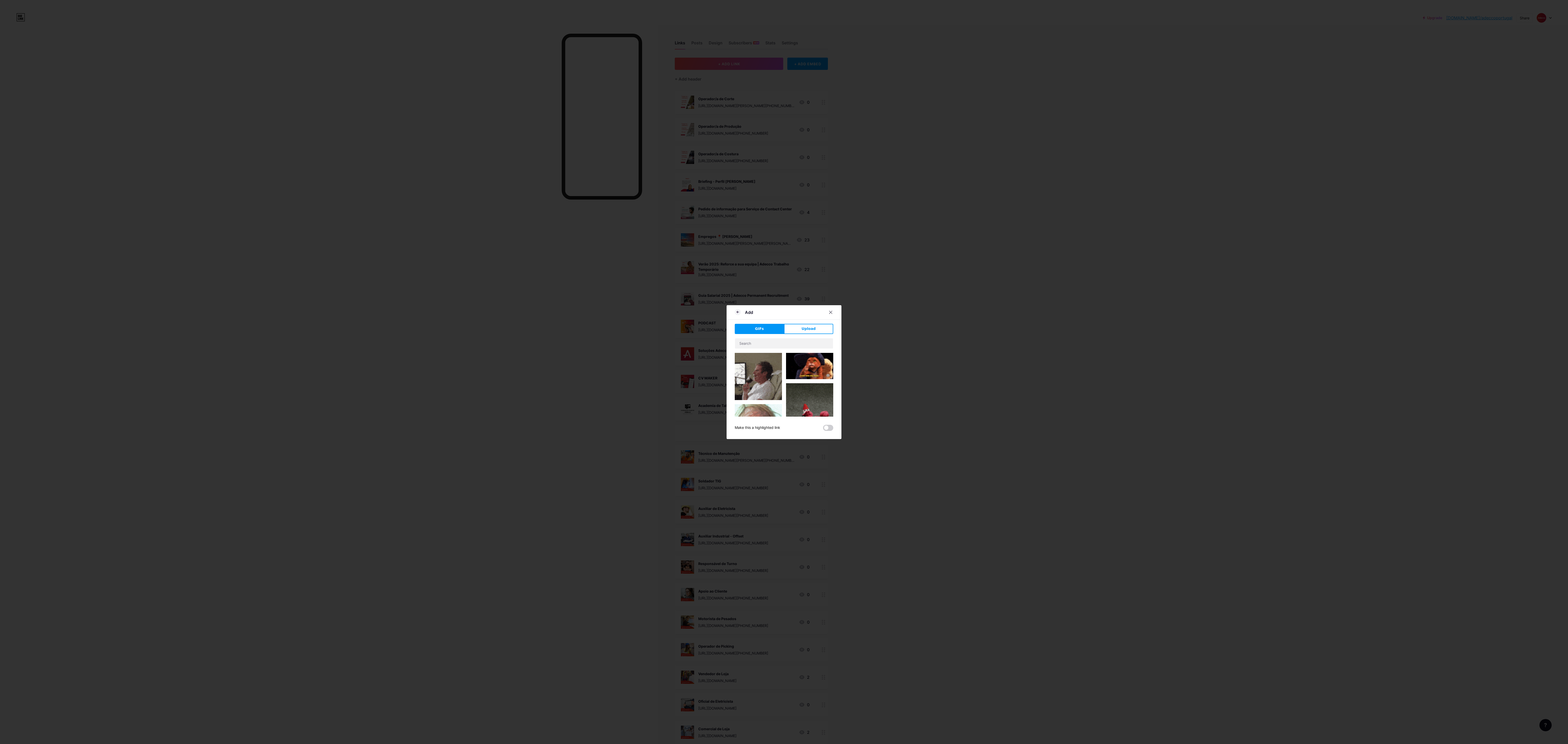
click at [435, 207] on span "Upload" at bounding box center [808, 329] width 14 height 5
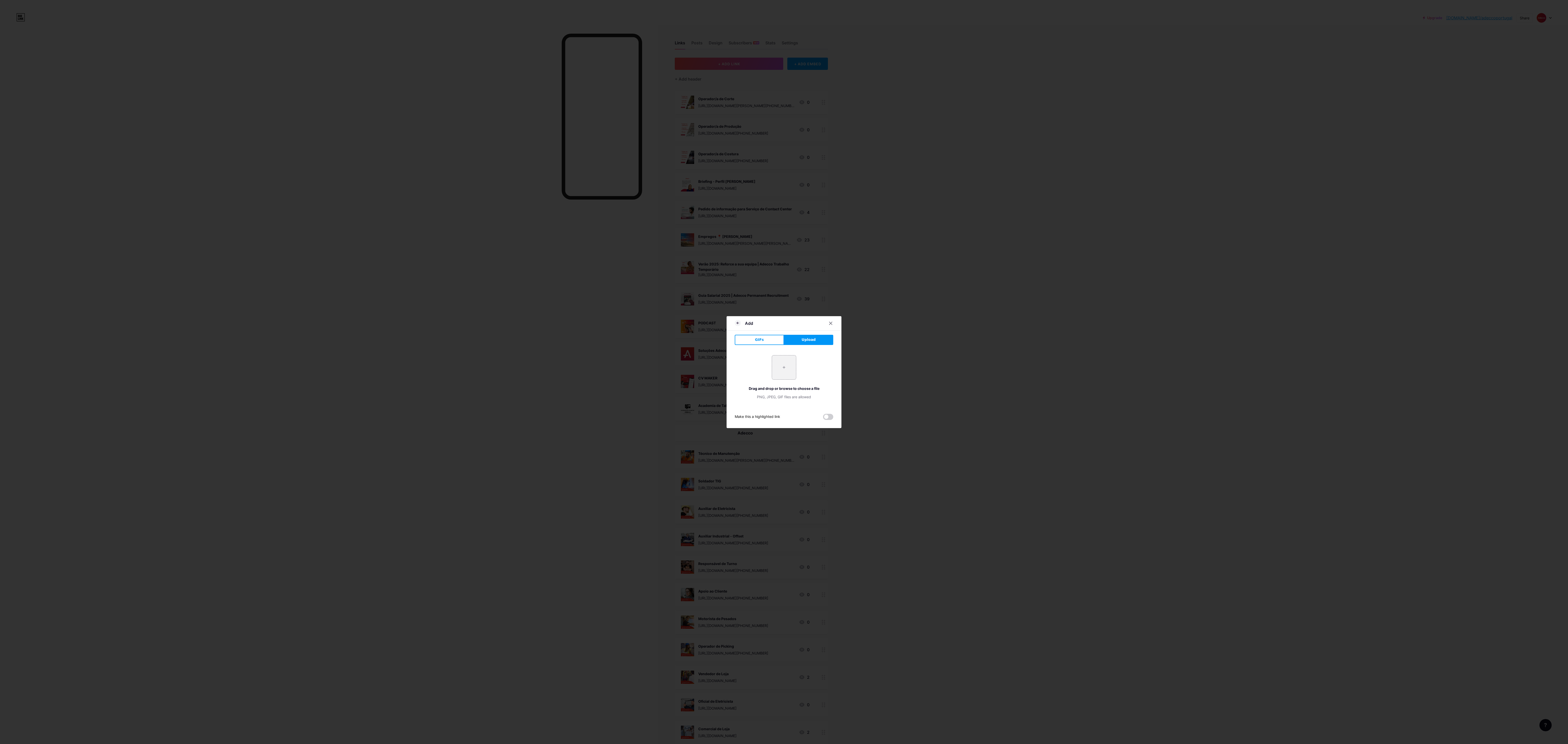
click at [435, 207] on div "+ Drag and drop or browse to choose a file PNG, JPEG, GIF files are allowed" at bounding box center [784, 377] width 99 height 44
click at [435, 207] on input "file" at bounding box center [783, 367] width 24 height 24
type input "C:\fakepath\10.png"
click at [435, 207] on button "Save" at bounding box center [784, 407] width 115 height 12
